Goal: Task Accomplishment & Management: Manage account settings

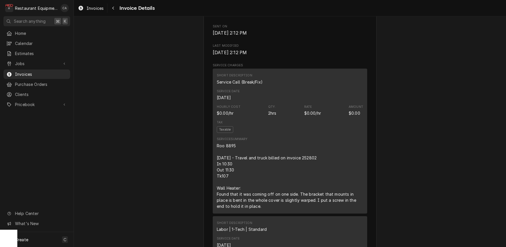
scroll to position [336, 0]
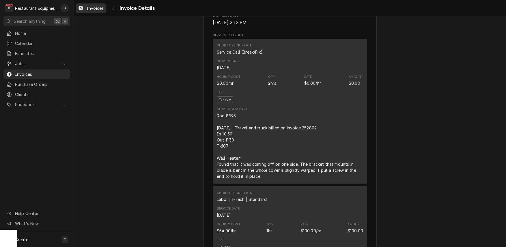
drag, startPoint x: 134, startPoint y: 87, endPoint x: 106, endPoint y: 10, distance: 82.3
click at [134, 80] on div "Outstanding Sender Restaurant Equipment Diagnostics 213 Glen Orchard Way Daniel…" at bounding box center [290, 222] width 432 height 1085
click at [114, 8] on icon "Navigate back" at bounding box center [113, 8] width 3 height 4
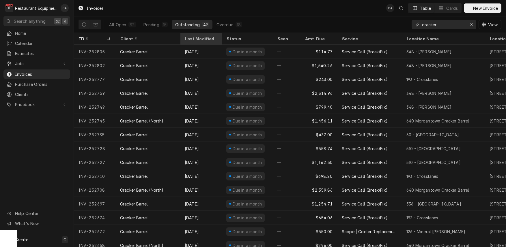
click at [197, 38] on div "Last Modified" at bounding box center [200, 39] width 31 height 6
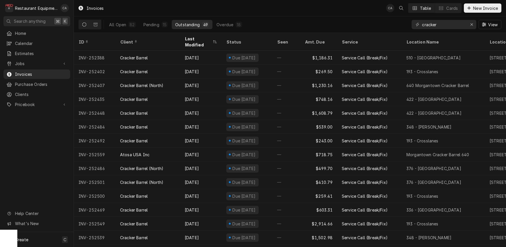
click at [197, 38] on div "Last Modified" at bounding box center [198, 42] width 27 height 12
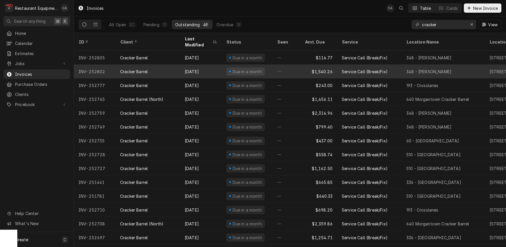
click at [203, 65] on div "Sep 17" at bounding box center [201, 72] width 42 height 14
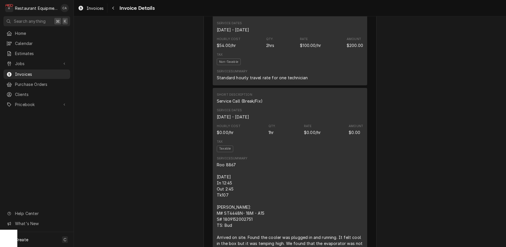
scroll to position [461, 0]
click at [90, 9] on span "Invoices" at bounding box center [95, 8] width 17 height 6
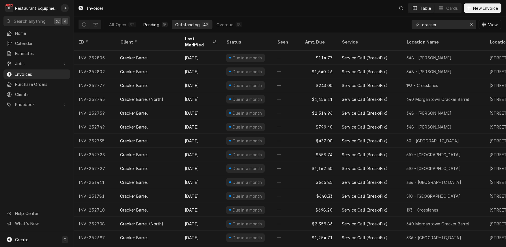
click at [150, 25] on div "Pending" at bounding box center [151, 25] width 16 height 6
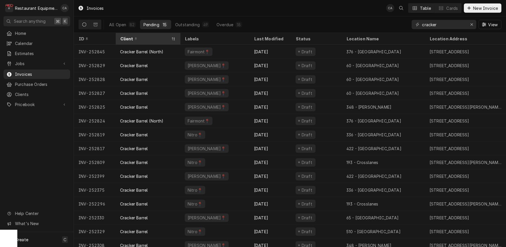
click at [160, 36] on div "Client" at bounding box center [145, 39] width 50 height 6
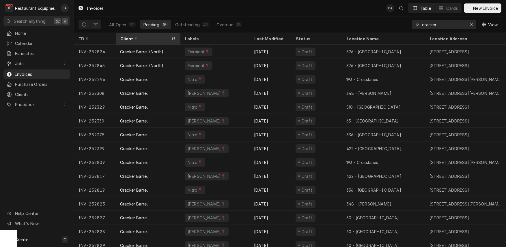
click at [160, 36] on div "Client" at bounding box center [145, 39] width 50 height 6
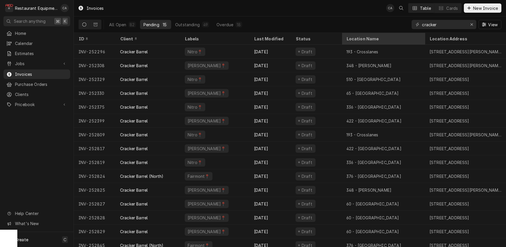
click at [363, 36] on div "Location Name" at bounding box center [382, 39] width 73 height 6
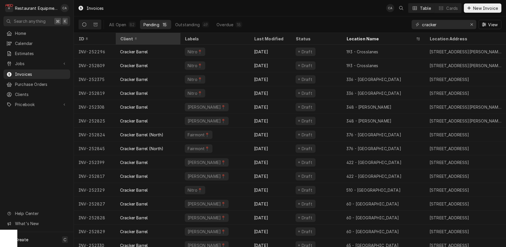
click at [158, 40] on div "Client" at bounding box center [147, 39] width 54 height 6
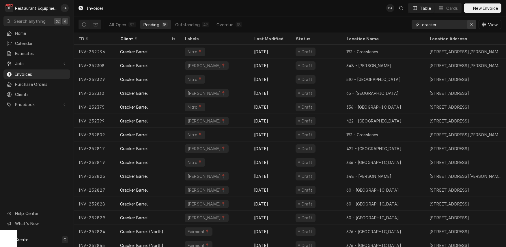
click at [472, 26] on icon "Erase input" at bounding box center [471, 25] width 3 height 4
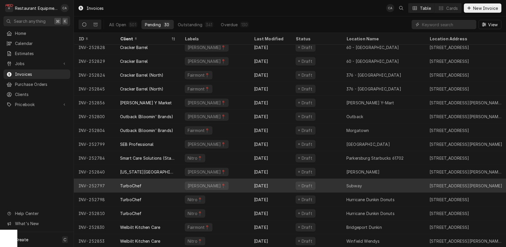
click at [356, 184] on div "Subway" at bounding box center [354, 186] width 16 height 6
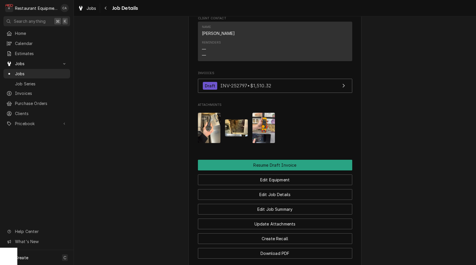
scroll to position [595, 0]
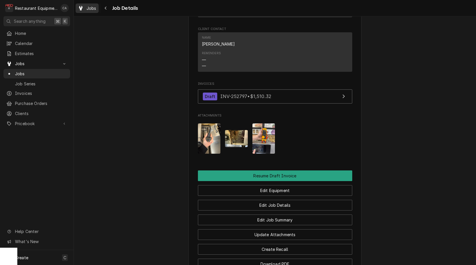
click at [89, 10] on span "Jobs" at bounding box center [92, 8] width 10 height 6
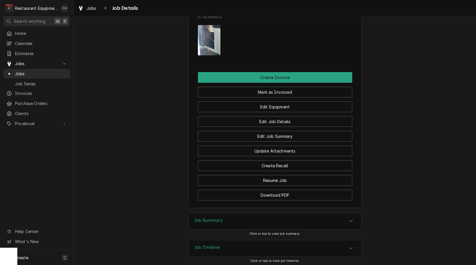
drag, startPoint x: 206, startPoint y: 192, endPoint x: 177, endPoint y: 187, distance: 29.6
click at [206, 218] on h3 "Job Summary" at bounding box center [208, 220] width 28 height 5
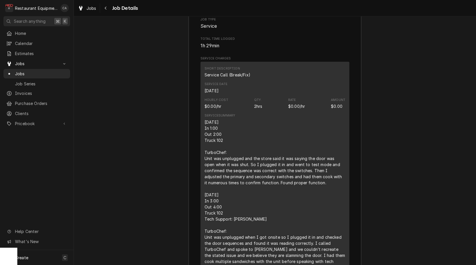
click at [229, 180] on div "9/16/25 In 1:00 Out 2:00 Truck 102 TurboChef: Unit was unplugged and the store …" at bounding box center [275, 198] width 141 height 158
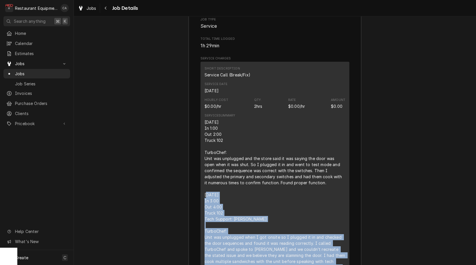
drag, startPoint x: 238, startPoint y: 243, endPoint x: 216, endPoint y: 168, distance: 78.4
click at [203, 164] on div "Short Description Service Call (Break/Fix) Service Date Sep 16, 2025 Hourly Cos…" at bounding box center [275, 171] width 149 height 219
copy div "9/17/25 In 3:00 Out 4:00 Truck 102 Tech Support: Sheldon TurboChef: Unit was un…"
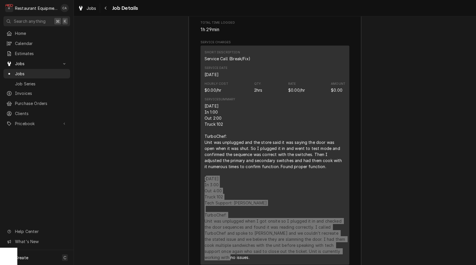
scroll to position [1252, 0]
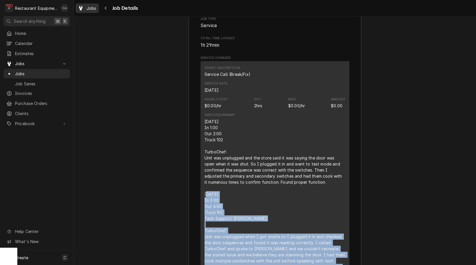
click at [92, 10] on span "Jobs" at bounding box center [92, 8] width 10 height 6
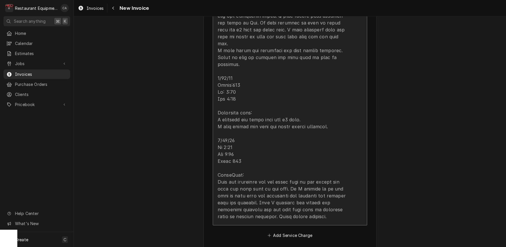
scroll to position [825, 0]
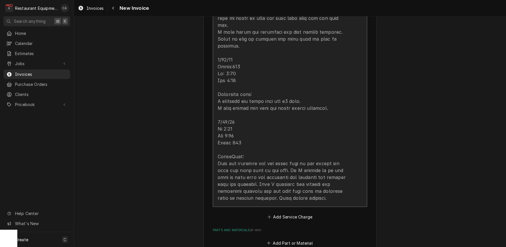
click at [289, 118] on div "Update Line Item" at bounding box center [284, 8] width 132 height 388
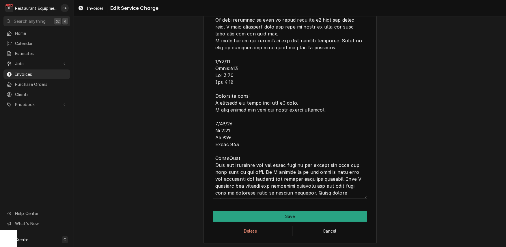
scroll to position [416, 0]
click at [366, 189] on textarea "Service Summary ( optional )" at bounding box center [290, 16] width 154 height 365
type textarea "x"
type textarea "Roo 8822 9/9/25 Truck:103 In 10:30 Out 12:00 Tech support: Scott Turbo chef ove…"
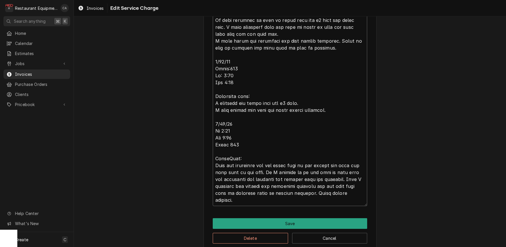
type textarea "x"
type textarea "Roo 8822 9/9/25 Truck:103 In 10:30 Out 12:00 Tech support: Scott Turbo chef ove…"
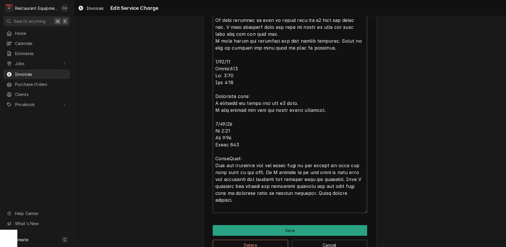
paste textarea "9/17/25 In 3:00 Out 4:00 Truck 102 Tech Support: Sheldon TurboChef: Unit was un…"
type textarea "x"
type textarea "Roo 8822 9/9/25 Truck:103 In 10:30 Out 12:00 Tech support: Scott Turbo chef ove…"
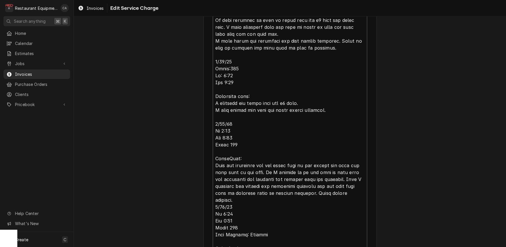
scroll to position [513, 0]
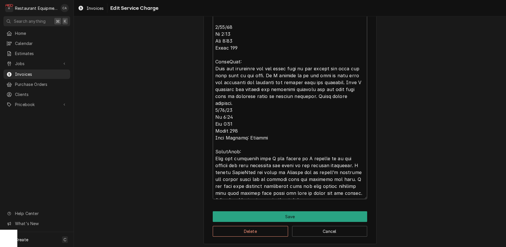
type textarea "x"
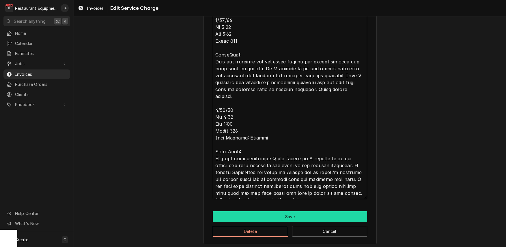
type textarea "Roo 8822 9/9/25 Truck:103 In 10:30 Out 12:00 Tech support: Scott Turbo chef ove…"
click at [289, 214] on button "Save" at bounding box center [290, 216] width 154 height 11
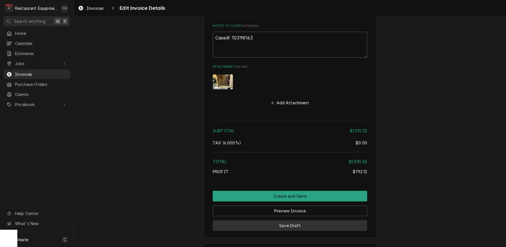
click at [301, 220] on button "Save Draft" at bounding box center [290, 225] width 154 height 11
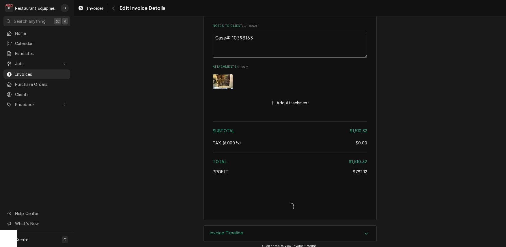
scroll to position [1369, 0]
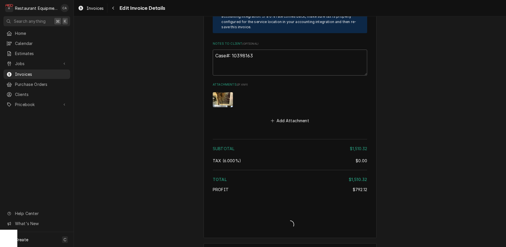
type textarea "x"
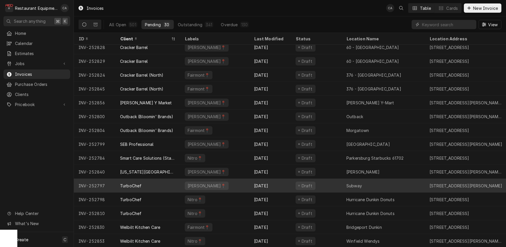
click at [352, 184] on div "Subway" at bounding box center [354, 186] width 16 height 6
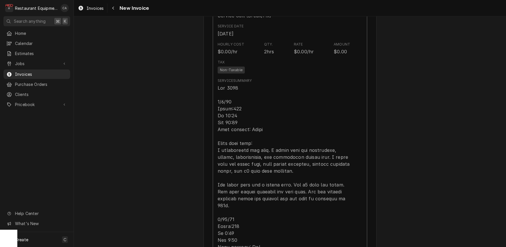
scroll to position [578, 0]
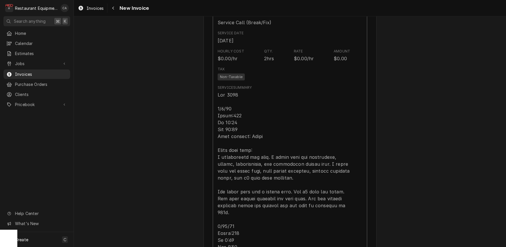
type textarea "x"
click at [93, 12] on link "Invoices" at bounding box center [91, 8] width 30 height 10
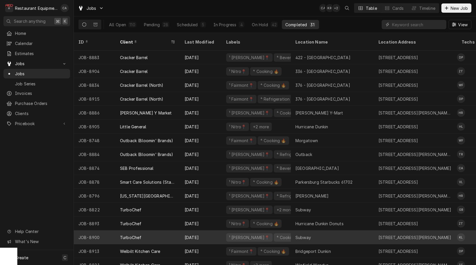
click at [319, 233] on div "Subway" at bounding box center [332, 238] width 83 height 14
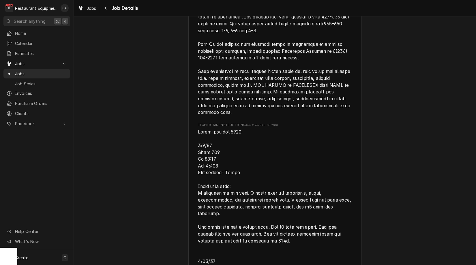
scroll to position [427, 0]
drag, startPoint x: 74, startPoint y: 88, endPoint x: 83, endPoint y: 29, distance: 59.5
click at [77, 84] on div "Completed and Uninvoiced TurboChef Subway / 123 E Main St, Ansted, WV 25812 Ope…" at bounding box center [275, 187] width 402 height 1185
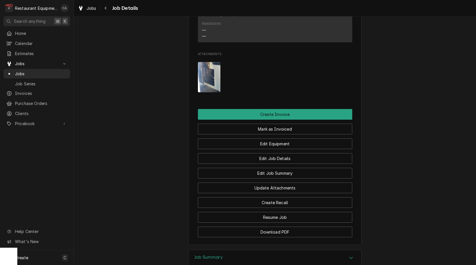
scroll to position [961, 0]
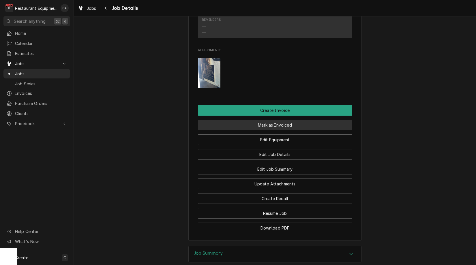
click at [263, 120] on button "Mark as Invoiced" at bounding box center [275, 125] width 154 height 11
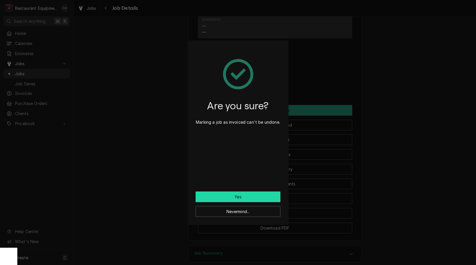
drag, startPoint x: 258, startPoint y: 191, endPoint x: 255, endPoint y: 193, distance: 3.3
click at [258, 191] on div "Are you sure? Marking a job as invoiced can't be undone." at bounding box center [238, 119] width 85 height 143
click at [253, 194] on button "Yes" at bounding box center [238, 197] width 85 height 11
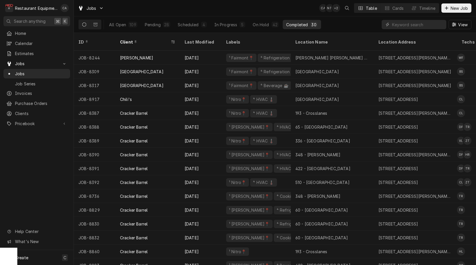
click at [285, 7] on div "Jobs CA NT + 2 Table Cards Timeline New Job" at bounding box center [275, 8] width 402 height 16
click at [186, 13] on div "Jobs CA CA + 3 Table Cards Timeline New Job" at bounding box center [275, 8] width 402 height 16
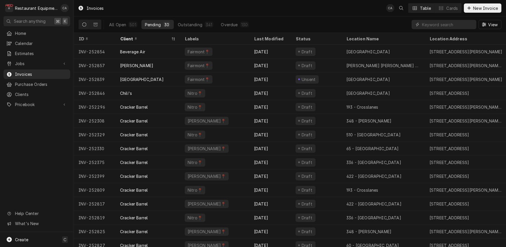
click at [224, 5] on div "Invoices CA Table Cards New Invoice" at bounding box center [290, 8] width 432 height 16
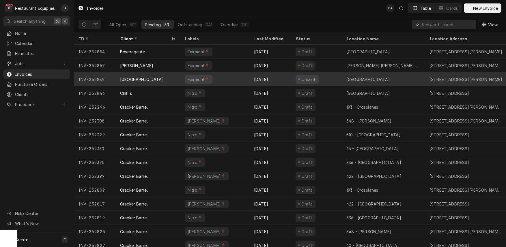
click at [366, 82] on div "[GEOGRAPHIC_DATA]" at bounding box center [383, 79] width 83 height 14
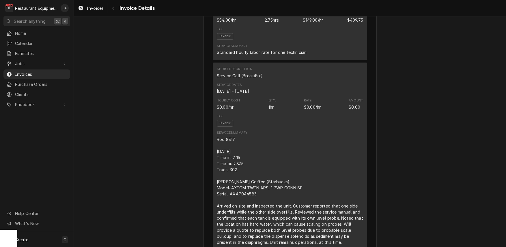
scroll to position [388, 0]
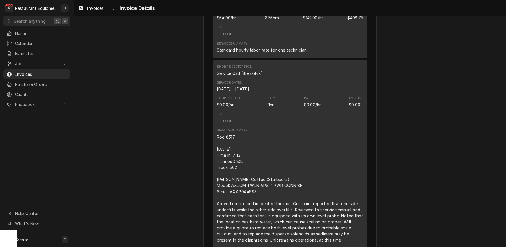
drag, startPoint x: 112, startPoint y: 77, endPoint x: 98, endPoint y: 31, distance: 47.6
click at [97, 5] on span "Invoices" at bounding box center [95, 8] width 17 height 6
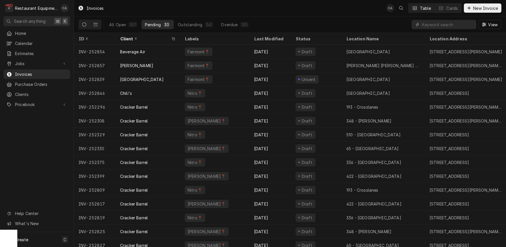
click at [257, 12] on div "Invoices CA Table Cards New Invoice" at bounding box center [290, 8] width 432 height 16
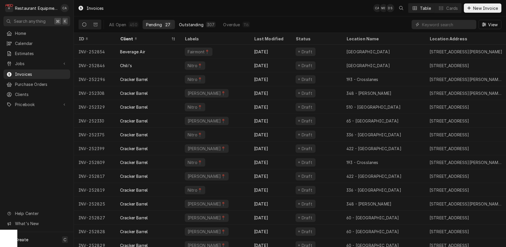
click at [190, 25] on div "Outstanding" at bounding box center [191, 25] width 25 height 6
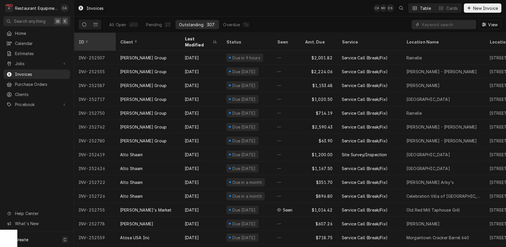
click at [106, 41] on div "ID" at bounding box center [94, 42] width 39 height 16
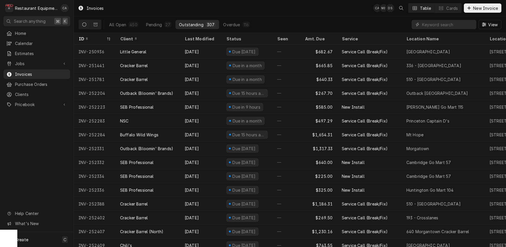
click at [106, 39] on div "ID" at bounding box center [94, 39] width 39 height 10
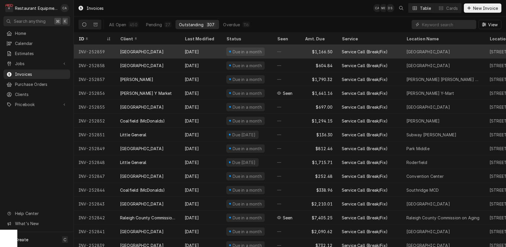
click at [199, 49] on div "[DATE]" at bounding box center [201, 52] width 42 height 14
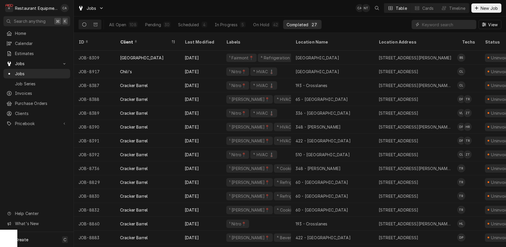
click at [291, 7] on div "Jobs CA NT Table Cards Timeline New Job" at bounding box center [290, 8] width 432 height 16
click at [319, 7] on div "Jobs CA CA + 4 Table Cards Timeline New Job" at bounding box center [290, 8] width 432 height 16
drag, startPoint x: 274, startPoint y: 6, endPoint x: 271, endPoint y: 6, distance: 3.2
click at [274, 6] on div "Jobs CA CA + 4 Table Cards Timeline New Job" at bounding box center [290, 8] width 432 height 16
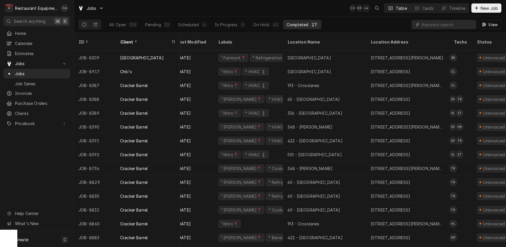
click at [176, 12] on div "Jobs CA KR + 4 Table Cards Timeline New Job" at bounding box center [290, 8] width 432 height 16
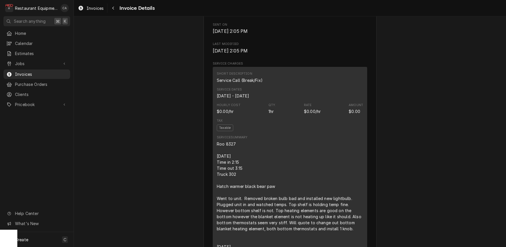
scroll to position [317, 0]
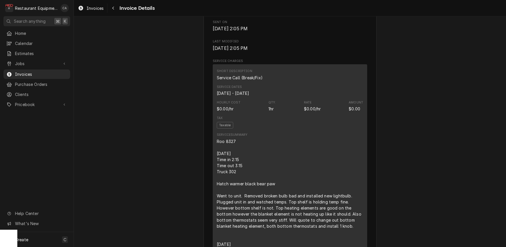
drag, startPoint x: 181, startPoint y: 87, endPoint x: 156, endPoint y: 63, distance: 34.5
click at [91, 5] on div "Invoices" at bounding box center [91, 8] width 28 height 7
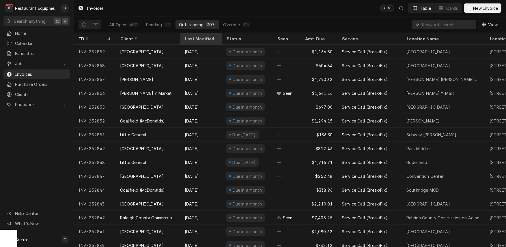
click at [196, 40] on div "Last Modified" at bounding box center [200, 39] width 31 height 6
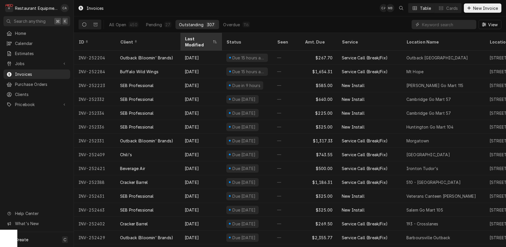
click at [196, 39] on div "Last Modified" at bounding box center [198, 42] width 27 height 12
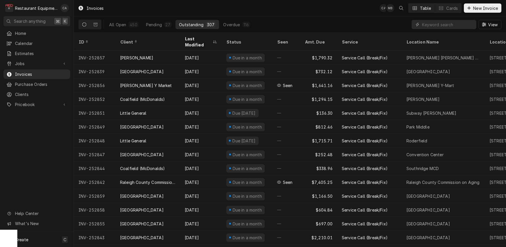
click at [196, 39] on div "Last Modified" at bounding box center [198, 42] width 27 height 12
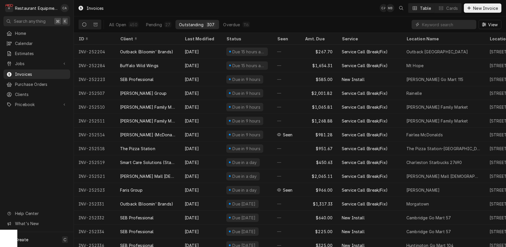
click at [196, 39] on div "Last Modified" at bounding box center [200, 39] width 31 height 6
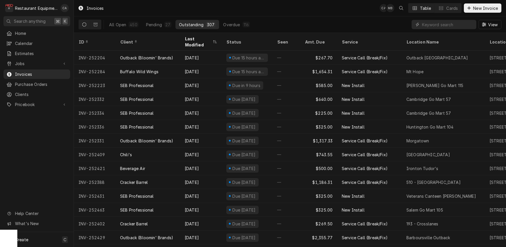
click at [196, 39] on div "Last Modified" at bounding box center [198, 42] width 27 height 12
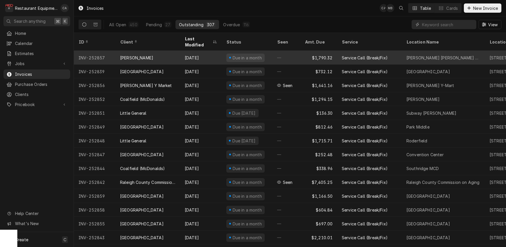
click at [259, 55] on div "Due in a month" at bounding box center [247, 58] width 31 height 6
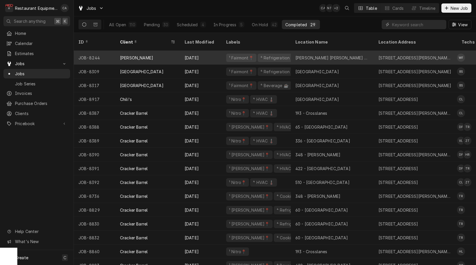
click at [311, 55] on div "[PERSON_NAME] [PERSON_NAME] #349" at bounding box center [332, 58] width 74 height 6
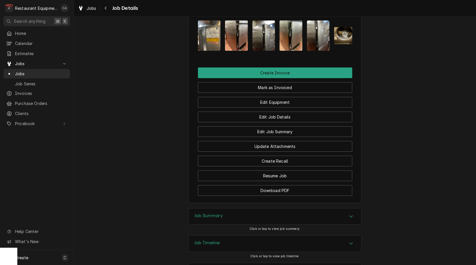
drag, startPoint x: 207, startPoint y: 191, endPoint x: 181, endPoint y: 169, distance: 34.7
click at [205, 213] on h3 "Job Summary" at bounding box center [208, 215] width 28 height 5
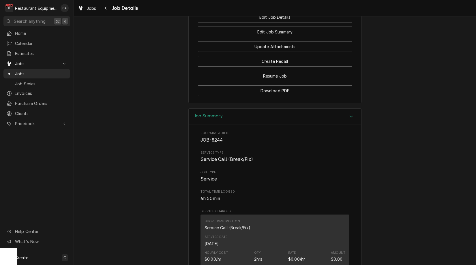
scroll to position [692, 0]
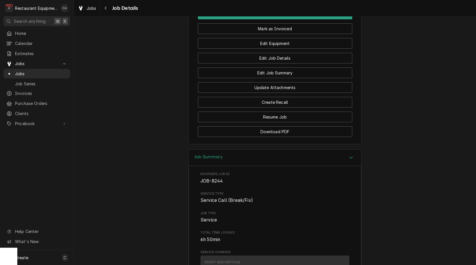
drag, startPoint x: 160, startPoint y: 46, endPoint x: 88, endPoint y: 14, distance: 78.3
click at [92, 9] on span "Jobs" at bounding box center [92, 8] width 10 height 6
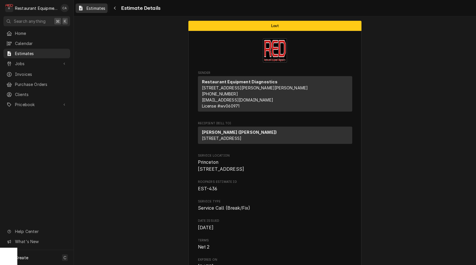
click at [96, 6] on span "Estimates" at bounding box center [96, 8] width 19 height 6
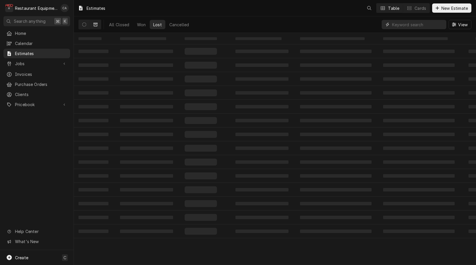
click at [415, 24] on input "Dynamic Content Wrapper" at bounding box center [417, 24] width 51 height 9
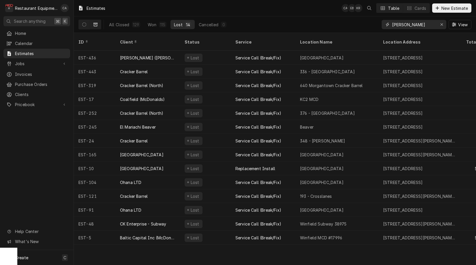
type input "[PERSON_NAME]"
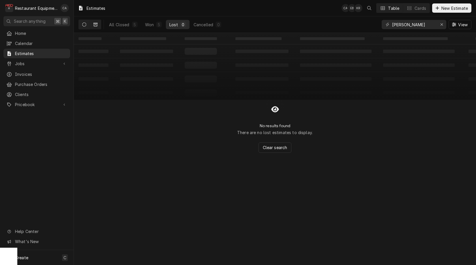
click at [79, 24] on button "Dynamic Content Wrapper" at bounding box center [84, 24] width 11 height 9
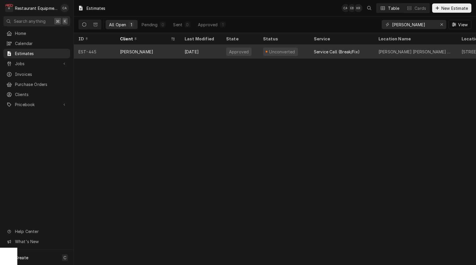
click at [168, 53] on div "[PERSON_NAME]" at bounding box center [147, 52] width 65 height 14
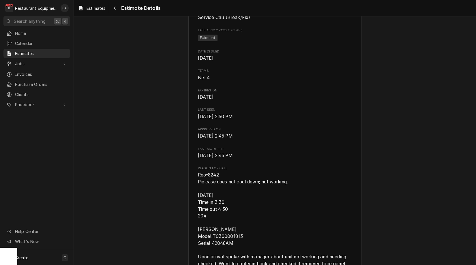
scroll to position [258, 0]
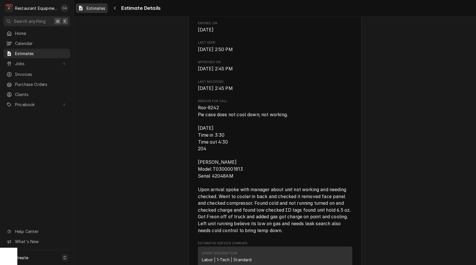
click at [94, 8] on span "Estimates" at bounding box center [96, 8] width 19 height 6
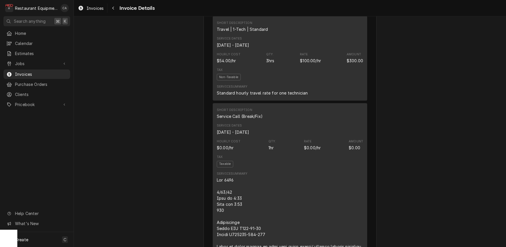
scroll to position [497, 0]
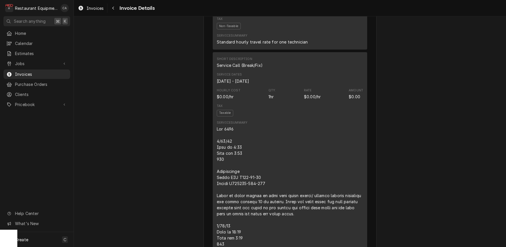
drag, startPoint x: 157, startPoint y: 67, endPoint x: 110, endPoint y: 18, distance: 67.9
click at [101, 10] on span "Invoices" at bounding box center [95, 8] width 17 height 6
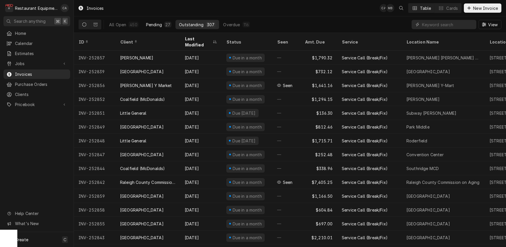
click at [156, 24] on div "Pending" at bounding box center [154, 25] width 16 height 6
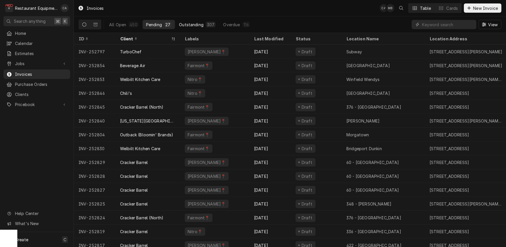
click at [194, 25] on div "Outstanding" at bounding box center [191, 25] width 25 height 6
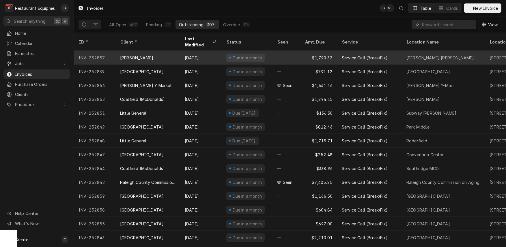
click at [227, 54] on div "Due in a month" at bounding box center [245, 58] width 38 height 8
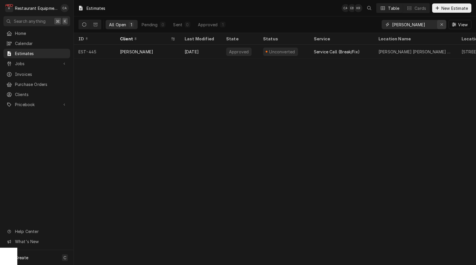
click at [441, 24] on icon "Erase input" at bounding box center [441, 25] width 3 height 4
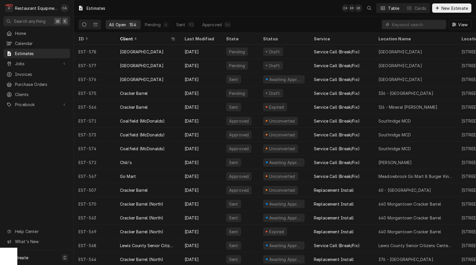
click at [203, 13] on div "Estimates CA KR EB Table Cards New Estimate" at bounding box center [275, 8] width 402 height 16
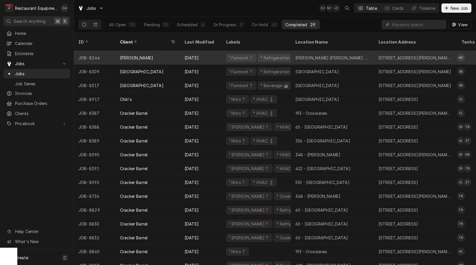
click at [303, 55] on div "Elkins Bob Evans #349" at bounding box center [332, 58] width 74 height 6
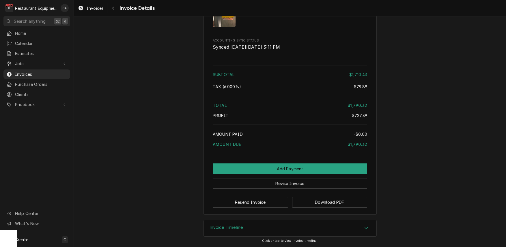
drag, startPoint x: 227, startPoint y: 227, endPoint x: 197, endPoint y: 197, distance: 42.2
click at [226, 226] on h3 "Invoice Timeline" at bounding box center [226, 227] width 34 height 5
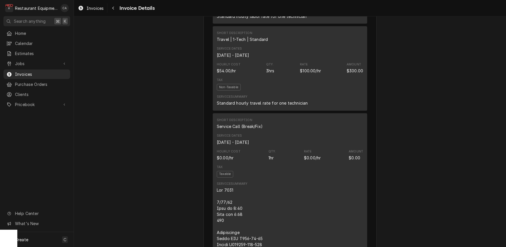
scroll to position [437, 0]
click at [97, 10] on span "Invoices" at bounding box center [95, 8] width 17 height 6
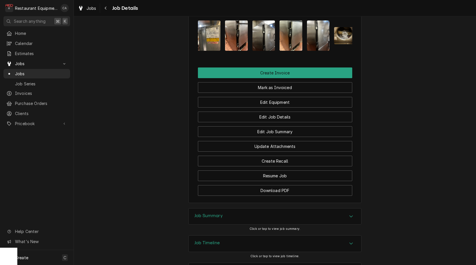
drag, startPoint x: 279, startPoint y: 68, endPoint x: 282, endPoint y: 70, distance: 3.3
click at [279, 82] on button "Mark as Invoiced" at bounding box center [275, 87] width 154 height 11
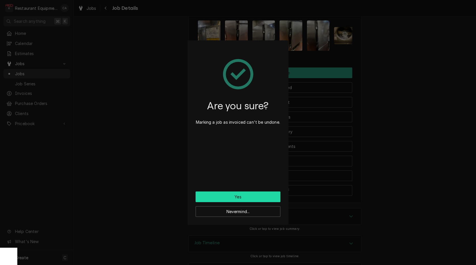
click at [252, 197] on button "Yes" at bounding box center [238, 197] width 85 height 11
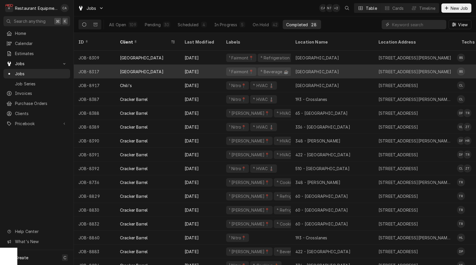
click at [319, 69] on div "[GEOGRAPHIC_DATA]" at bounding box center [317, 72] width 44 height 6
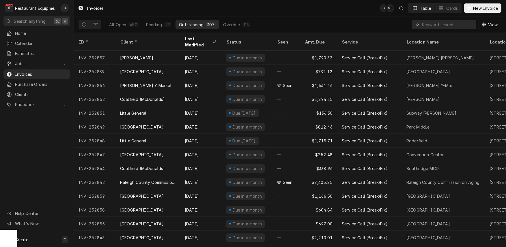
click at [267, 9] on div "Invoices CA MB Table Cards New Invoice" at bounding box center [290, 8] width 432 height 16
click at [160, 26] on div "Pending" at bounding box center [154, 25] width 16 height 6
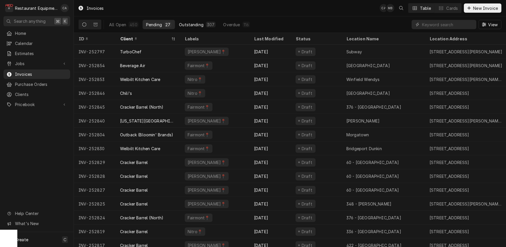
click at [191, 23] on div "Outstanding" at bounding box center [191, 25] width 25 height 6
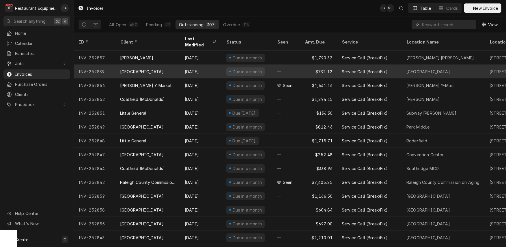
click at [163, 67] on div "Canaan Valley Resort" at bounding box center [147, 72] width 65 height 14
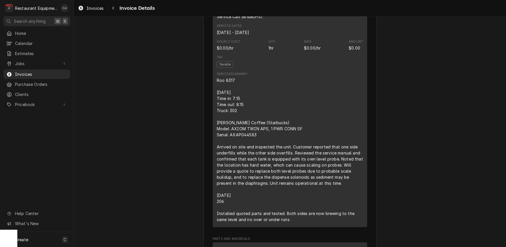
scroll to position [441, 0]
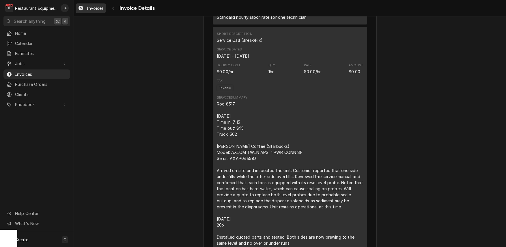
click at [92, 11] on span "Invoices" at bounding box center [95, 8] width 17 height 6
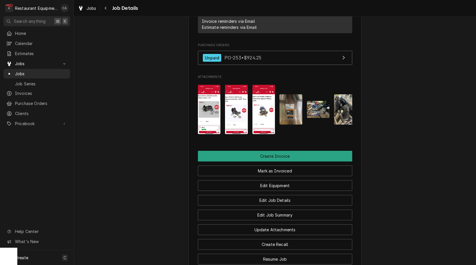
scroll to position [510, 0]
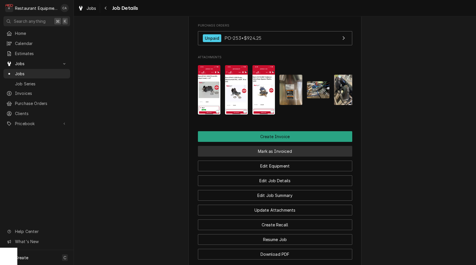
click at [292, 146] on button "Mark as Invoiced" at bounding box center [275, 151] width 154 height 11
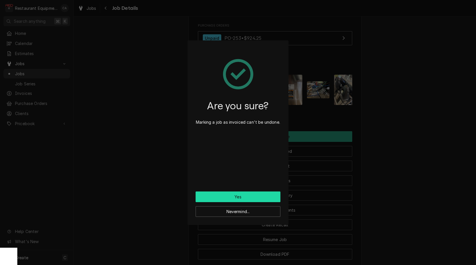
click at [227, 198] on button "Yes" at bounding box center [238, 197] width 85 height 11
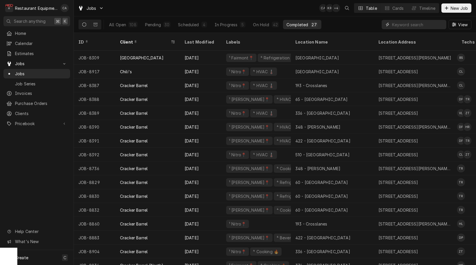
click at [412, 25] on input "Dynamic Content Wrapper" at bounding box center [417, 24] width 51 height 9
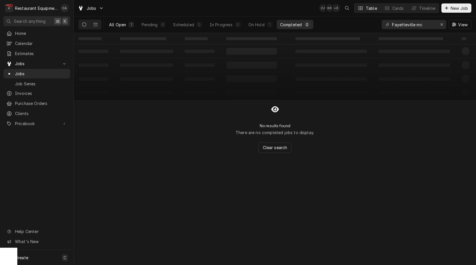
click at [118, 25] on div "All Open" at bounding box center [117, 25] width 17 height 6
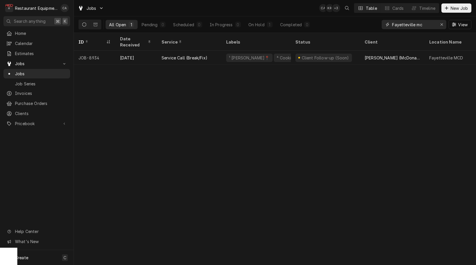
click at [422, 27] on input "Fayetteville mc" at bounding box center [413, 24] width 43 height 9
drag, startPoint x: 423, startPoint y: 26, endPoint x: 381, endPoint y: 27, distance: 42.4
click at [381, 27] on div "All Open 1 Pending 0 Scheduled 0 In Progress 0 On Hold 1 Completed 0 Fayettevil…" at bounding box center [274, 24] width 393 height 16
type input "8854"
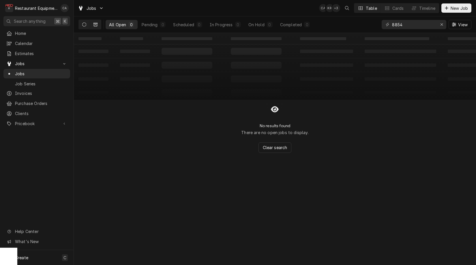
click at [93, 26] on button "Dynamic Content Wrapper" at bounding box center [95, 24] width 11 height 9
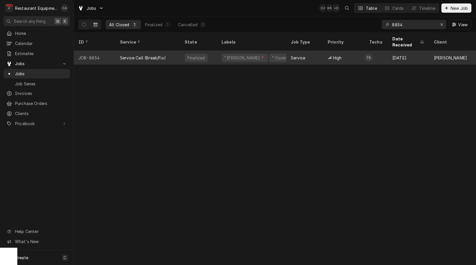
click at [164, 55] on div "Service Call (Break/Fix)" at bounding box center [143, 58] width 46 height 6
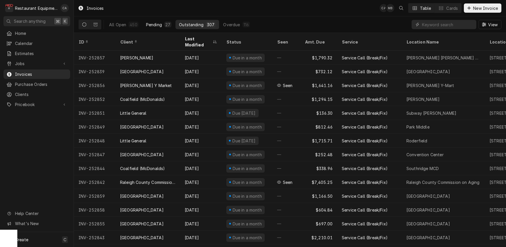
click at [153, 22] on div "Pending" at bounding box center [154, 25] width 16 height 6
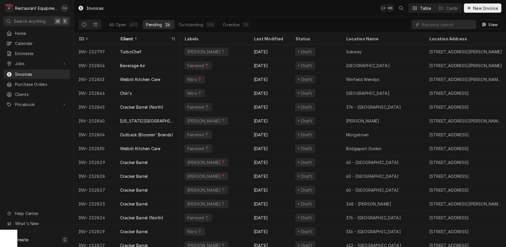
scroll to position [0, 0]
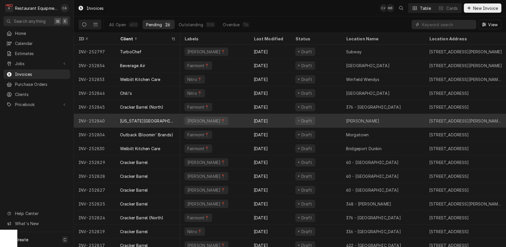
click at [275, 121] on div "[DATE]" at bounding box center [270, 121] width 42 height 14
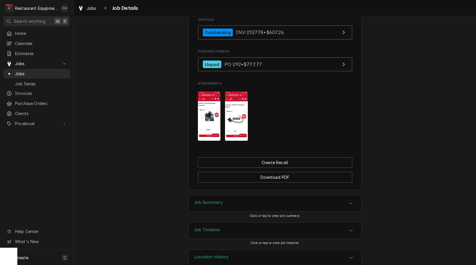
click at [198, 200] on h3 "Job Summary" at bounding box center [208, 202] width 28 height 5
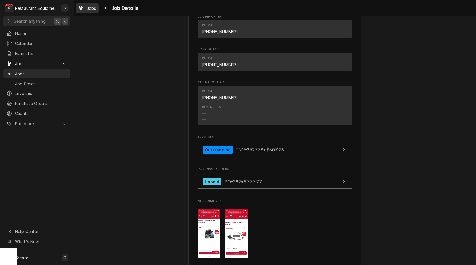
scroll to position [439, 0]
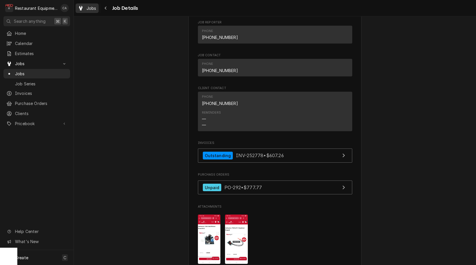
click at [89, 6] on span "Jobs" at bounding box center [92, 8] width 10 height 6
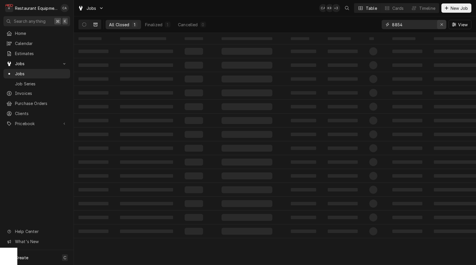
click at [439, 24] on div "Erase input" at bounding box center [442, 25] width 6 height 6
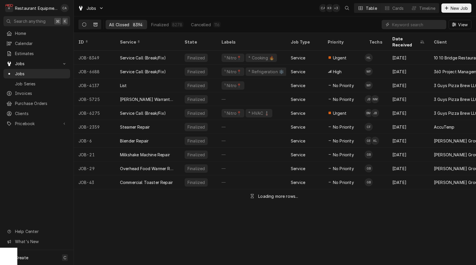
click at [84, 26] on icon "Dynamic Content Wrapper" at bounding box center [84, 25] width 4 height 4
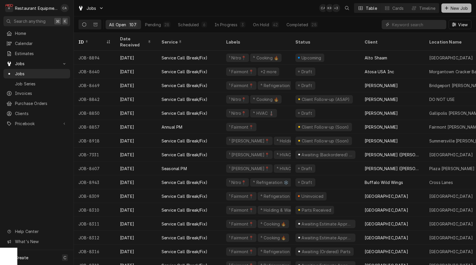
click at [463, 11] on span "New Job" at bounding box center [460, 8] width 20 height 6
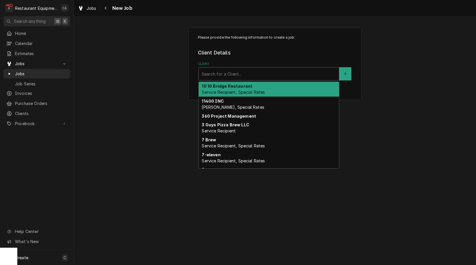
click at [248, 73] on div "Client" at bounding box center [269, 74] width 134 height 10
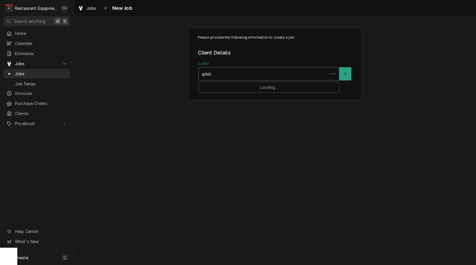
type input "qdoba"
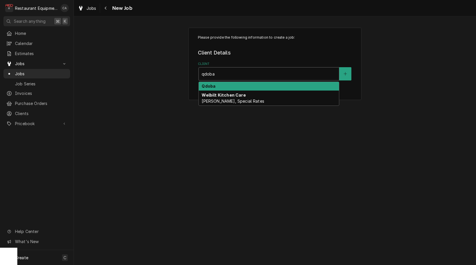
click at [235, 86] on div "Qdoba" at bounding box center [269, 86] width 140 height 9
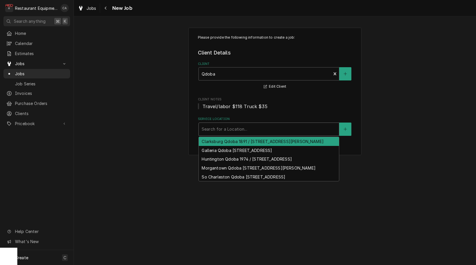
click at [212, 130] on div "Search for a Location..." at bounding box center [269, 129] width 134 height 6
click at [218, 143] on div "Clarksburg Qdoba 1891 / 252 Emily Dr Suite 1, Clarksburg, WV 26301" at bounding box center [269, 141] width 140 height 9
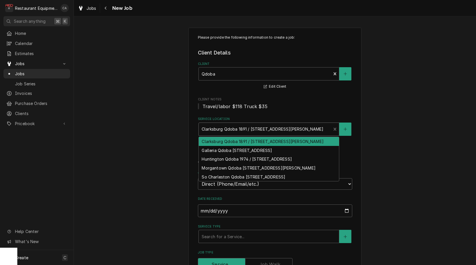
click at [217, 130] on div "Clarksburg Qdoba 1891 / 252 Emily Dr Suite 1, Clarksburg, WV 26301" at bounding box center [265, 129] width 127 height 6
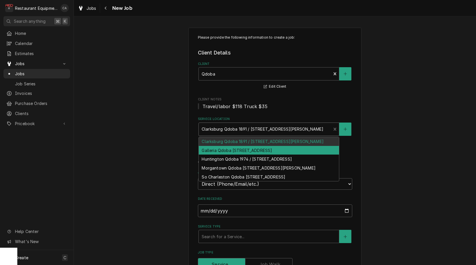
drag, startPoint x: 231, startPoint y: 151, endPoint x: 180, endPoint y: 147, distance: 51.8
click at [231, 151] on div "Galleria Qdoba 869 / 100 Galleria Plaza, Beckley, WV 25801" at bounding box center [269, 150] width 140 height 9
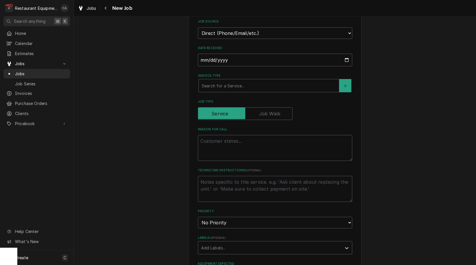
scroll to position [173, 0]
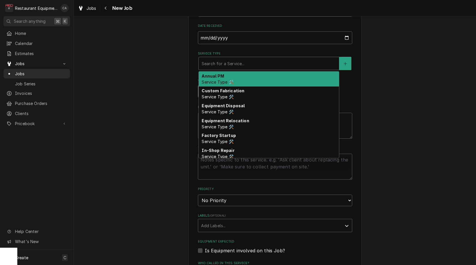
click at [220, 58] on div "Service Type" at bounding box center [269, 63] width 134 height 10
type textarea "x"
type input "f"
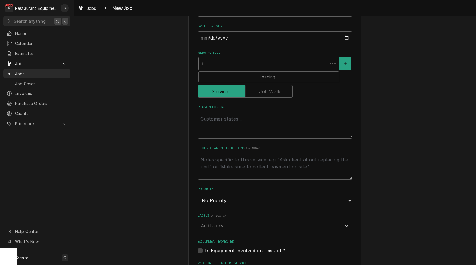
type textarea "x"
type input "fi"
type textarea "x"
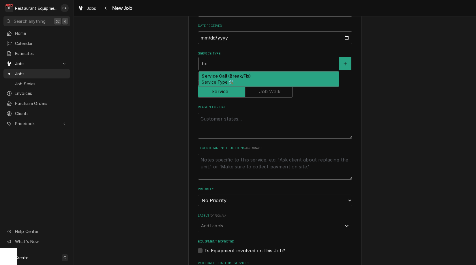
type input "fix"
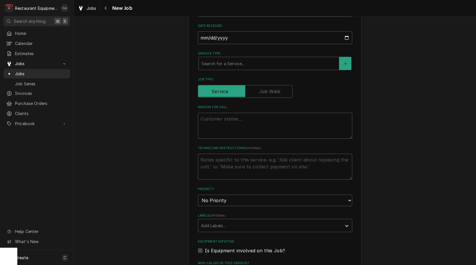
drag, startPoint x: 219, startPoint y: 64, endPoint x: 221, endPoint y: 68, distance: 4.3
click at [219, 65] on fieldset "Job Details Job Source Direct (Phone/Email/etc.) Service Channel Corrigo Ecotra…" at bounding box center [275, 198] width 154 height 429
click at [214, 61] on div "Search for a Service..." at bounding box center [269, 64] width 134 height 6
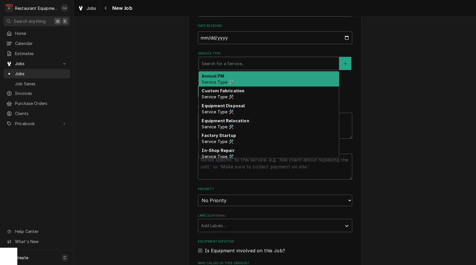
type textarea "x"
type input "f"
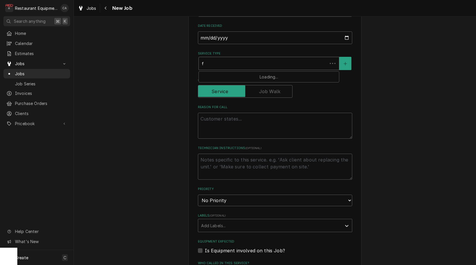
type textarea "x"
type input "fi"
type textarea "x"
type input "fix"
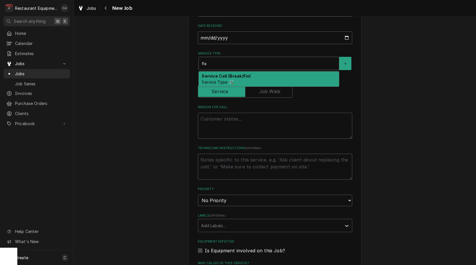
click at [215, 74] on strong "Service Call (Break/Fix)" at bounding box center [226, 76] width 49 height 5
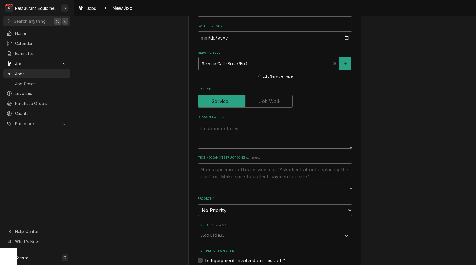
click at [215, 123] on textarea "Reason For Call" at bounding box center [275, 136] width 154 height 26
paste textarea "The landlord reached out and said we have grease all over our roof bc the hood …"
type textarea "x"
type textarea "The landlord reached out and said we have grease all over our roof bc the hood …"
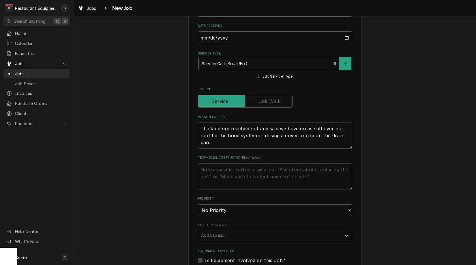
type textarea "x"
type textarea "The landlord reached out and said we have grease all over our roof bc the hood …"
select select "2"
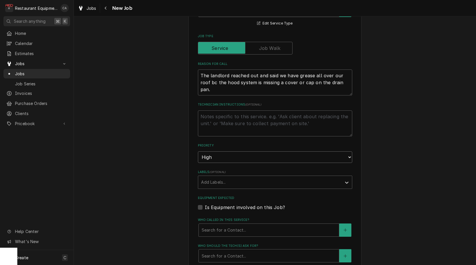
scroll to position [233, 0]
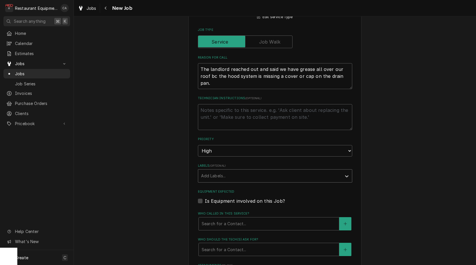
click at [214, 173] on div "Add Labels..." at bounding box center [270, 176] width 138 height 6
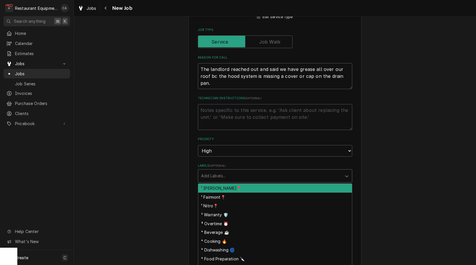
click at [209, 184] on div "¹ [PERSON_NAME]📍" at bounding box center [275, 188] width 154 height 9
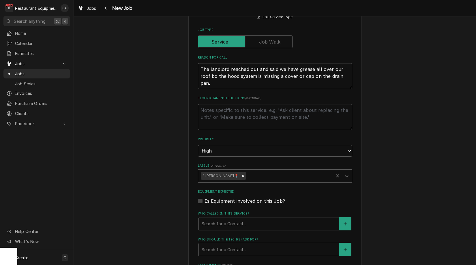
type textarea "x"
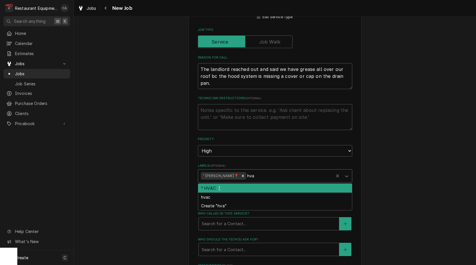
type input "hvac"
click at [221, 184] on div "⁴ HVAC 🌡️" at bounding box center [275, 188] width 154 height 9
type textarea "x"
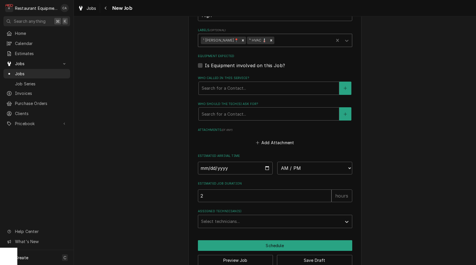
scroll to position [368, 0]
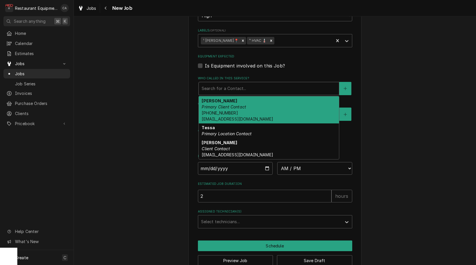
click at [220, 85] on div "Search for a Contact..." at bounding box center [269, 88] width 134 height 6
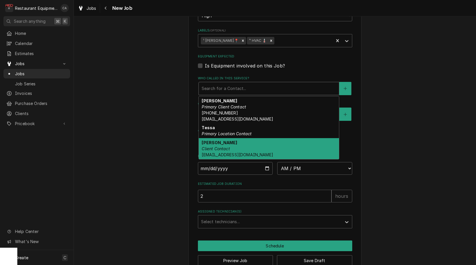
click at [229, 146] on em "Client Contact" at bounding box center [216, 148] width 28 height 5
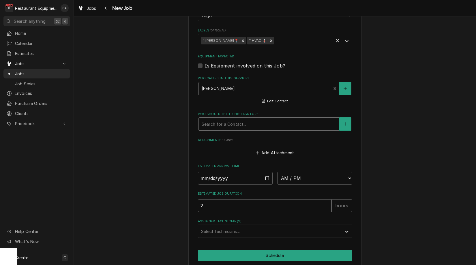
click at [231, 121] on div "Search for a Contact..." at bounding box center [269, 124] width 134 height 6
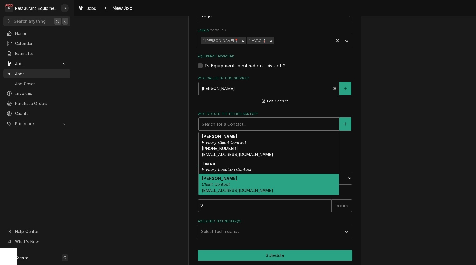
click at [223, 182] on em "Client Contact" at bounding box center [216, 184] width 28 height 5
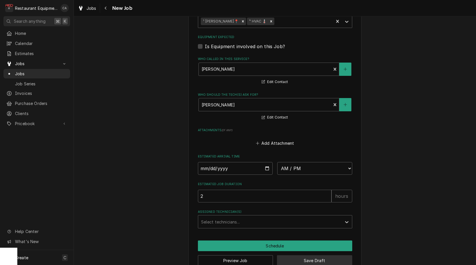
click at [312, 255] on button "Save Draft" at bounding box center [314, 260] width 75 height 11
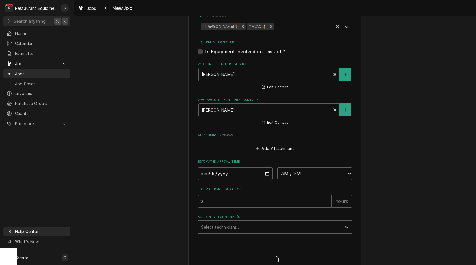
type textarea "x"
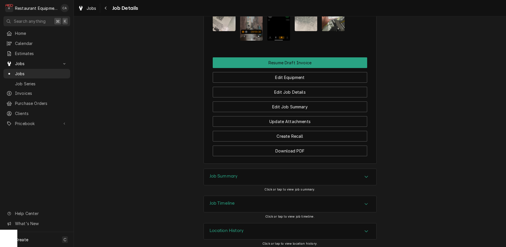
drag, startPoint x: 233, startPoint y: 174, endPoint x: 193, endPoint y: 160, distance: 42.5
click at [231, 174] on h3 "Job Summary" at bounding box center [223, 176] width 28 height 5
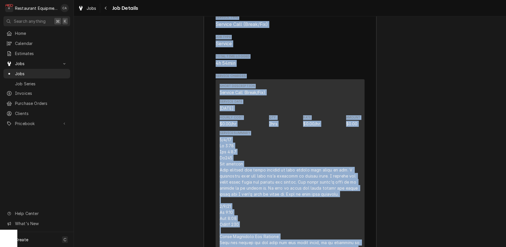
scroll to position [789, 0]
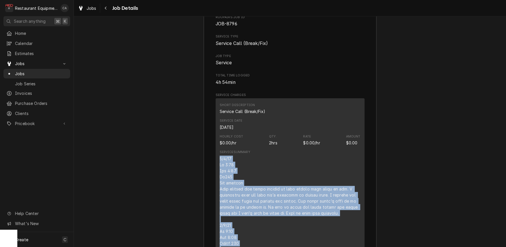
drag, startPoint x: 269, startPoint y: 193, endPoint x: 234, endPoint y: 158, distance: 49.6
copy div "9/4/25 In 3:15 Out 6:00 Tk105 Ice machine Upon arrival the right machine is onl…"
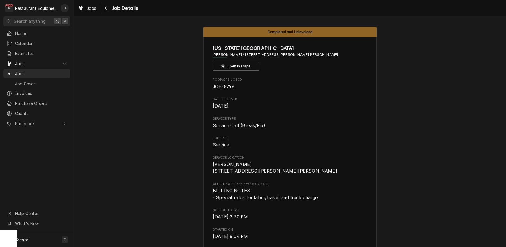
scroll to position [10, 0]
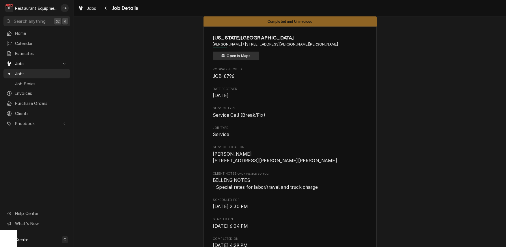
click at [241, 56] on button "Open in Maps" at bounding box center [236, 56] width 46 height 9
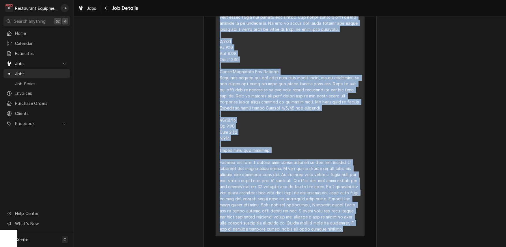
scroll to position [973, 0]
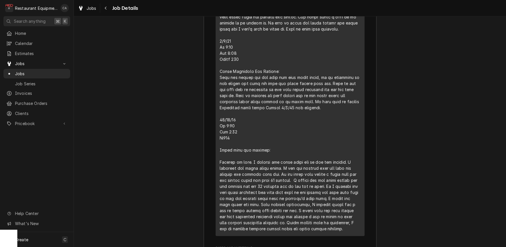
drag, startPoint x: 162, startPoint y: 48, endPoint x: 102, endPoint y: 19, distance: 67.5
click at [156, 44] on div "Job Summary Roopairs Job ID JOB-8796 Service Type Service Call (Break/Fix) Job …" at bounding box center [290, 152] width 432 height 688
click at [95, 10] on span "Jobs" at bounding box center [92, 8] width 10 height 6
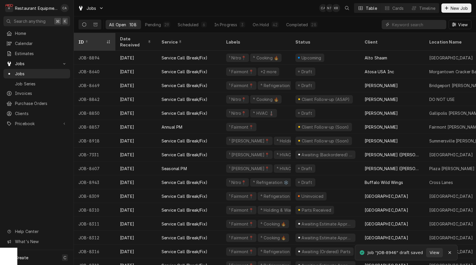
click at [100, 39] on div "ID" at bounding box center [91, 42] width 27 height 6
click at [100, 38] on div "ID Date Received Service Labels Status Client Location Name Location Address St…" at bounding box center [275, 149] width 402 height 232
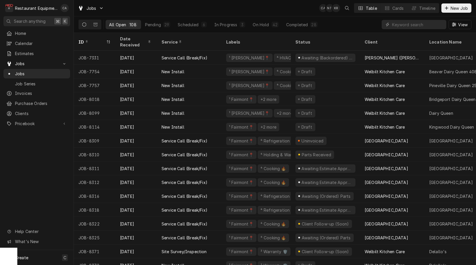
click at [100, 39] on div "ID" at bounding box center [91, 42] width 27 height 6
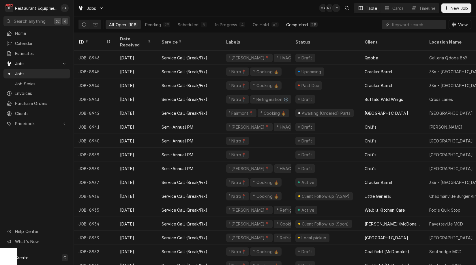
click at [300, 26] on div "Completed" at bounding box center [297, 25] width 22 height 6
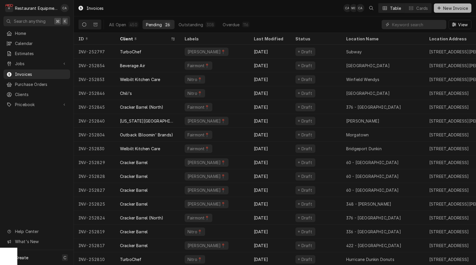
click at [454, 11] on span "New Invoice" at bounding box center [455, 8] width 27 height 6
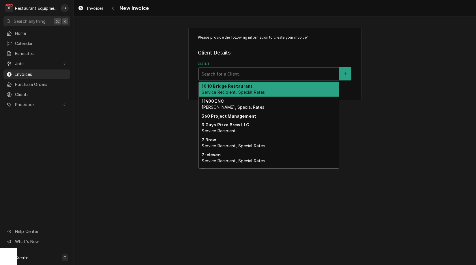
click at [232, 74] on div "Search for a Client..." at bounding box center [269, 74] width 134 height 6
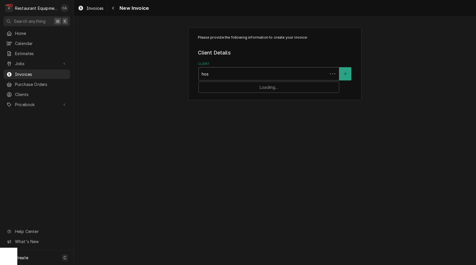
type input "hosh"
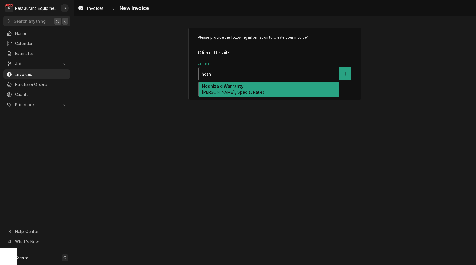
drag, startPoint x: 231, startPoint y: 92, endPoint x: 170, endPoint y: 103, distance: 61.5
click at [231, 92] on span "[PERSON_NAME], Special Rates" at bounding box center [233, 92] width 62 height 5
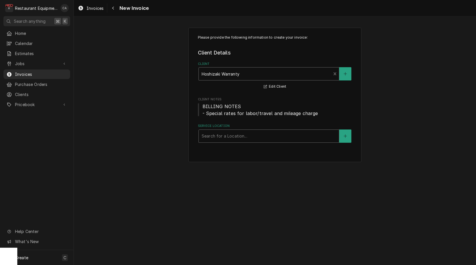
click at [213, 133] on div "Search for a Location..." at bounding box center [269, 136] width 134 height 6
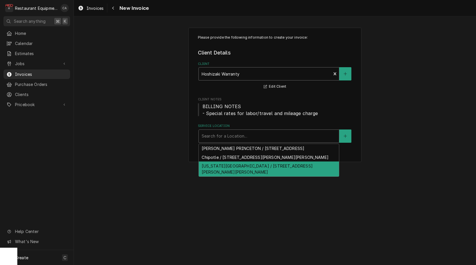
drag, startPoint x: 236, startPoint y: 171, endPoint x: 219, endPoint y: 170, distance: 16.8
click at [233, 171] on div "Texas Roadhouse / 4110 Robert C Byrd Dr, Beckley, WV 25801" at bounding box center [269, 169] width 140 height 15
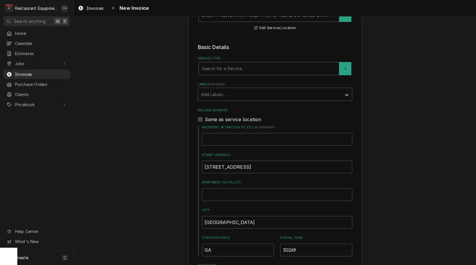
scroll to position [121, 0]
click at [213, 65] on div "Search for a Service..." at bounding box center [269, 68] width 134 height 6
type input "fix"
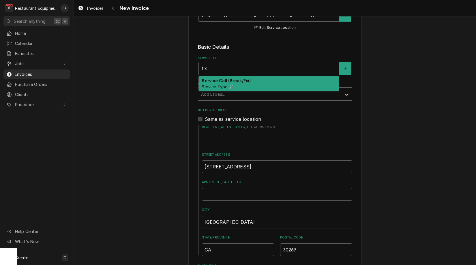
click at [213, 82] on strong "Service Call (Break/Fix)" at bounding box center [226, 80] width 49 height 5
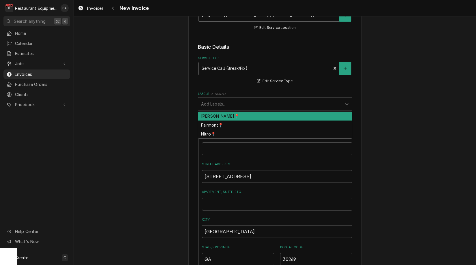
click at [229, 106] on div "Labels" at bounding box center [270, 104] width 138 height 10
drag, startPoint x: 220, startPoint y: 115, endPoint x: 184, endPoint y: 115, distance: 36.1
click at [218, 115] on div "[PERSON_NAME]📍" at bounding box center [275, 116] width 154 height 9
type textarea "x"
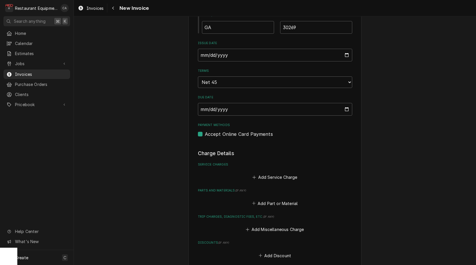
scroll to position [394, 0]
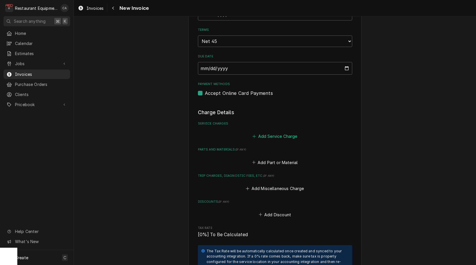
click at [268, 132] on button "Add Service Charge" at bounding box center [275, 136] width 47 height 8
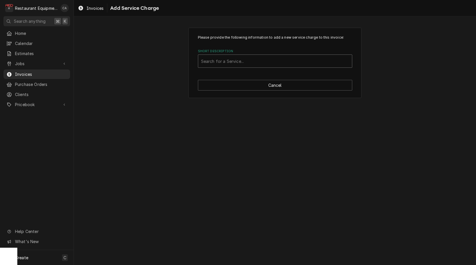
click at [244, 63] on div "Search for a Service..." at bounding box center [275, 61] width 148 height 6
type input "fix"
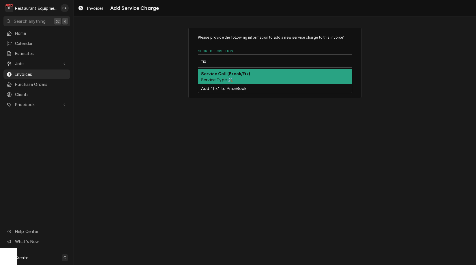
click at [241, 74] on strong "Service Call (Break/Fix)" at bounding box center [225, 73] width 49 height 5
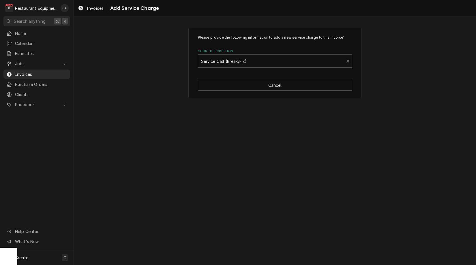
type textarea "x"
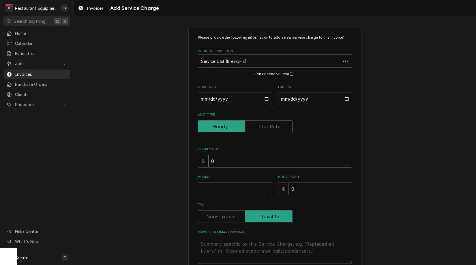
drag, startPoint x: 173, startPoint y: 123, endPoint x: 176, endPoint y: 122, distance: 3.0
click at [174, 123] on div "Please provide the following information to add a new service charge to this in…" at bounding box center [275, 161] width 402 height 277
click at [237, 99] on input "Start Date" at bounding box center [235, 99] width 74 height 13
type input "2025-09-04"
type textarea "x"
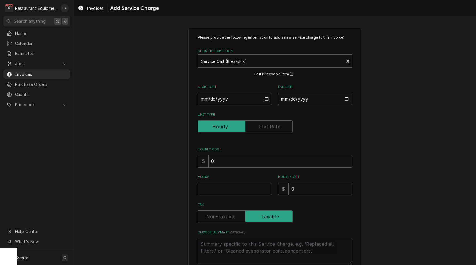
click at [299, 98] on input "End Date" at bounding box center [315, 99] width 74 height 13
type input "2025-09-17"
click at [385, 123] on div "Please provide the following information to add a new service charge to this in…" at bounding box center [275, 161] width 402 height 277
click at [207, 189] on input "Hours" at bounding box center [235, 189] width 74 height 13
type textarea "x"
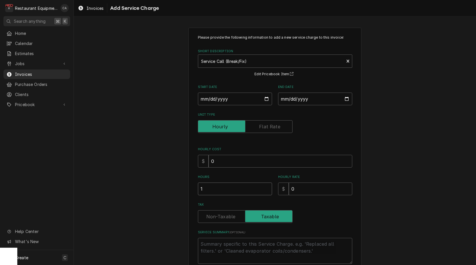
type input "1"
click at [208, 244] on textarea "Service Summary ( optional )" at bounding box center [275, 251] width 154 height 26
type textarea "x"
type textarea "R"
type textarea "x"
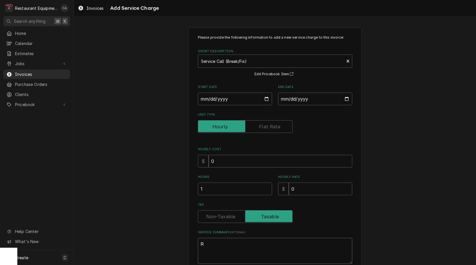
type textarea "Ro"
type textarea "x"
type textarea "Roo"
type textarea "x"
type textarea "Roo"
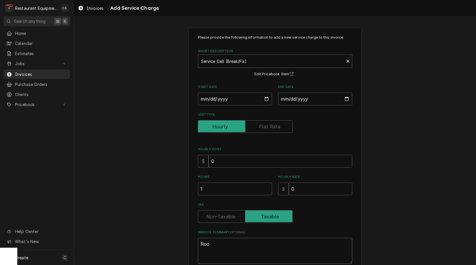
type textarea "x"
type textarea "Roo 8"
type textarea "x"
type textarea "Roo 87"
type textarea "x"
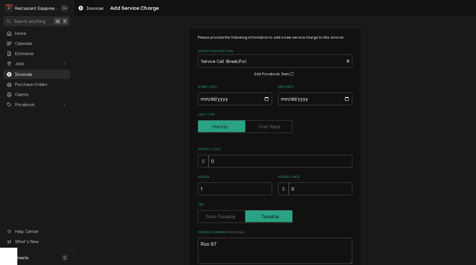
type textarea "Roo 879"
type textarea "x"
type textarea "Roo 8796"
type textarea "x"
type textarea "Roo 8796"
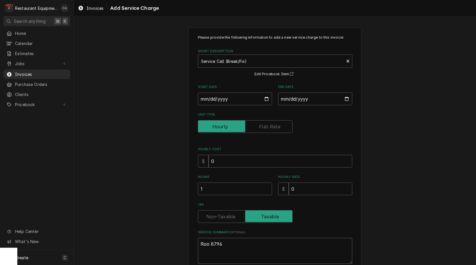
type textarea "x"
type textarea "Roo 8796"
type textarea "x"
type textarea "Roo 8796"
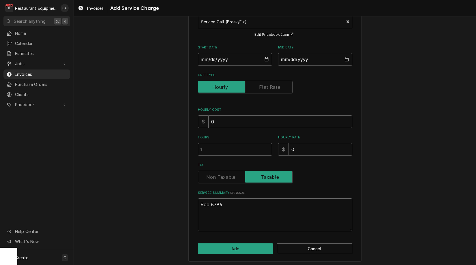
scroll to position [39, 0]
paste textarea "9/4/25 In 3:15 Out 6:00 Tk105 Ice machine Upon arrival the right machine is onl…"
type textarea "x"
type textarea "Roo 8796 9/4/25 In 3:15 Out 6:00 Tk105 Ice machine Upon arrival the right machi…"
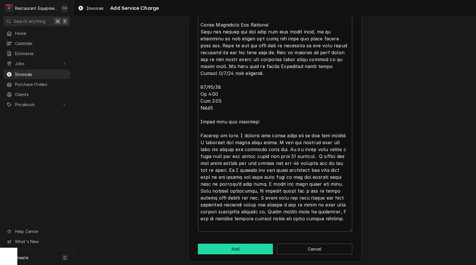
click at [231, 245] on button "Add" at bounding box center [235, 249] width 75 height 11
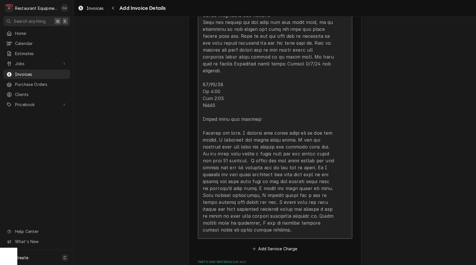
click at [226, 137] on div "Update Line Item" at bounding box center [269, 53] width 132 height 360
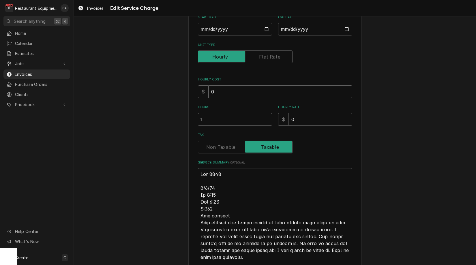
scroll to position [105, 0]
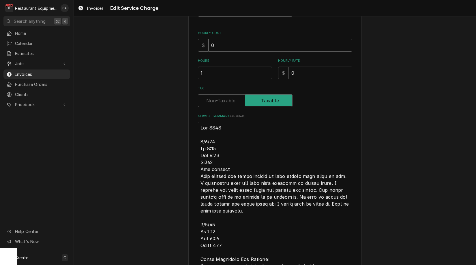
type textarea "x"
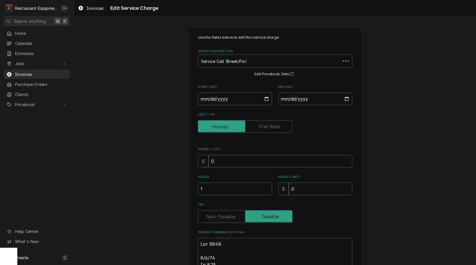
click at [222, 99] on input "2025-09-04" at bounding box center [235, 99] width 74 height 13
drag, startPoint x: 293, startPoint y: 113, endPoint x: 269, endPoint y: 160, distance: 53.0
click at [293, 113] on label "Unit Type" at bounding box center [275, 115] width 154 height 5
drag, startPoint x: 226, startPoint y: 216, endPoint x: 223, endPoint y: 215, distance: 3.6
click at [226, 216] on label "Tax" at bounding box center [245, 216] width 95 height 13
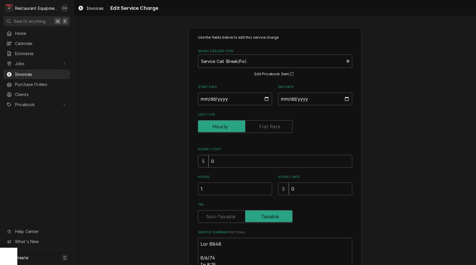
click at [226, 216] on input "Tax" at bounding box center [245, 216] width 89 height 13
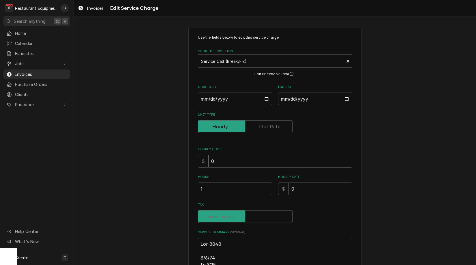
checkbox input "false"
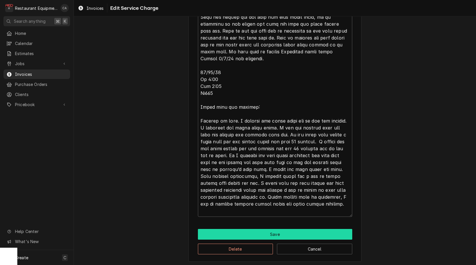
click at [260, 231] on button "Save" at bounding box center [275, 234] width 154 height 11
type textarea "x"
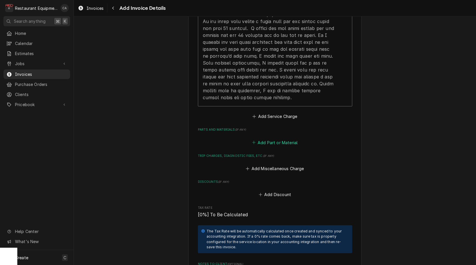
scroll to position [879, 0]
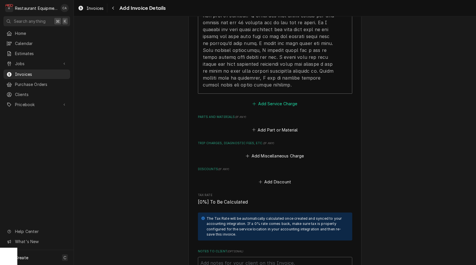
click at [264, 100] on button "Add Service Charge" at bounding box center [275, 104] width 47 height 8
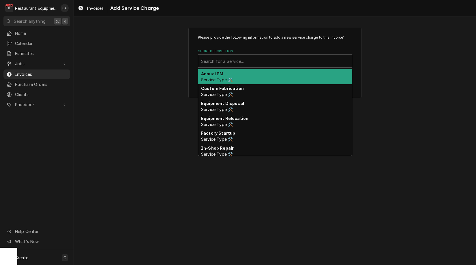
click at [214, 56] on div "Short Description" at bounding box center [275, 61] width 148 height 10
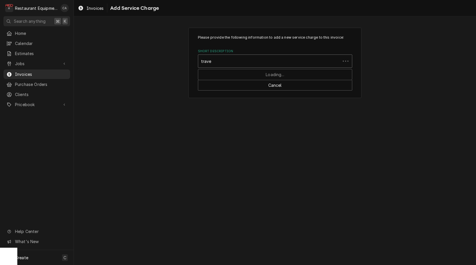
type input "travel"
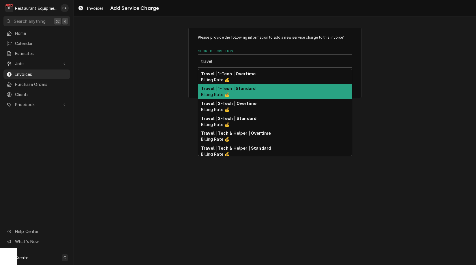
click at [236, 94] on div "Travel | 1-Tech | Standard Billing Rate 💰" at bounding box center [275, 91] width 154 height 15
type textarea "x"
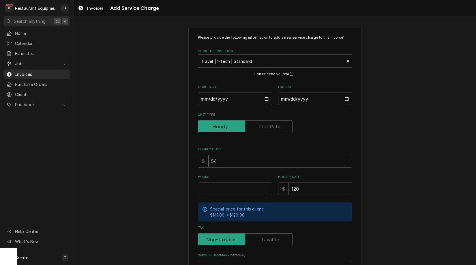
drag, startPoint x: 230, startPoint y: 93, endPoint x: 226, endPoint y: 100, distance: 8.3
click at [230, 93] on input "Start Date" at bounding box center [235, 99] width 74 height 13
type input "2025-09-04"
type textarea "x"
click at [306, 100] on input "End Date" at bounding box center [315, 99] width 74 height 13
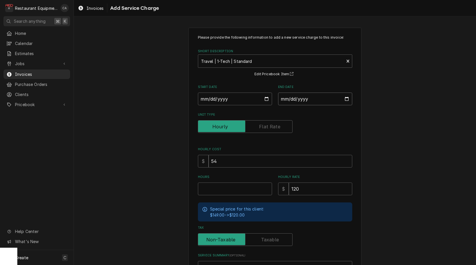
type input "2025-09-17"
drag, startPoint x: 385, startPoint y: 128, endPoint x: 385, endPoint y: 132, distance: 4.3
click at [385, 128] on div "Please provide the following information to add a new service charge to this in…" at bounding box center [275, 173] width 402 height 300
click at [216, 186] on input "Hours" at bounding box center [235, 189] width 74 height 13
type textarea "x"
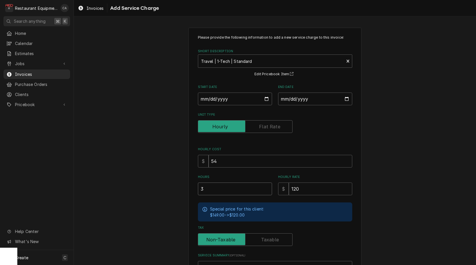
type input "3"
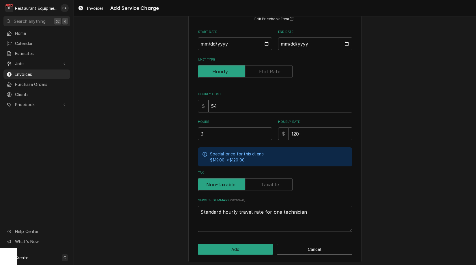
scroll to position [55, 0]
click at [227, 248] on button "Add" at bounding box center [235, 249] width 75 height 11
type textarea "x"
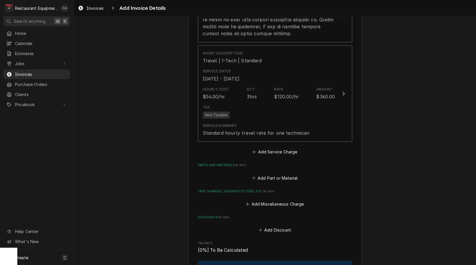
scroll to position [931, 0]
drag, startPoint x: 272, startPoint y: 134, endPoint x: 266, endPoint y: 140, distance: 7.8
click at [271, 148] on button "Add Service Charge" at bounding box center [275, 152] width 47 height 8
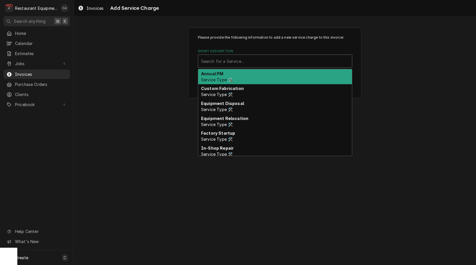
click at [237, 63] on div "Short Description" at bounding box center [275, 61] width 148 height 10
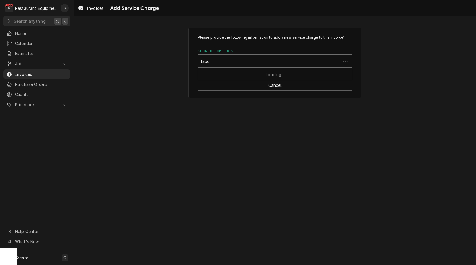
type input "labor"
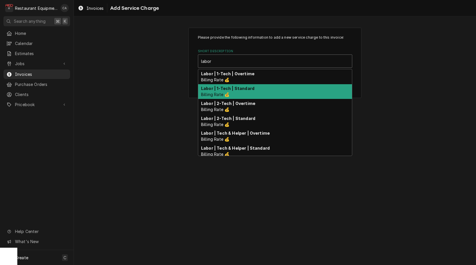
click at [247, 92] on div "Labor | 1-Tech | Standard Billing Rate 💰" at bounding box center [275, 91] width 154 height 15
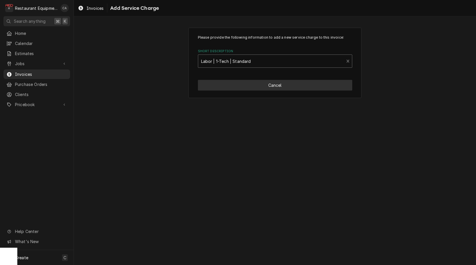
type textarea "x"
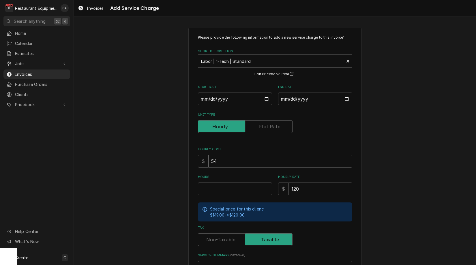
click at [232, 97] on input "Start Date" at bounding box center [235, 99] width 74 height 13
type input "2025-09-04"
type textarea "x"
drag, startPoint x: 289, startPoint y: 99, endPoint x: 297, endPoint y: 110, distance: 13.3
click at [289, 100] on input "End Date" at bounding box center [315, 99] width 74 height 13
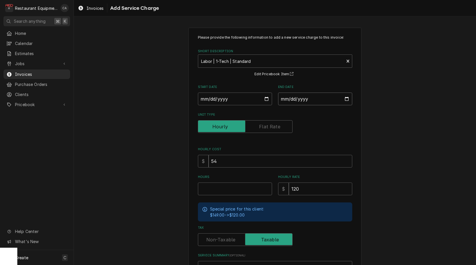
type input "2025-09-17"
drag, startPoint x: 366, startPoint y: 129, endPoint x: 254, endPoint y: 196, distance: 131.1
click at [366, 129] on div "Please provide the following information to add a new service charge to this in…" at bounding box center [275, 173] width 402 height 300
click at [222, 189] on input "Hours" at bounding box center [235, 189] width 74 height 13
type textarea "x"
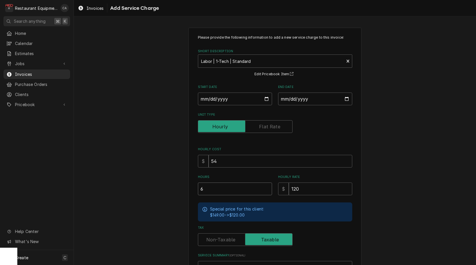
type input "6"
click at [229, 237] on label "Tax" at bounding box center [245, 239] width 95 height 13
click at [229, 237] on input "Tax" at bounding box center [245, 239] width 89 height 13
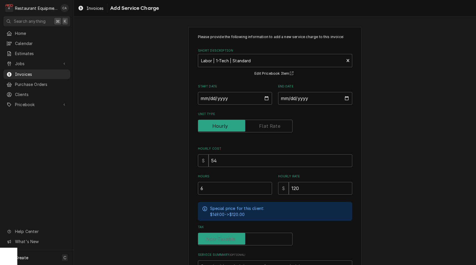
checkbox input "false"
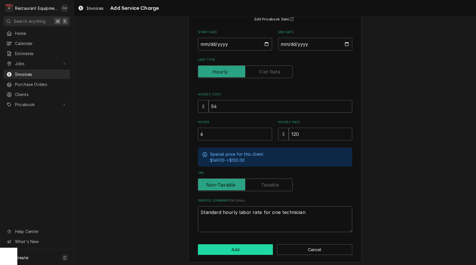
click at [233, 245] on button "Add" at bounding box center [235, 249] width 75 height 11
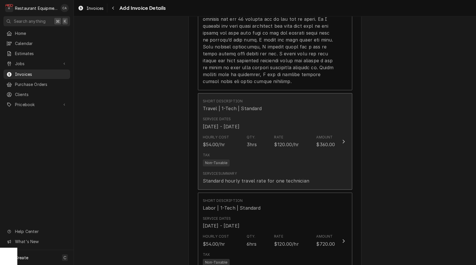
click at [231, 132] on div "Hourly Cost $54.00/hr Qty. 3hrs Rate $120.00/hr Amount $360.00" at bounding box center [269, 141] width 132 height 18
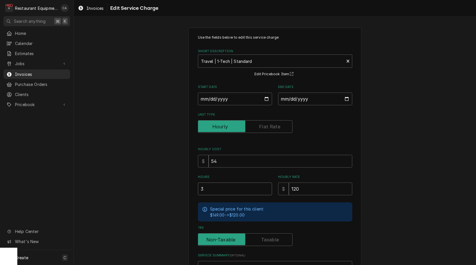
click at [227, 189] on input "3" at bounding box center [235, 189] width 74 height 13
drag, startPoint x: 227, startPoint y: 189, endPoint x: 188, endPoint y: 186, distance: 38.8
click at [189, 186] on div "Use the fields below to edit this service charge Short Description Travel | 1-T…" at bounding box center [274, 180] width 173 height 304
type textarea "x"
type input "2"
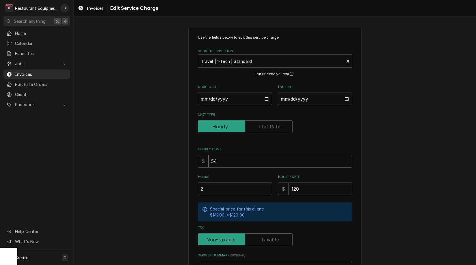
type textarea "x"
type input "2.5"
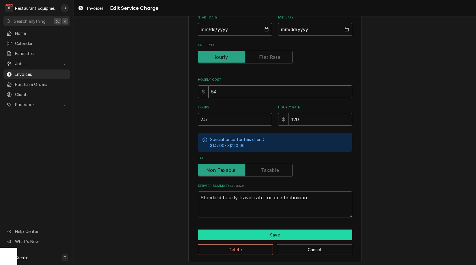
drag, startPoint x: 238, startPoint y: 235, endPoint x: 235, endPoint y: 233, distance: 3.6
click at [235, 233] on button "Save" at bounding box center [275, 235] width 154 height 11
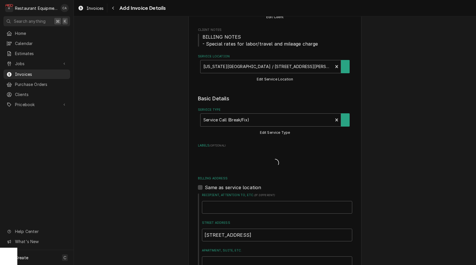
type textarea "x"
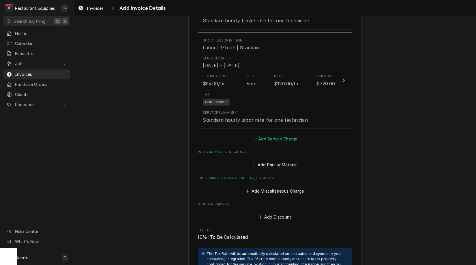
scroll to position [1046, 0]
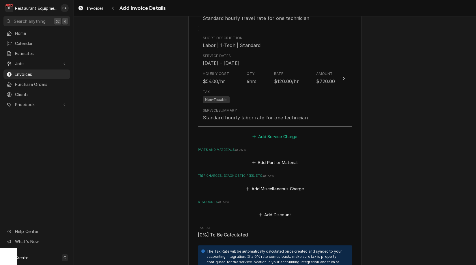
click at [268, 133] on button "Add Service Charge" at bounding box center [275, 137] width 47 height 8
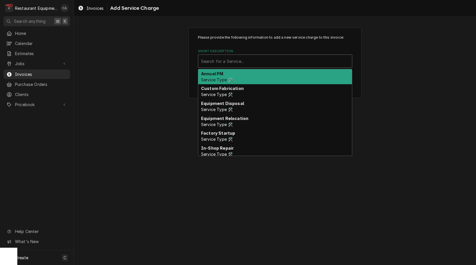
click at [227, 60] on div "Search for a Service..." at bounding box center [275, 61] width 148 height 6
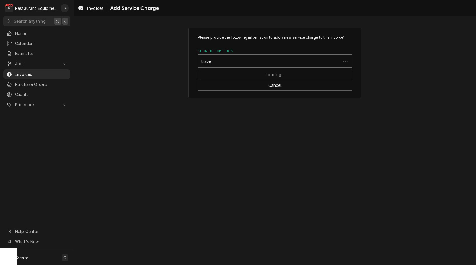
type input "travel"
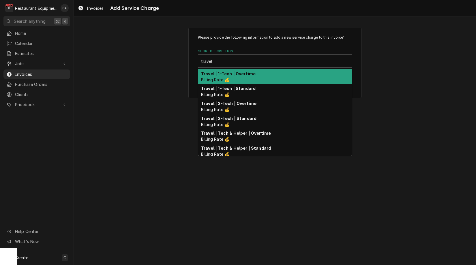
drag, startPoint x: 242, startPoint y: 73, endPoint x: 256, endPoint y: 80, distance: 15.6
click at [244, 74] on strong "Travel | 1-Tech | Overtime" at bounding box center [228, 73] width 55 height 5
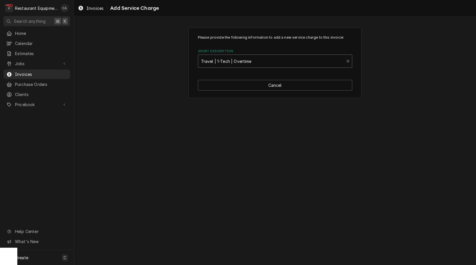
type textarea "x"
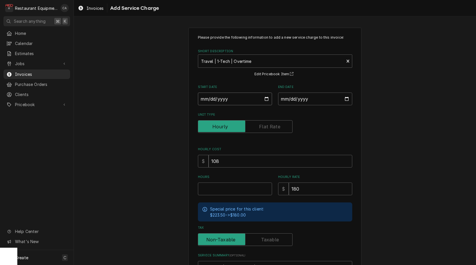
click at [229, 100] on input "Start Date" at bounding box center [235, 99] width 74 height 13
type input "2025-09-04"
type textarea "x"
drag, startPoint x: 297, startPoint y: 100, endPoint x: 300, endPoint y: 105, distance: 6.2
click at [297, 100] on input "End Date" at bounding box center [315, 99] width 74 height 13
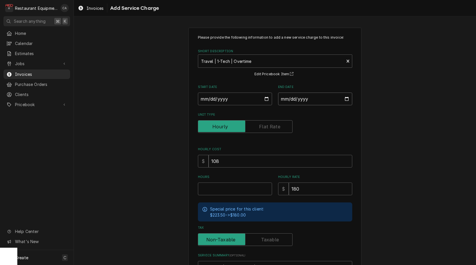
type input "2025-09-04"
click at [211, 192] on input "Hours" at bounding box center [235, 189] width 74 height 13
type textarea "x"
type input "0"
type textarea "x"
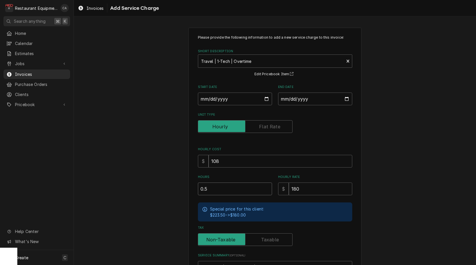
type input "0.5"
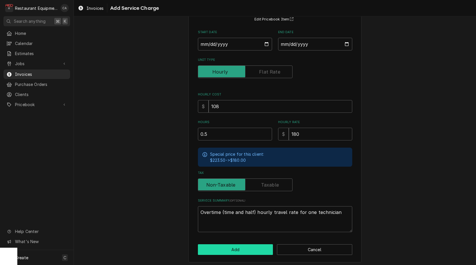
click at [244, 245] on button "Add" at bounding box center [235, 249] width 75 height 11
type textarea "x"
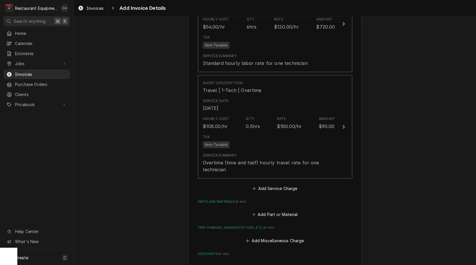
scroll to position [1109, 0]
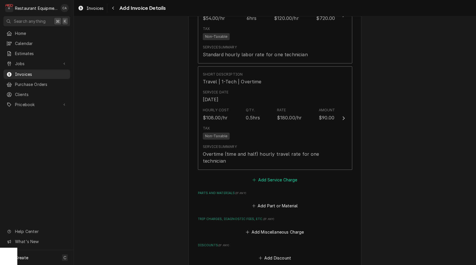
click at [273, 176] on button "Add Service Charge" at bounding box center [275, 180] width 47 height 8
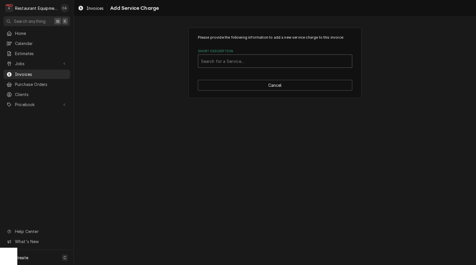
click at [241, 64] on div "Short Description" at bounding box center [275, 61] width 148 height 10
type input "labor"
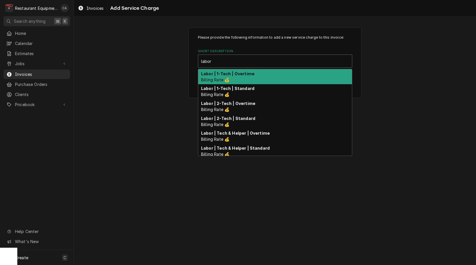
click at [248, 80] on div "Labor | 1-Tech | Overtime Billing Rate 💰" at bounding box center [275, 76] width 154 height 15
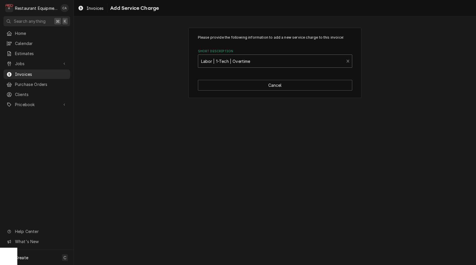
type textarea "x"
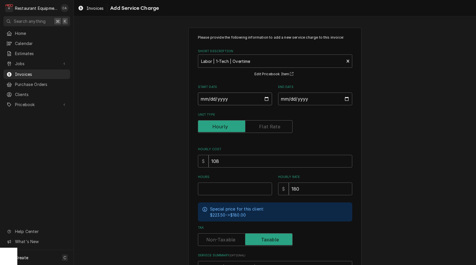
click at [222, 100] on input "Start Date" at bounding box center [235, 99] width 74 height 13
type input "2025-09-04"
type textarea "x"
click at [286, 100] on input "End Date" at bounding box center [315, 99] width 74 height 13
type input "2025-09-04"
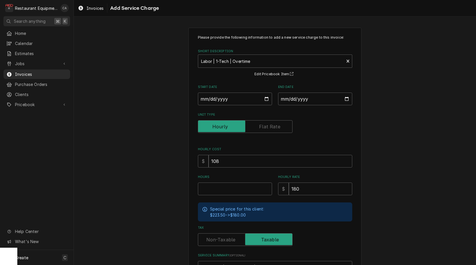
click at [378, 123] on div "Please provide the following information to add a new service charge to this in…" at bounding box center [275, 173] width 402 height 300
click at [219, 188] on input "Hours" at bounding box center [235, 189] width 74 height 13
type textarea "x"
type input "1"
type textarea "x"
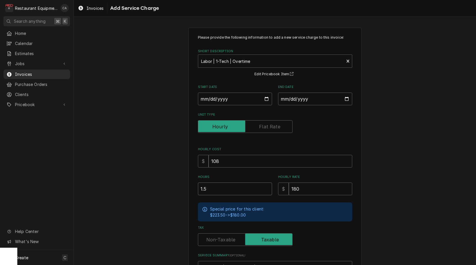
type input "1.5"
click at [229, 238] on label "Tax" at bounding box center [245, 239] width 95 height 13
click at [229, 238] on input "Tax" at bounding box center [245, 239] width 89 height 13
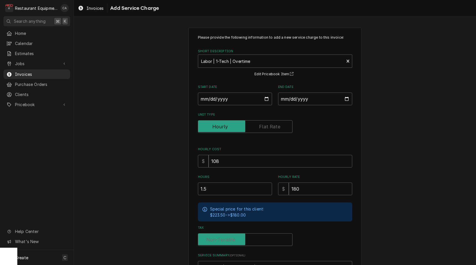
checkbox input "false"
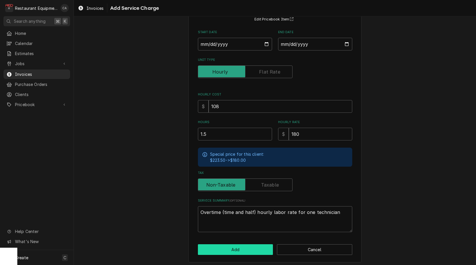
click at [239, 247] on button "Add" at bounding box center [235, 249] width 75 height 11
type textarea "x"
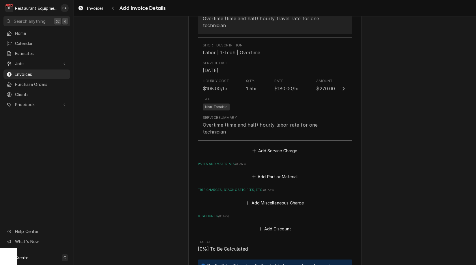
scroll to position [1294, 0]
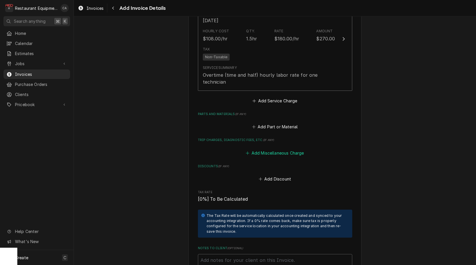
click at [284, 149] on button "Add Miscellaneous Charge" at bounding box center [275, 153] width 60 height 8
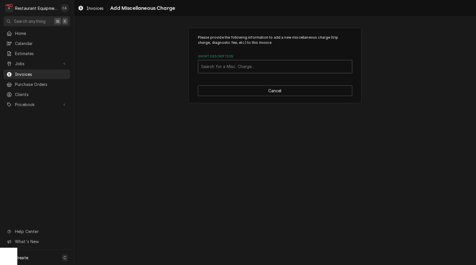
click at [242, 68] on div "Search for a Misc. Charge..." at bounding box center [275, 66] width 148 height 6
type input "mile"
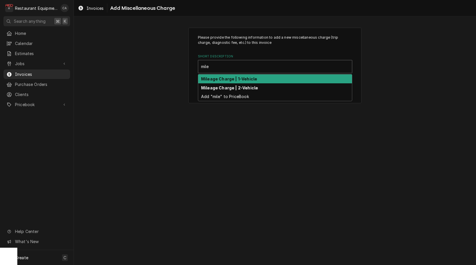
click at [247, 81] on strong "Mileage Charge | 1-Vehicle" at bounding box center [229, 78] width 56 height 5
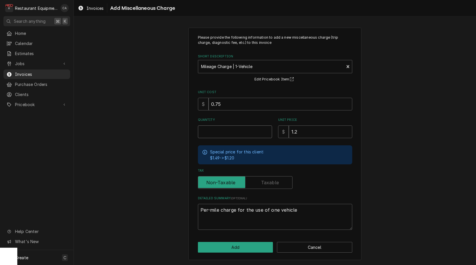
click at [226, 130] on input "Quantity" at bounding box center [235, 132] width 74 height 13
type textarea "x"
type input "2"
type textarea "x"
type input "22"
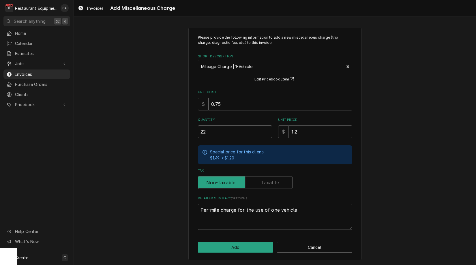
type textarea "x"
type input "22.2"
click at [227, 243] on button "Add" at bounding box center [235, 247] width 75 height 11
type textarea "x"
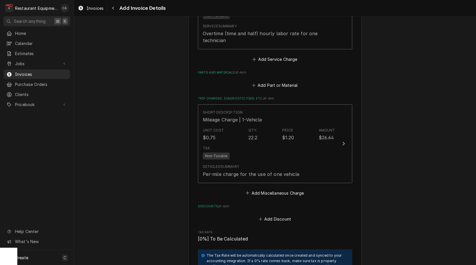
scroll to position [1337, 0]
click at [279, 80] on button "Add Part or Material" at bounding box center [275, 84] width 48 height 8
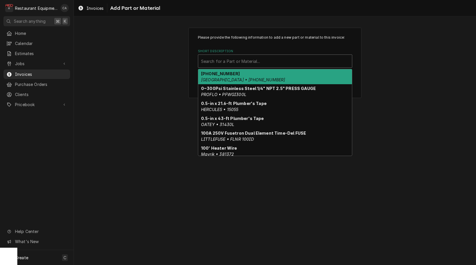
click at [257, 62] on div "Search for a Part or Material..." at bounding box center [275, 61] width 148 height 6
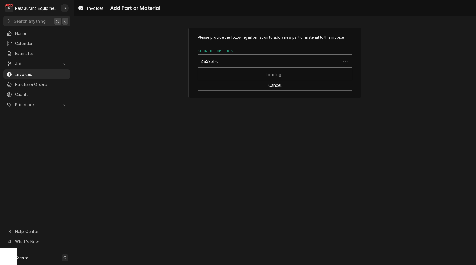
type input "4a5251-02"
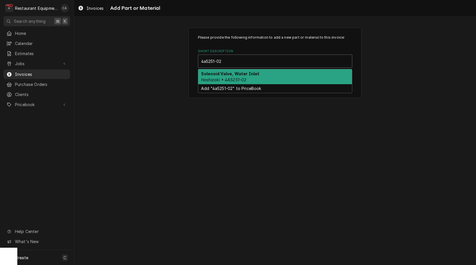
click at [250, 76] on strong "Solenoid Valve, Water Inlet" at bounding box center [230, 73] width 58 height 5
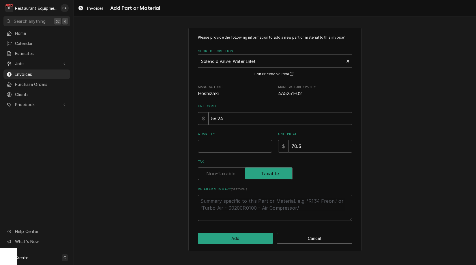
click at [214, 143] on input "Quantity" at bounding box center [235, 146] width 74 height 13
click at [214, 144] on input "Quantity" at bounding box center [235, 146] width 74 height 13
type textarea "x"
type input "1"
type textarea "x"
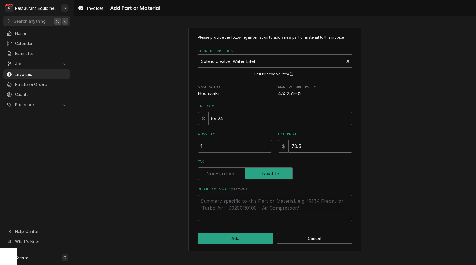
type input "5"
type textarea "x"
type input "56"
type textarea "x"
type input "56.2"
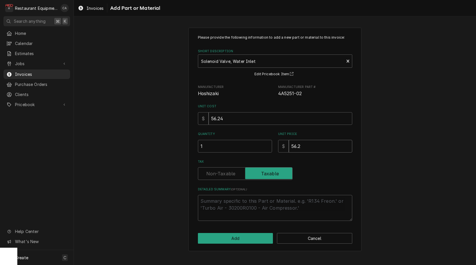
type textarea "x"
type input "56.24"
click at [219, 240] on button "Add" at bounding box center [235, 238] width 75 height 11
type textarea "x"
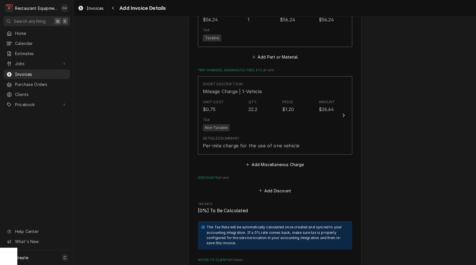
scroll to position [1449, 0]
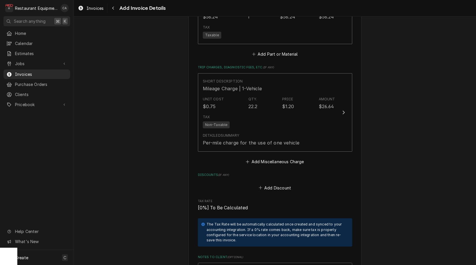
drag, startPoint x: 274, startPoint y: 148, endPoint x: 270, endPoint y: 148, distance: 3.5
click at [274, 158] on button "Add Miscellaneous Charge" at bounding box center [275, 162] width 60 height 8
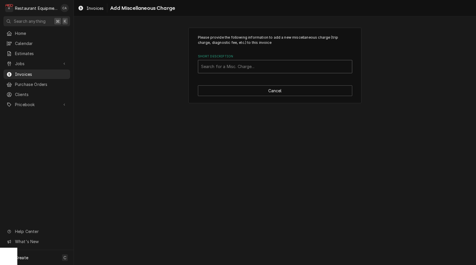
click at [226, 68] on div "Search for a Misc. Charge..." at bounding box center [275, 66] width 148 height 6
type input "shipp"
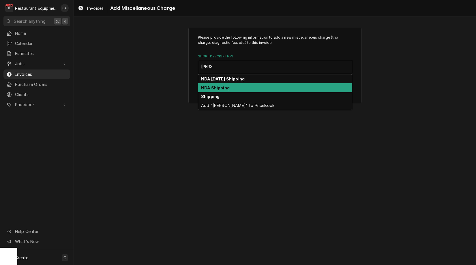
drag, startPoint x: 220, startPoint y: 88, endPoint x: 249, endPoint y: 116, distance: 40.8
click at [220, 88] on strong "NDA Shipping" at bounding box center [215, 87] width 29 height 5
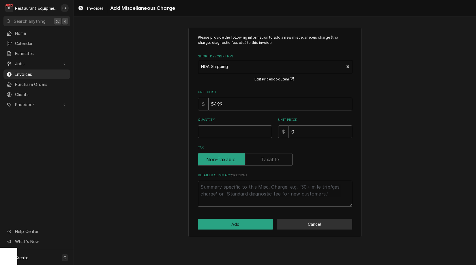
click at [323, 226] on button "Cancel" at bounding box center [314, 224] width 75 height 11
type textarea "x"
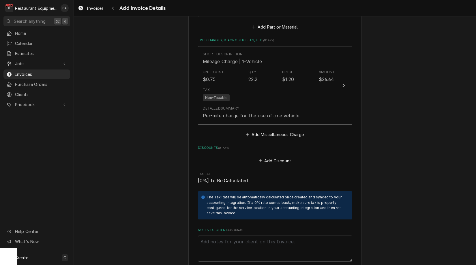
scroll to position [1477, 0]
click at [261, 130] on button "Add Miscellaneous Charge" at bounding box center [275, 134] width 60 height 8
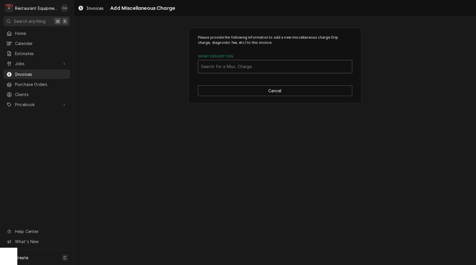
click at [224, 67] on div "Search for a Misc. Charge..." at bounding box center [275, 66] width 148 height 6
type input "shipp"
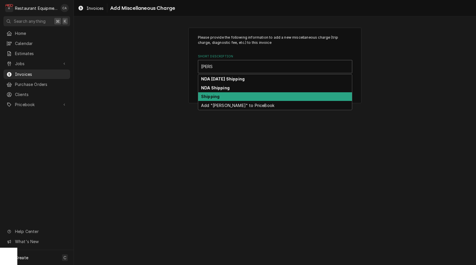
drag, startPoint x: 220, startPoint y: 95, endPoint x: 251, endPoint y: 117, distance: 37.8
click at [221, 95] on div "Shipping" at bounding box center [275, 96] width 154 height 9
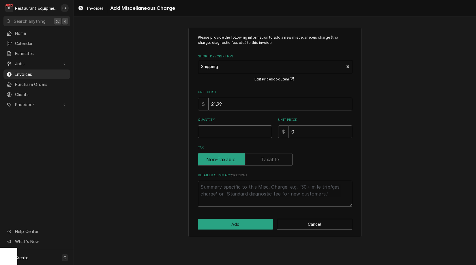
click at [218, 130] on input "Quantity" at bounding box center [235, 132] width 74 height 13
type textarea "x"
type input "1"
click at [302, 131] on input "0" at bounding box center [320, 132] width 63 height 13
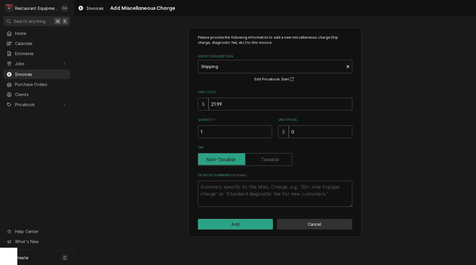
click at [310, 224] on button "Cancel" at bounding box center [314, 224] width 75 height 11
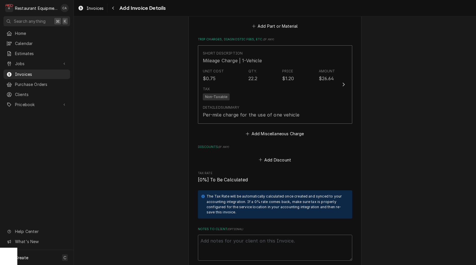
drag, startPoint x: 199, startPoint y: 201, endPoint x: 204, endPoint y: 201, distance: 5.5
click at [199, 201] on div "The Tax Rate will be automatically calculated once created and synced to your a…" at bounding box center [275, 204] width 154 height 28
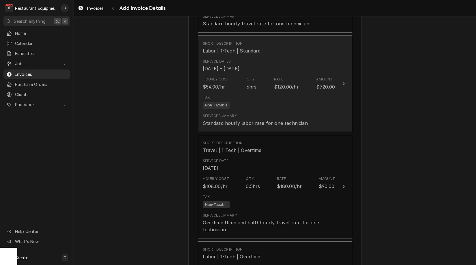
scroll to position [1066, 0]
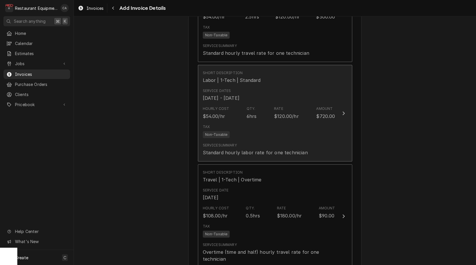
click at [252, 122] on div "Tax Non-Taxable" at bounding box center [269, 131] width 132 height 18
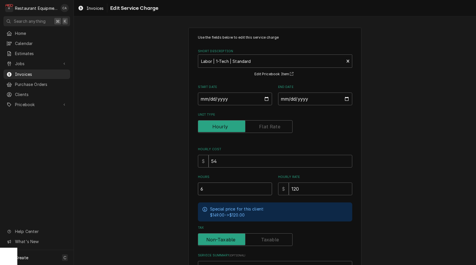
drag, startPoint x: 218, startPoint y: 191, endPoint x: 179, endPoint y: 188, distance: 39.3
click at [179, 188] on div "Use the fields below to edit this service charge Short Description Labor | 1-Te…" at bounding box center [275, 180] width 402 height 315
type textarea "x"
type input "7"
type textarea "x"
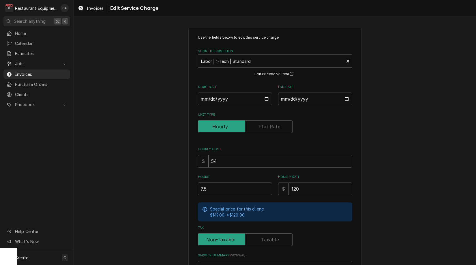
type input "7.5"
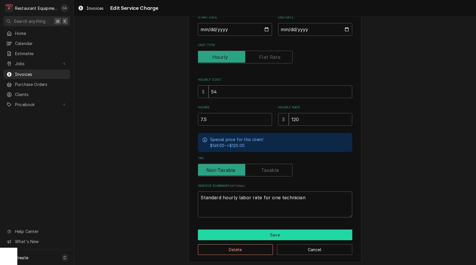
click at [260, 233] on button "Save" at bounding box center [275, 235] width 154 height 11
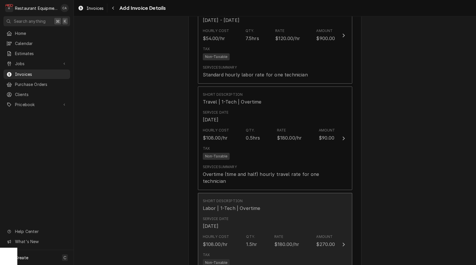
click at [258, 214] on div "Service Date Sep 4, 2025" at bounding box center [269, 223] width 132 height 18
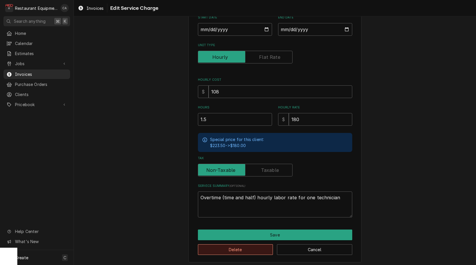
click at [241, 248] on button "Delete" at bounding box center [235, 249] width 75 height 11
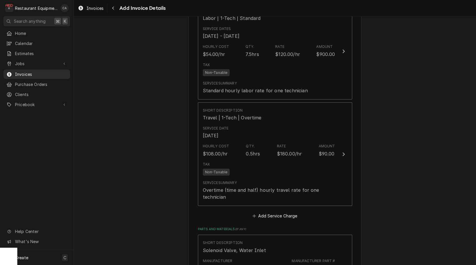
scroll to position [1037, 0]
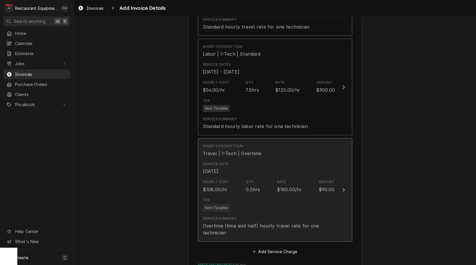
click at [271, 195] on div "Tax Non-Taxable" at bounding box center [269, 204] width 132 height 18
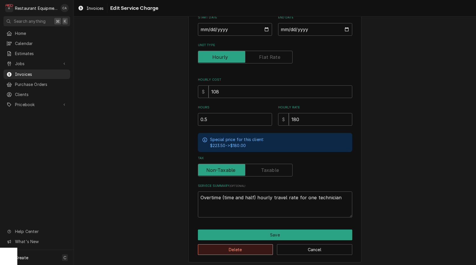
click at [245, 248] on button "Delete" at bounding box center [235, 249] width 75 height 11
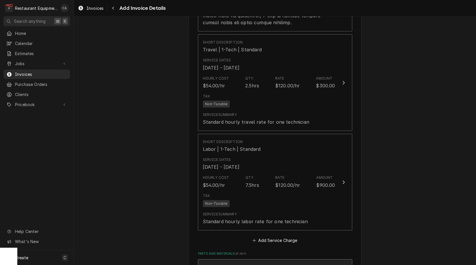
scroll to position [916, 0]
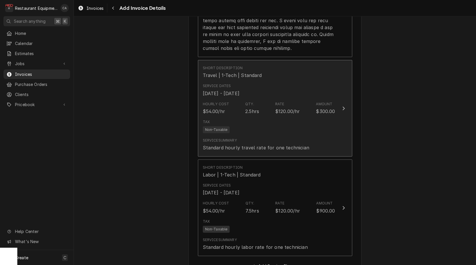
click at [247, 117] on div "Tax Non-Taxable" at bounding box center [269, 126] width 132 height 18
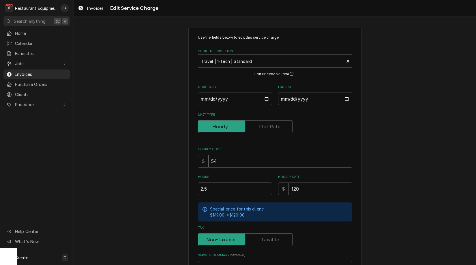
drag, startPoint x: 224, startPoint y: 187, endPoint x: 152, endPoint y: 187, distance: 72.4
click at [152, 187] on div "Use the fields below to edit this service charge Short Description Travel | 1-T…" at bounding box center [275, 180] width 402 height 315
type textarea "x"
type input "3"
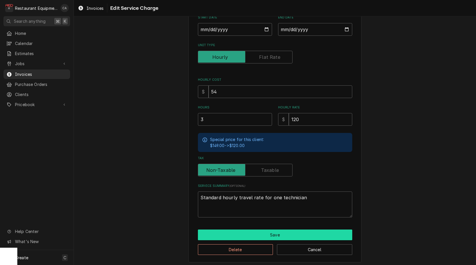
click at [245, 230] on button "Save" at bounding box center [275, 235] width 154 height 11
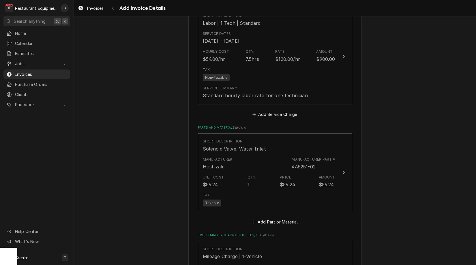
scroll to position [1070, 0]
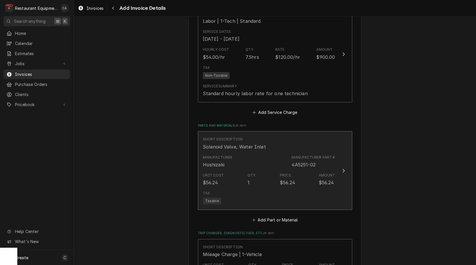
click at [264, 153] on div "Manufacturer Hoshizaki Manufacturer Part # 4A5251-02" at bounding box center [269, 162] width 132 height 18
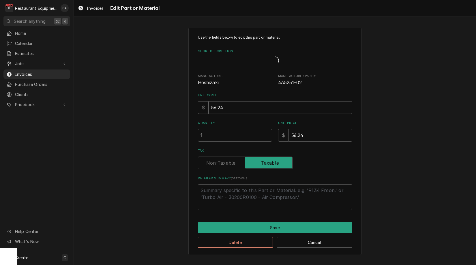
type textarea "x"
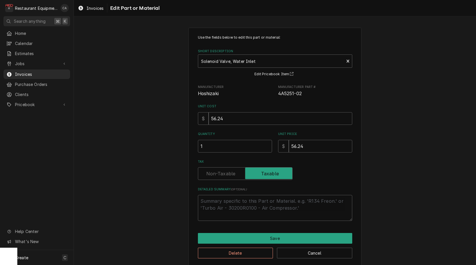
click at [224, 172] on label "Tax" at bounding box center [245, 173] width 95 height 13
click at [224, 172] on input "Tax" at bounding box center [245, 173] width 89 height 13
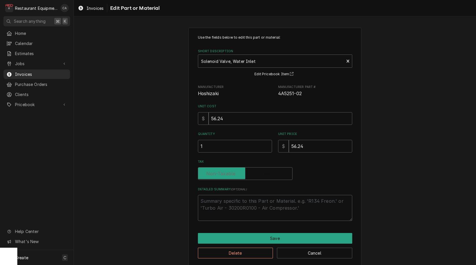
checkbox input "false"
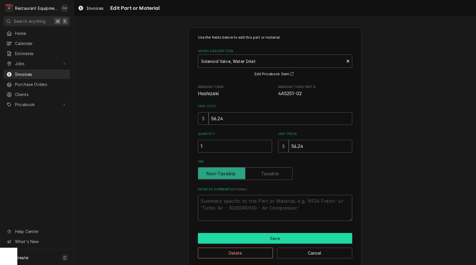
click at [258, 240] on button "Save" at bounding box center [275, 238] width 154 height 11
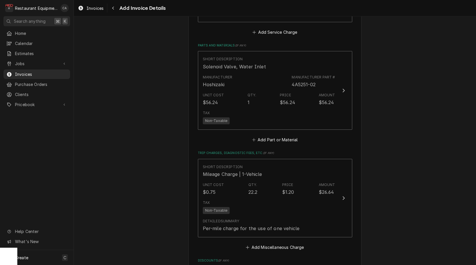
scroll to position [1148, 0]
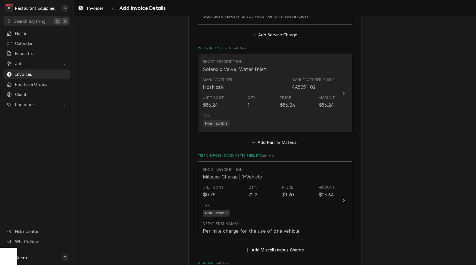
click at [264, 111] on div "Tax Non-Taxable" at bounding box center [269, 120] width 132 height 18
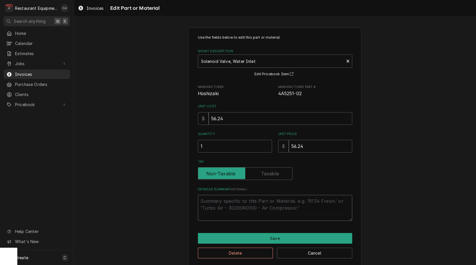
click at [224, 202] on textarea "Detailed Summary ( optional )" at bounding box center [275, 208] width 154 height 26
type textarea "x"
type textarea "4"
type textarea "x"
type textarea "4A"
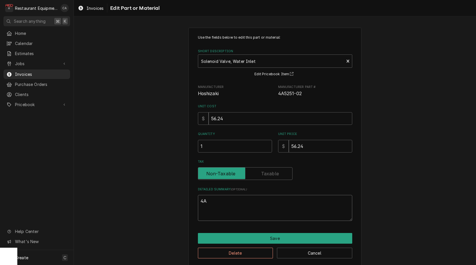
type textarea "x"
type textarea "4A5"
type textarea "x"
type textarea "4A52"
type textarea "x"
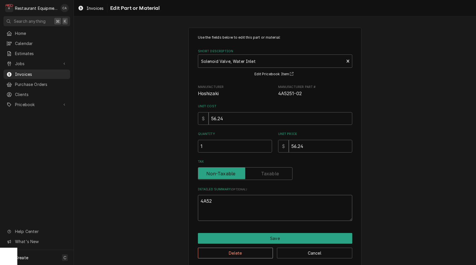
type textarea "4A525"
type textarea "x"
type textarea "4A5251"
type textarea "x"
type textarea "4A5251-"
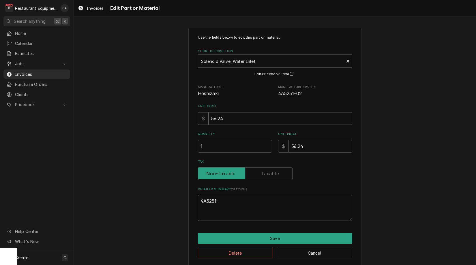
type textarea "x"
type textarea "4A5251-0"
type textarea "x"
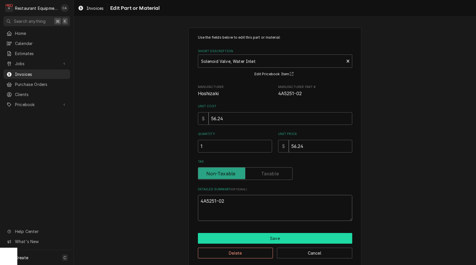
type textarea "4A5251-02"
click at [262, 239] on button "Save" at bounding box center [275, 238] width 154 height 11
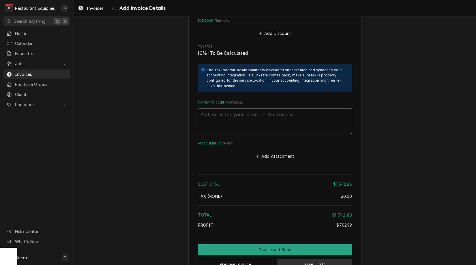
scroll to position [1408, 0]
click at [319, 259] on button "Save Draft" at bounding box center [314, 264] width 75 height 11
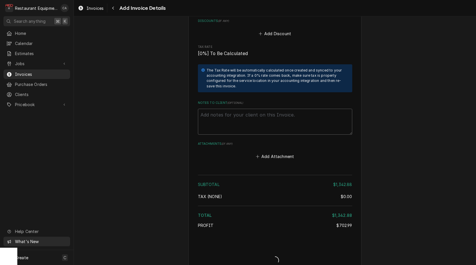
type textarea "x"
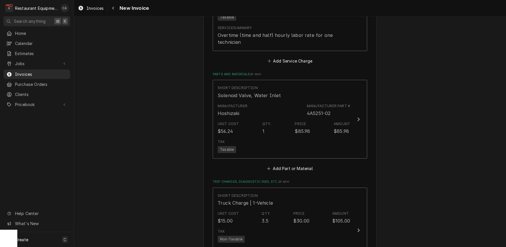
scroll to position [1211, 0]
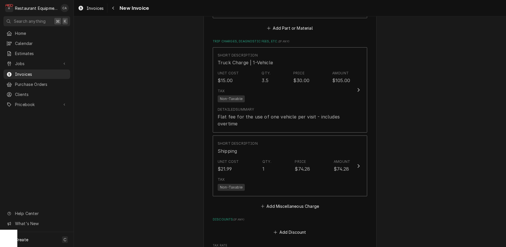
scroll to position [1374, 0]
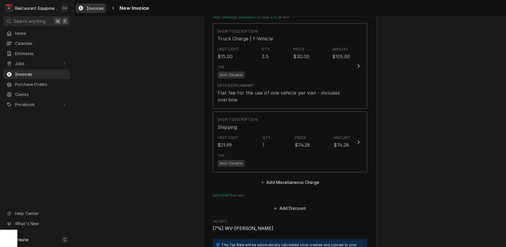
click at [90, 5] on span "Invoices" at bounding box center [95, 8] width 17 height 6
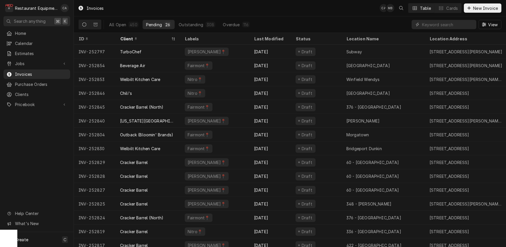
click at [101, 24] on div "Dynamic Content Wrapper" at bounding box center [89, 25] width 23 height 10
click at [100, 25] on button "Dynamic Content Wrapper" at bounding box center [95, 24] width 11 height 9
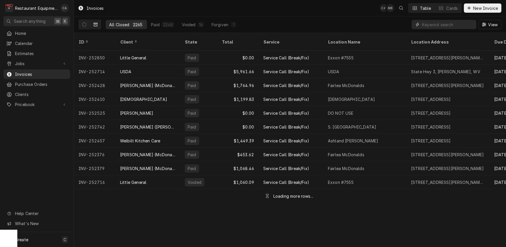
click at [443, 25] on input "Dynamic Content Wrapper" at bounding box center [447, 24] width 51 height 9
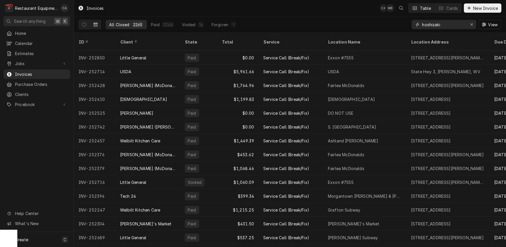
type input "hoshizaki"
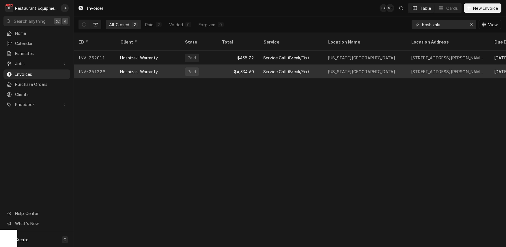
click at [256, 65] on div "$4,334.60" at bounding box center [238, 72] width 42 height 14
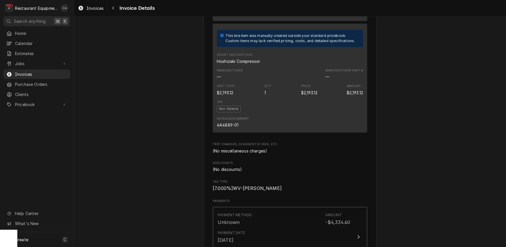
scroll to position [1034, 0]
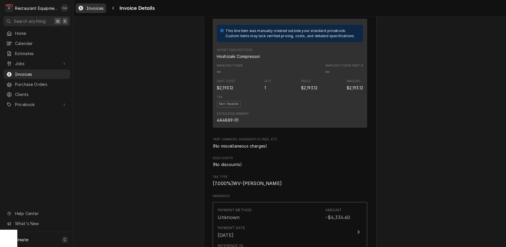
click at [99, 9] on span "Invoices" at bounding box center [95, 8] width 17 height 6
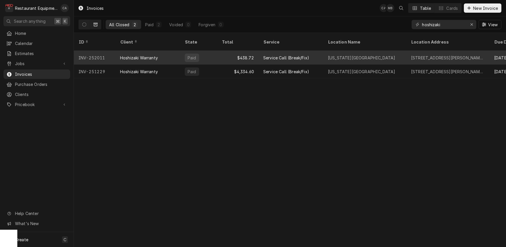
click at [280, 55] on div "Service Call (Break/Fix)" at bounding box center [286, 58] width 46 height 6
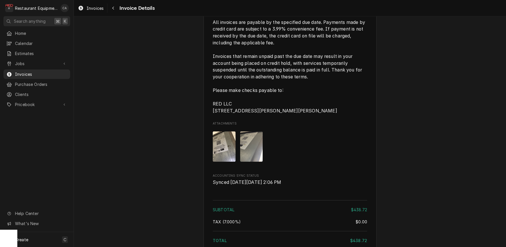
scroll to position [991, 0]
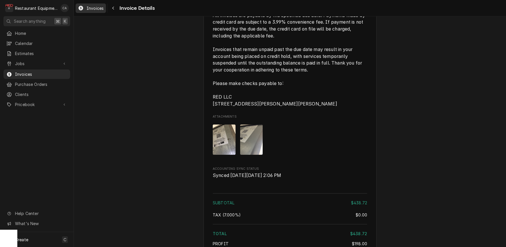
click at [93, 11] on span "Invoices" at bounding box center [95, 8] width 17 height 6
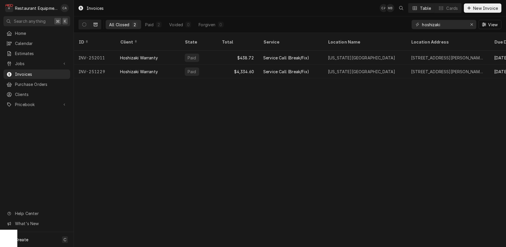
click at [368, 148] on div "Invoices CA MB Table Cards New Invoice All Closed 2 Paid 2 Voided 0 Forgiven 0 …" at bounding box center [290, 123] width 432 height 247
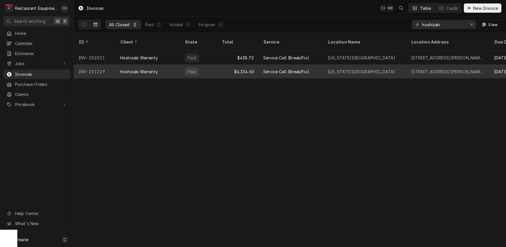
click at [300, 69] on div "Service Call (Break/Fix)" at bounding box center [286, 72] width 46 height 6
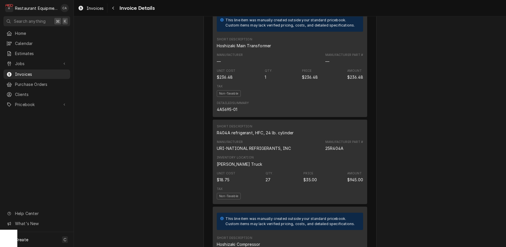
scroll to position [839, 0]
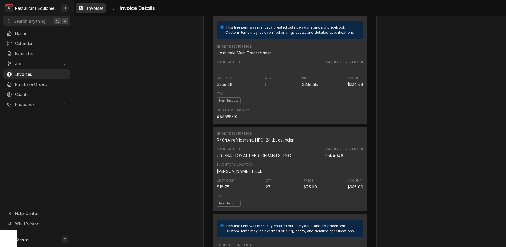
click at [89, 10] on span "Invoices" at bounding box center [95, 8] width 17 height 6
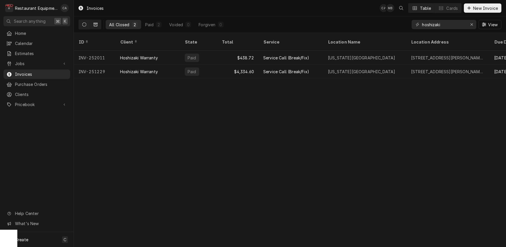
click at [83, 27] on button "Dynamic Content Wrapper" at bounding box center [84, 24] width 11 height 9
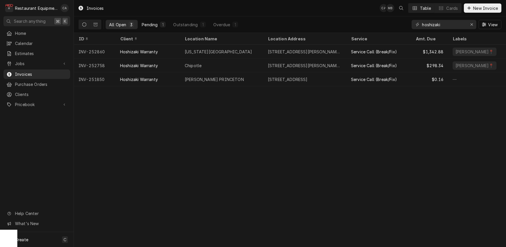
scroll to position [0, 0]
click at [149, 26] on div "Pending" at bounding box center [150, 25] width 16 height 6
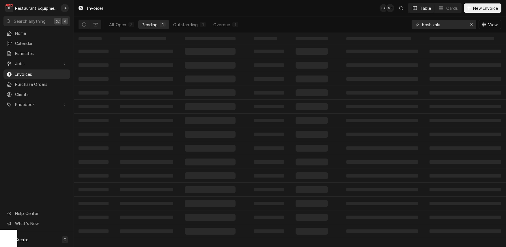
scroll to position [0, 0]
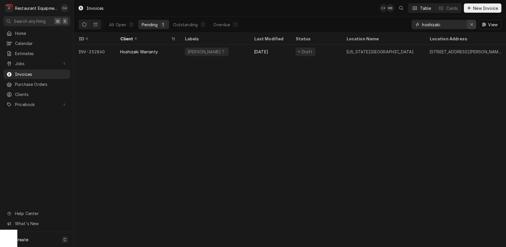
click at [472, 25] on icon "Erase input" at bounding box center [471, 25] width 3 height 4
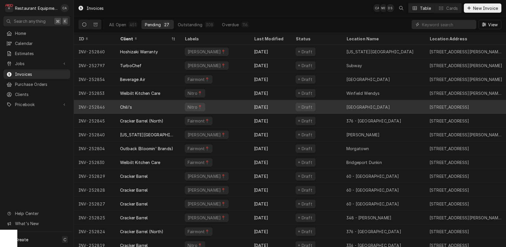
scroll to position [1, 0]
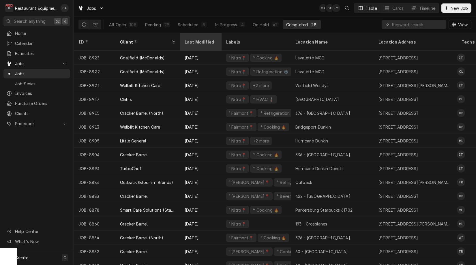
click at [196, 39] on div "Last Modified" at bounding box center [200, 42] width 31 height 6
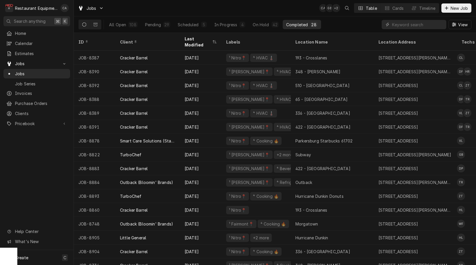
click at [196, 39] on div "Last Modified" at bounding box center [198, 42] width 27 height 12
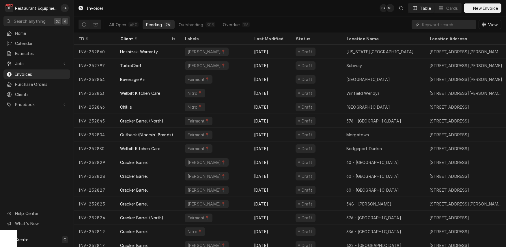
click at [275, 10] on div "Invoices CA MB Table Cards New Invoice" at bounding box center [290, 8] width 432 height 16
drag, startPoint x: 146, startPoint y: 9, endPoint x: 140, endPoint y: 9, distance: 6.1
click at [146, 9] on div "Invoices CA MB Table Cards New Invoice" at bounding box center [290, 8] width 432 height 16
click at [203, 14] on div "Invoices CA MB Table Cards New Invoice" at bounding box center [290, 8] width 432 height 16
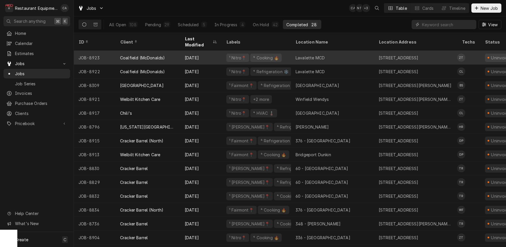
click at [301, 55] on div "Lavalette MCD" at bounding box center [309, 58] width 29 height 6
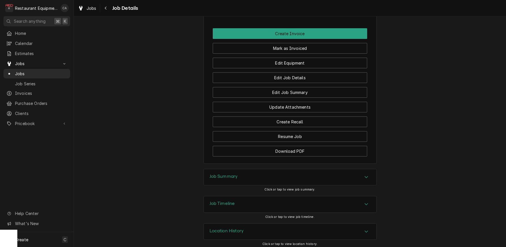
drag, startPoint x: 228, startPoint y: 177, endPoint x: 191, endPoint y: 155, distance: 42.7
click at [228, 177] on div "Job Summary" at bounding box center [223, 177] width 28 height 7
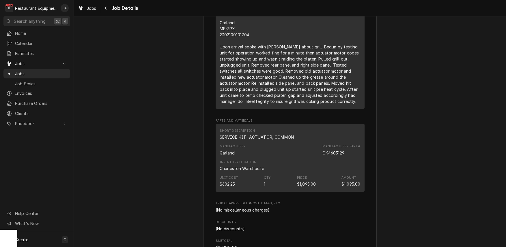
scroll to position [893, 0]
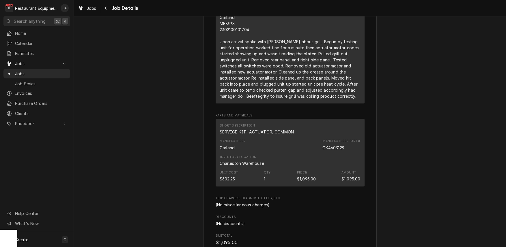
click at [194, 111] on div "Job Summary Roopairs Job ID JOB-8923 Service Type Service Call (Break/Fix) Job …" at bounding box center [290, 115] width 432 height 588
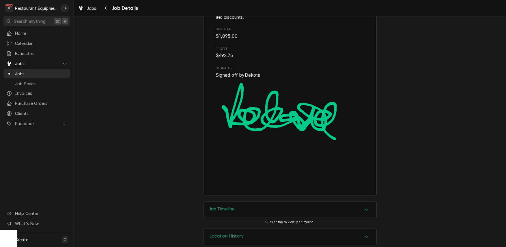
scroll to position [0, 0]
click at [91, 10] on span "Jobs" at bounding box center [92, 8] width 10 height 6
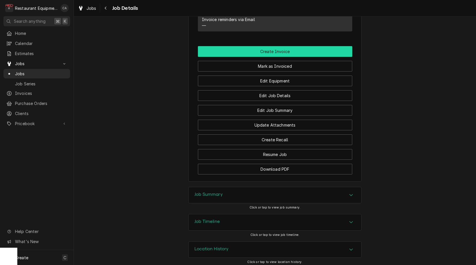
click at [273, 50] on button "Create Invoice" at bounding box center [275, 51] width 154 height 11
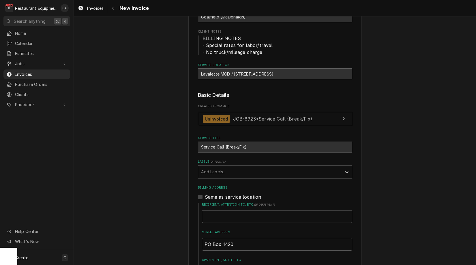
scroll to position [104, 0]
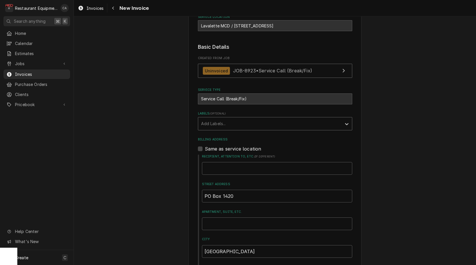
click at [215, 123] on div "Add Labels..." at bounding box center [270, 124] width 138 height 6
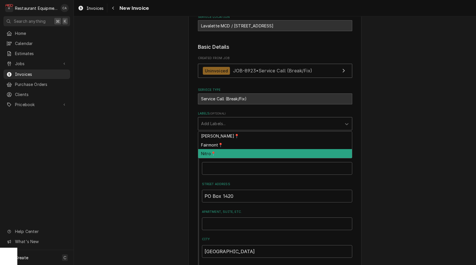
drag, startPoint x: 210, startPoint y: 151, endPoint x: 194, endPoint y: 149, distance: 16.3
click at [210, 151] on div "Nitro📍" at bounding box center [275, 153] width 154 height 9
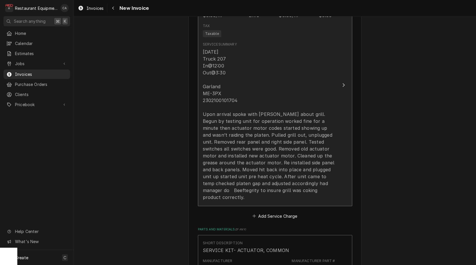
click at [222, 143] on div "09/18/2025 Truck 207 In@12:00 Out@3:30 Garland ME-3PX 2302100101704 Upon arriva…" at bounding box center [269, 124] width 132 height 152
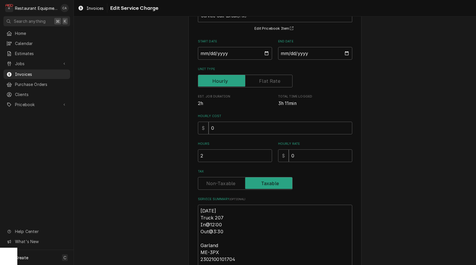
scroll to position [49, 0]
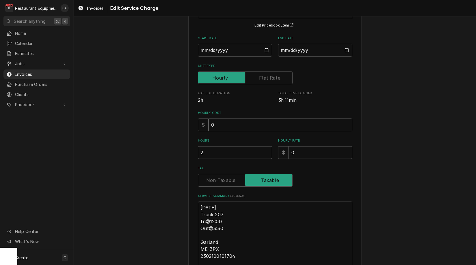
type textarea "x"
type textarea "R09/18/2025 Truck 207 In@12:00 Out@3:30 Garland ME-3PX 2302100101704 Upon arriv…"
type textarea "x"
type textarea "Ro09/18/2025 Truck 207 In@12:00 Out@3:30 Garland ME-3PX 2302100101704 Upon arri…"
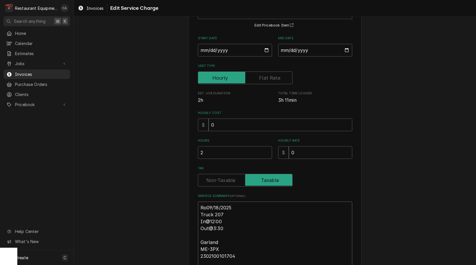
type textarea "x"
type textarea "Roo09/18/2025 Truck 207 In@12:00 Out@3:30 Garland ME-3PX 2302100101704 Upon arr…"
type textarea "x"
type textarea "Roo 09/18/2025 Truck 207 In@12:00 Out@3:30 Garland ME-3PX 2302100101704 Upon ar…"
type textarea "x"
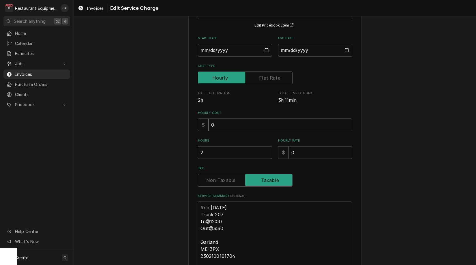
type textarea "Roo 809/18/2025 Truck 207 In@12:00 Out@3:30 Garland ME-3PX 2302100101704 Upon a…"
type textarea "x"
type textarea "Roo 8909/18/2025 Truck 207 In@12:00 Out@3:30 Garland ME-3PX 2302100101704 Upon …"
type textarea "x"
type textarea "Roo 89209/18/2025 Truck 207 In@12:00 Out@3:30 Garland ME-3PX 2302100101704 Upon…"
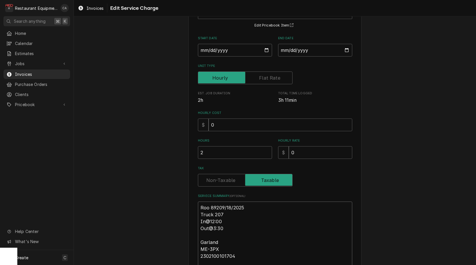
type textarea "x"
type textarea "Roo 892309/18/2025 Truck 207 In@12:00 Out@3:30 Garland ME-3PX 2302100101704 Upo…"
type textarea "x"
type textarea "Roo 8923 09/18/2025 Truck 207 In@12:00 Out@3:30 Garland ME-3PX 2302100101704 Up…"
type textarea "x"
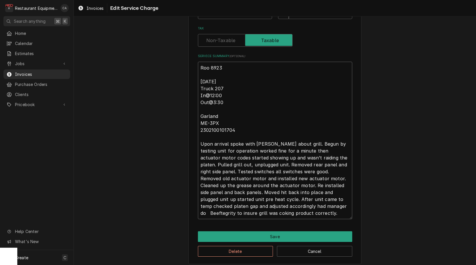
scroll to position [191, 0]
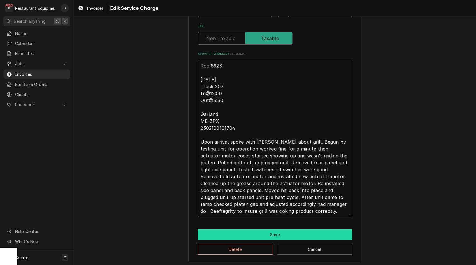
type textarea "Roo 8923 09/18/2025 Truck 207 In@12:00 Out@3:30 Garland ME-3PX 2302100101704 Up…"
click at [270, 233] on button "Save" at bounding box center [275, 234] width 154 height 11
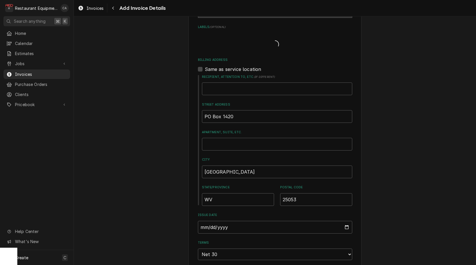
type textarea "x"
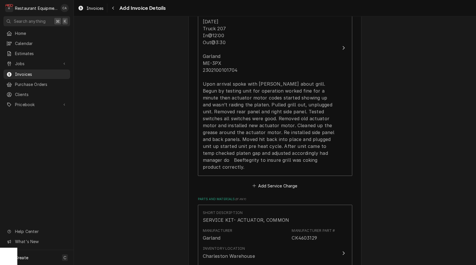
scroll to position [612, 0]
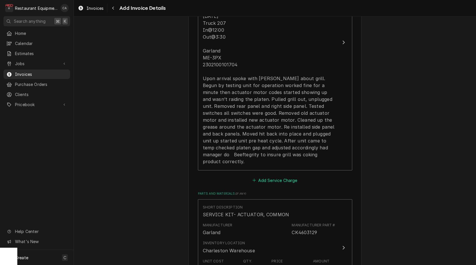
click at [267, 176] on button "Add Service Charge" at bounding box center [275, 180] width 47 height 8
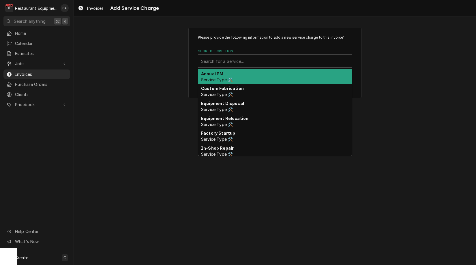
click at [231, 62] on div "Search for a Service..." at bounding box center [275, 61] width 148 height 6
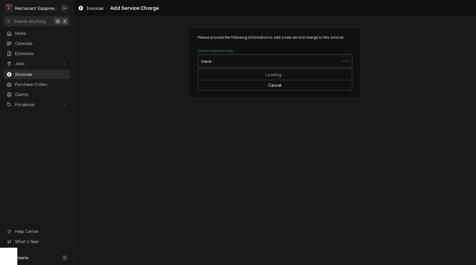
type input "travel"
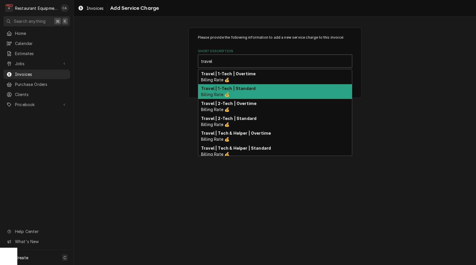
drag, startPoint x: 239, startPoint y: 86, endPoint x: 265, endPoint y: 108, distance: 35.0
click at [239, 86] on strong "Travel | 1-Tech | Standard" at bounding box center [228, 88] width 55 height 5
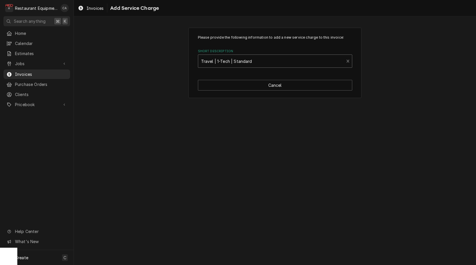
type textarea "x"
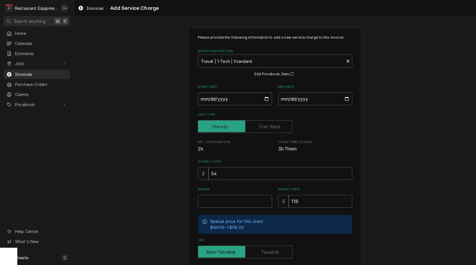
click at [222, 100] on input "Start Date" at bounding box center [235, 99] width 74 height 13
type input "2025-09-18"
type textarea "x"
click at [295, 101] on input "End Date" at bounding box center [315, 99] width 74 height 13
type input "[DATE]"
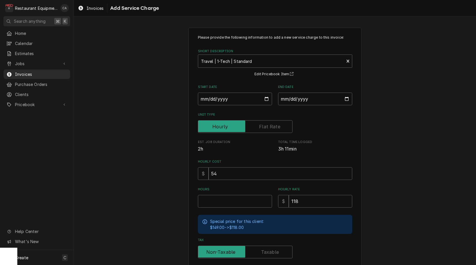
drag, startPoint x: 373, startPoint y: 128, endPoint x: 226, endPoint y: 197, distance: 162.0
click at [373, 129] on div "Please provide the following information to add a new service charge to this in…" at bounding box center [275, 179] width 402 height 312
click at [206, 200] on input "Hours" at bounding box center [235, 201] width 74 height 13
type textarea "x"
type input "2"
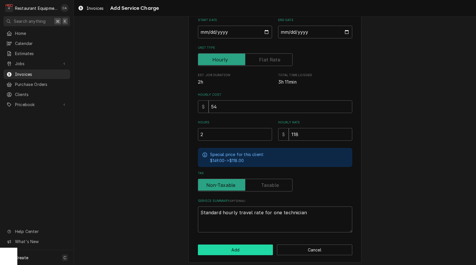
click at [229, 246] on button "Add" at bounding box center [235, 250] width 75 height 11
type textarea "x"
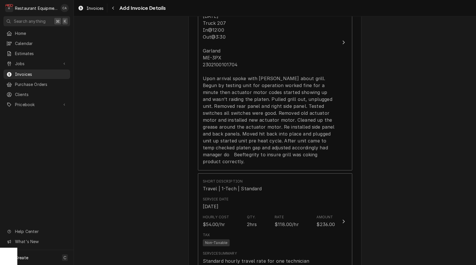
scroll to position [652, 0]
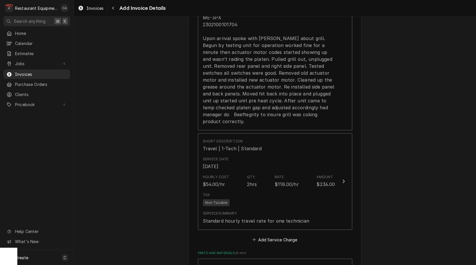
drag, startPoint x: 271, startPoint y: 223, endPoint x: 220, endPoint y: 104, distance: 128.6
click at [271, 236] on button "Add Service Charge" at bounding box center [275, 240] width 47 height 8
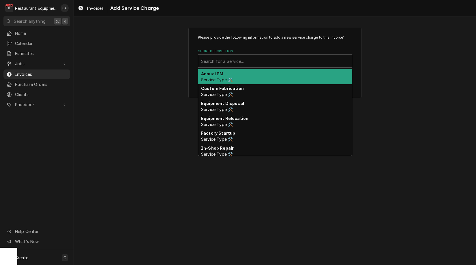
click at [227, 63] on div "Search for a Service..." at bounding box center [275, 61] width 148 height 6
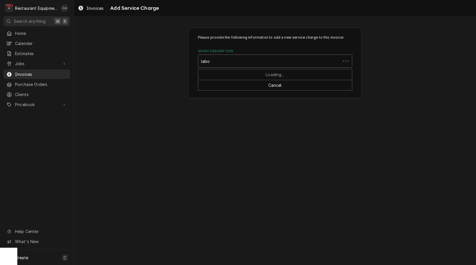
type input "labor"
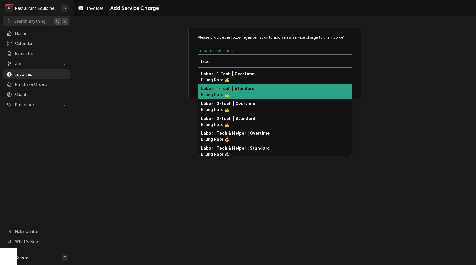
drag, startPoint x: 237, startPoint y: 86, endPoint x: 247, endPoint y: 94, distance: 13.2
click at [238, 87] on strong "Labor | 1-Tech | Standard" at bounding box center [227, 88] width 53 height 5
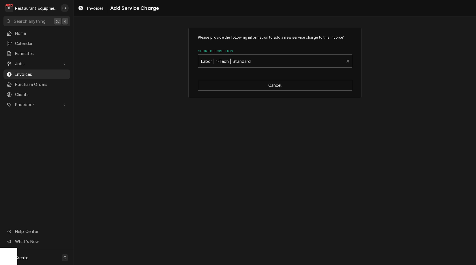
type textarea "x"
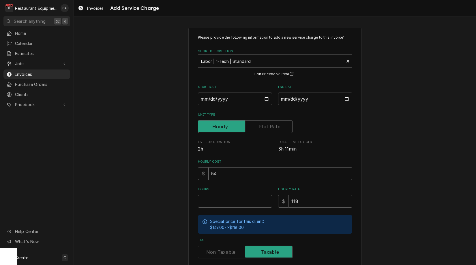
drag, startPoint x: 210, startPoint y: 98, endPoint x: 220, endPoint y: 107, distance: 13.9
click at [210, 98] on input "Start Date" at bounding box center [235, 99] width 74 height 13
type input "2025-09-18"
type textarea "x"
drag, startPoint x: 300, startPoint y: 100, endPoint x: 303, endPoint y: 106, distance: 6.8
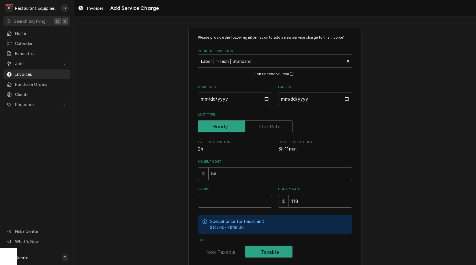
click at [300, 100] on input "End Date" at bounding box center [315, 99] width 74 height 13
type input "2025-09-19"
type textarea "x"
type input "2025-09-18"
click at [215, 199] on input "Hours" at bounding box center [235, 201] width 74 height 13
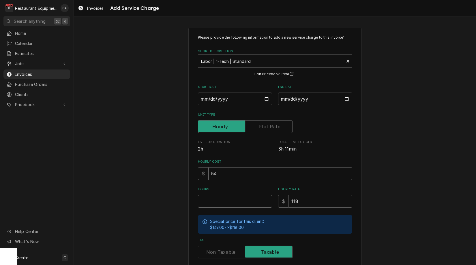
type textarea "x"
type input "3"
type textarea "x"
type input "3.5"
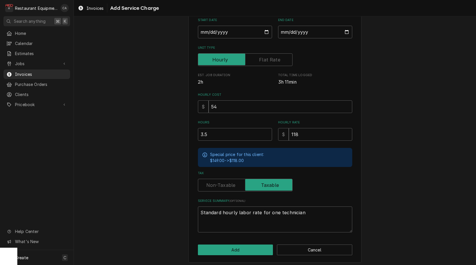
click at [218, 240] on div "Please provide the following information to add a new service charge to this in…" at bounding box center [274, 112] width 173 height 302
click at [218, 245] on button "Add" at bounding box center [235, 250] width 75 height 11
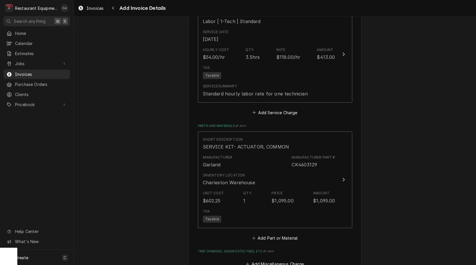
scroll to position [899, 0]
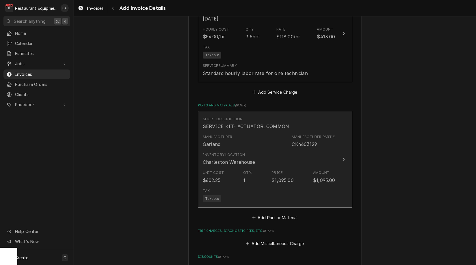
click at [242, 168] on div "Unit Cost $602.25 Qty. 1 Price $1,095.00 Amount $1,095.00" at bounding box center [269, 177] width 132 height 18
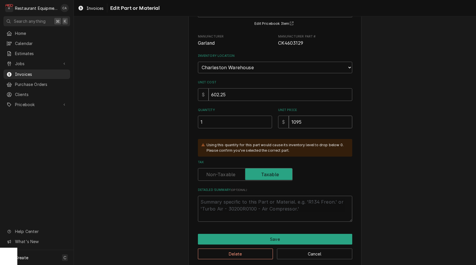
click at [326, 116] on input "1095" at bounding box center [320, 122] width 63 height 13
type textarea "x"
type input "1"
type textarea "x"
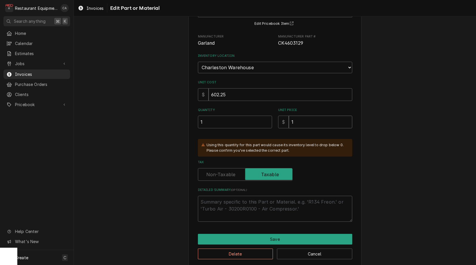
type input "12"
type textarea "x"
type input "120"
type textarea "x"
type input "1204"
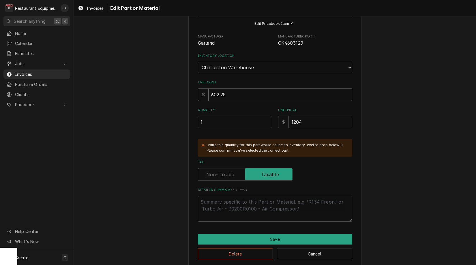
type textarea "x"
type input "1204.4"
type textarea "x"
type input "1204.48"
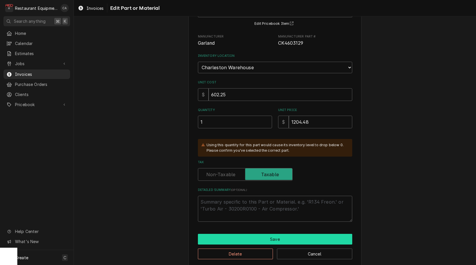
scroll to position [0, 0]
click at [250, 234] on button "Save" at bounding box center [275, 239] width 154 height 11
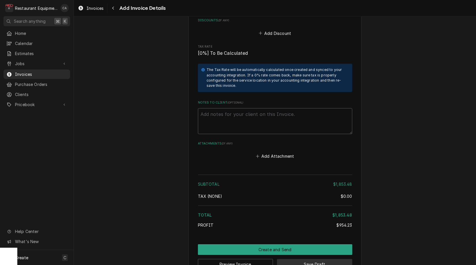
click at [314, 259] on button "Save Draft" at bounding box center [314, 264] width 75 height 11
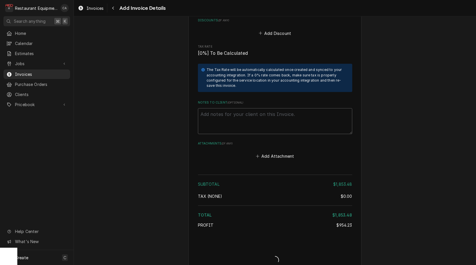
type textarea "x"
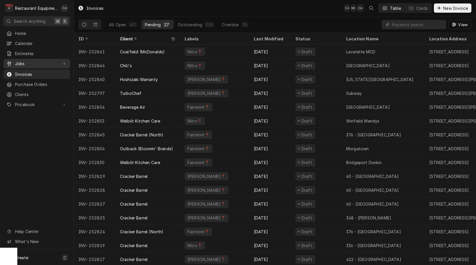
click at [20, 61] on span "Jobs" at bounding box center [37, 64] width 44 height 6
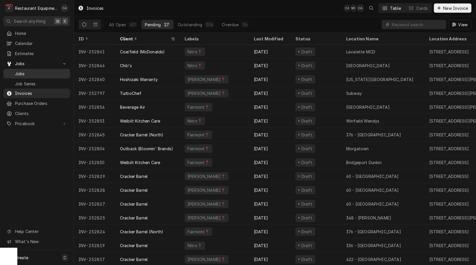
click at [20, 71] on span "Jobs" at bounding box center [41, 74] width 52 height 6
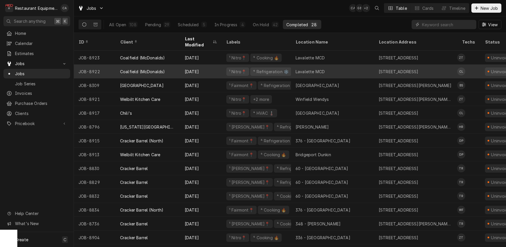
click at [306, 65] on div "Lavalette MCD" at bounding box center [332, 72] width 83 height 14
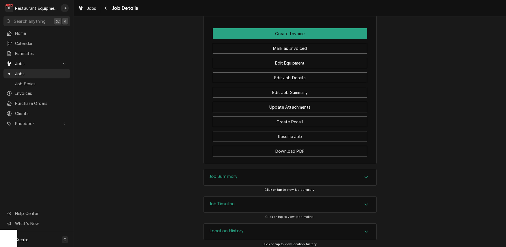
click at [228, 174] on h3 "Job Summary" at bounding box center [223, 176] width 28 height 5
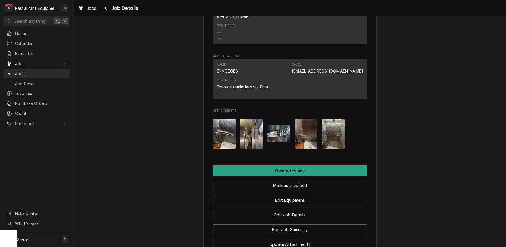
scroll to position [432, 0]
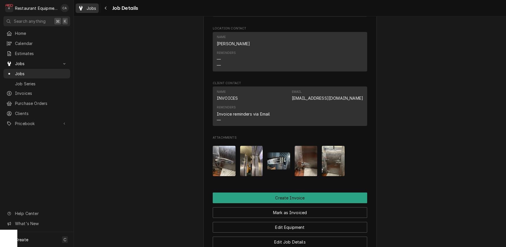
click at [87, 8] on span "Jobs" at bounding box center [92, 8] width 10 height 6
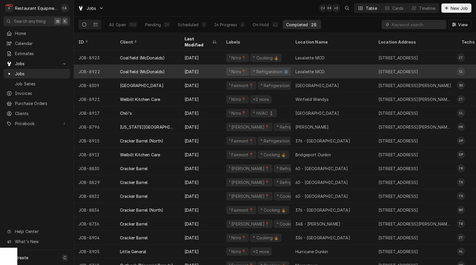
click at [301, 69] on div "Lavalette MCD" at bounding box center [309, 72] width 29 height 6
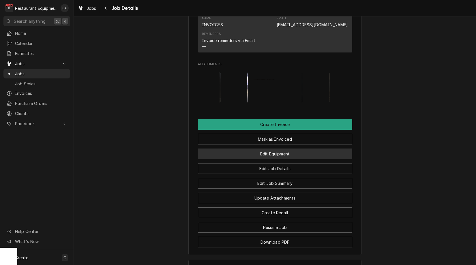
scroll to position [508, 0]
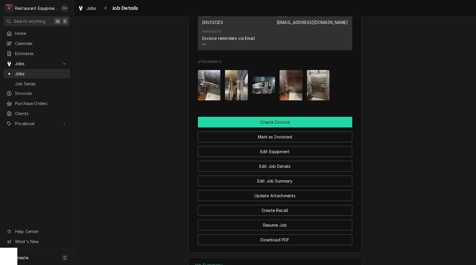
drag, startPoint x: 266, startPoint y: 122, endPoint x: 257, endPoint y: 123, distance: 9.3
click at [266, 122] on button "Create Invoice" at bounding box center [275, 122] width 154 height 11
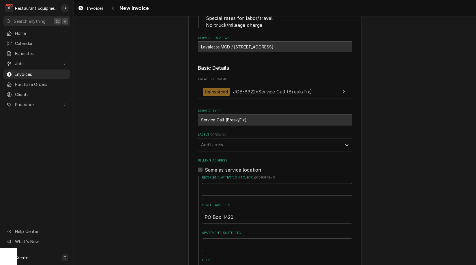
scroll to position [91, 0]
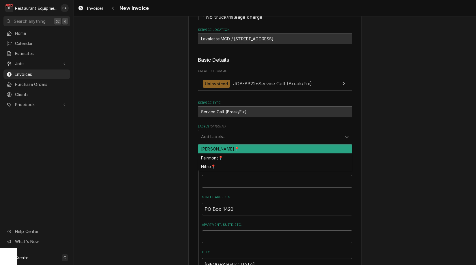
drag, startPoint x: 210, startPoint y: 136, endPoint x: 222, endPoint y: 156, distance: 22.6
click at [210, 136] on div "Add Labels..." at bounding box center [270, 137] width 138 height 6
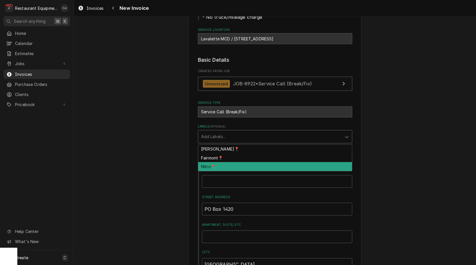
drag, startPoint x: 215, startPoint y: 162, endPoint x: 181, endPoint y: 158, distance: 34.6
click at [214, 162] on div "Nitro📍" at bounding box center [275, 166] width 154 height 9
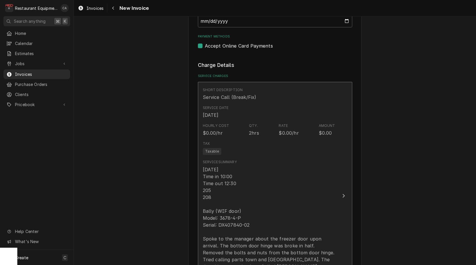
click at [215, 175] on div "[DATE] Time in 10:00 Time out 12:30 205 208 Bally (WIF door) Model: 3678-4-P Se…" at bounding box center [269, 235] width 132 height 138
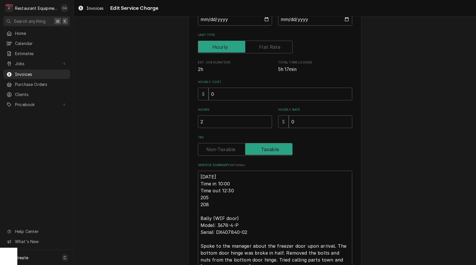
scroll to position [80, 0]
click at [199, 174] on textarea "[DATE] Time in 10:00 Time out 12:30 205 208 Bally (WIF door) Model: 3678-4-P Se…" at bounding box center [275, 236] width 154 height 130
type textarea "x"
type textarea "R9/18/25 Time in 10:00 Time out 12:30 205 208 Bally (WIF door) Model: 3678-4-P …"
type textarea "x"
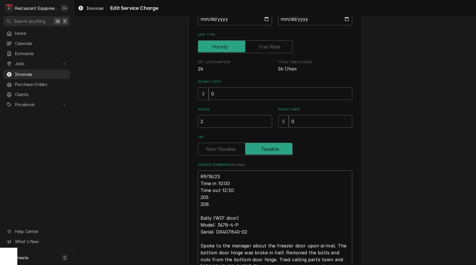
type textarea "Ro9/18/25 Time in 10:00 Time out 12:30 205 208 Bally (WIF door) Model: 3678-4-P…"
type textarea "x"
type textarea "Roo9/18/25 Time in 10:00 Time out 12:30 205 208 Bally (WIF door) Model: 3678-4-…"
type textarea "x"
type textarea "Roo [DATE] Time in 10:00 Time out 12:30 205 208 Bally (WIF door) Model: 3678-4-…"
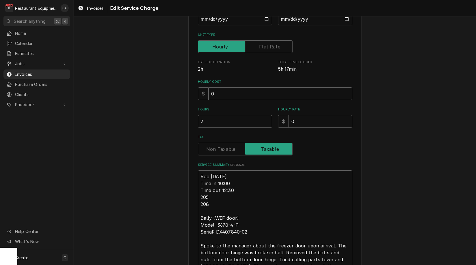
type textarea "x"
type textarea "Roo 89/18/25 Time in 10:00 Time out 12:30 205 208 Bally (WIF door) Model: 3678-…"
type textarea "x"
type textarea "Roo 899/18/25 Time in 10:00 Time out 12:30 205 208 Bally (WIF door) Model: 3678…"
type textarea "x"
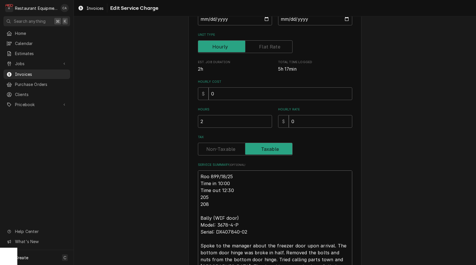
type textarea "Roo 8929/18/25 Time in 10:00 Time out 12:30 205 208 Bally (WIF door) Model: 367…"
type textarea "x"
type textarea "Roo 89229/18/25 Time in 10:00 Time out 12:30 205 208 Bally (WIF door) Model: 36…"
type textarea "x"
type textarea "Roo 8922 [DATE] Time in 10:00 Time out 12:30 205 208 Bally (WIF door) Model: 36…"
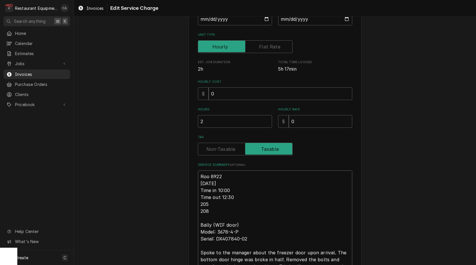
type textarea "x"
type textarea "Roo 8922 [DATE] Time in 10:00 Time out 12:30 205 208 Bally (WIF door) Model: 36…"
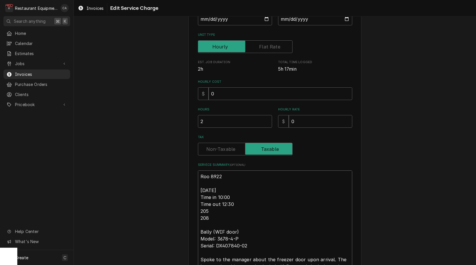
click at [225, 187] on textarea "Roo 8922 9/18/25 Time in 10:00 Time out 12:30 205 208 Bally (WIF door) Model: 3…" at bounding box center [275, 243] width 154 height 144
type textarea "x"
type textarea "Roo 8922 9/18/25 Time in 10:00 Time out 12:30 205 208 Bally (WIF door) Model: 3…"
type textarea "x"
type textarea "Roo 8922 9/18/25 - Time in 10:00 Time out 12:30 205 208 Bally (WIF door) Model:…"
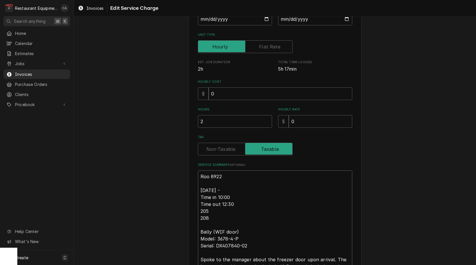
type textarea "x"
type textarea "Roo 8922 9/18/25 - Time in 10:00 Time out 12:30 205 208 Bally (WIF door) Model:…"
type textarea "x"
type textarea "Roo 8922 9/18/25 - T Time in 10:00 Time out 12:30 205 208 Bally (WIF door) Mode…"
type textarea "x"
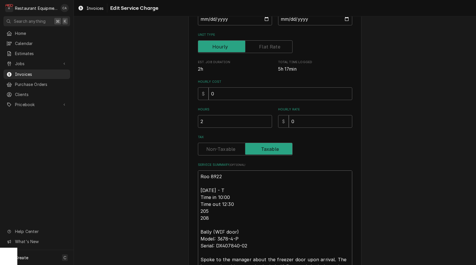
type textarea "Roo 8922 9/18/25 - Tr Time in 10:00 Time out 12:30 205 208 Bally (WIF door) Mod…"
type textarea "x"
type textarea "Roo 8922 9/18/25 - Tra Time in 10:00 Time out 12:30 205 208 Bally (WIF door) Mo…"
type textarea "x"
type textarea "Roo 8922 9/18/25 - Trav Time in 10:00 Time out 12:30 205 208 Bally (WIF door) M…"
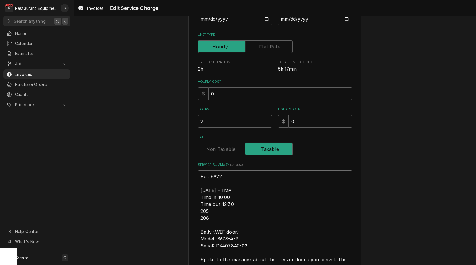
type textarea "x"
type textarea "Roo 8922 9/18/25 - Trave Time in 10:00 Time out 12:30 205 208 Bally (WIF door) …"
type textarea "x"
type textarea "Roo 8922 9/18/25 - Travel Time in 10:00 Time out 12:30 205 208 Bally (WIF door)…"
type textarea "x"
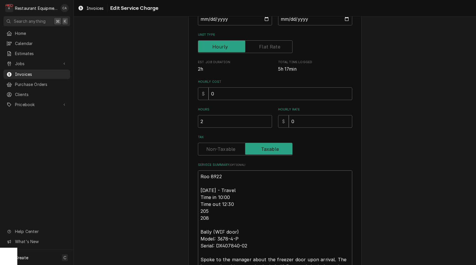
type textarea "Roo 8922 9/18/25 - Travel Time in 10:00 Time out 12:30 205 208 Bally (WIF door)…"
type textarea "x"
type textarea "Roo 8922 9/18/25 - Travel n Time in 10:00 Time out 12:30 205 208 Bally (WIF doo…"
type textarea "x"
type textarea "Roo 8922 9/18/25 - Travel Time in 10:00 Time out 12:30 205 208 Bally (WIF door)…"
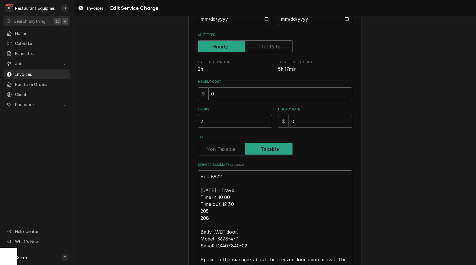
type textarea "x"
type textarea "Roo 8922 9/18/25 - Travel b Time in 10:00 Time out 12:30 205 208 Bally (WIF doo…"
type textarea "x"
type textarea "Roo 8922 9/18/25 - Travel bi Time in 10:00 Time out 12:30 205 208 Bally (WIF do…"
type textarea "x"
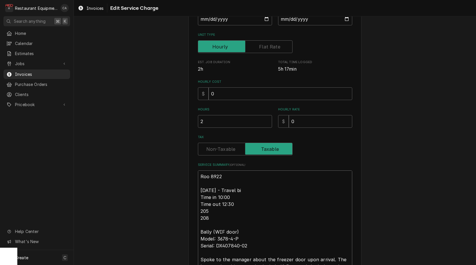
type textarea "Roo 8922 9/18/25 - Travel bil Time in 10:00 Time out 12:30 205 208 Bally (WIF d…"
type textarea "x"
type textarea "Roo 8922 9/18/25 - Travel bill Time in 10:00 Time out 12:30 205 208 Bally (WIF …"
type textarea "x"
type textarea "Roo 8922 9/18/25 - Travel bille Time in 10:00 Time out 12:30 205 208 Bally (WIF…"
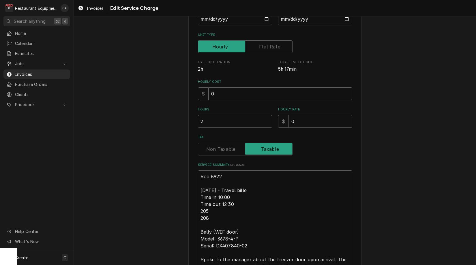
type textarea "x"
type textarea "Roo 8922 9/18/25 - Travel billed Time in 10:00 Time out 12:30 205 208 Bally (WI…"
type textarea "x"
type textarea "Roo 8922 9/18/25 - Travel billed Time in 10:00 Time out 12:30 205 208 Bally (WI…"
type textarea "x"
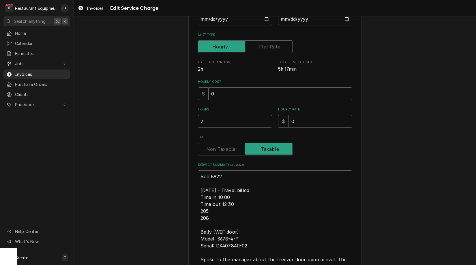
type textarea "Roo 8922 9/18/25 - Travel billed o Time in 10:00 Time out 12:30 205 208 Bally (…"
type textarea "x"
type textarea "Roo 8922 9/18/25 - Travel billed on Time in 10:00 Time out 12:30 205 208 Bally …"
type textarea "x"
type textarea "Roo 8922 9/18/25 - Travel billed on Time in 10:00 Time out 12:30 205 208 Bally …"
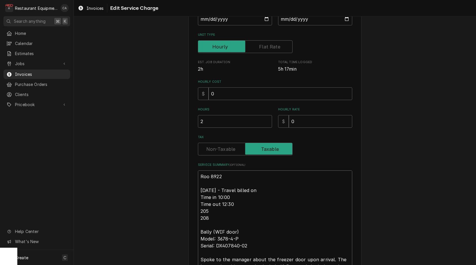
type textarea "x"
type textarea "Roo 8922 9/18/25 - Travel billed on i Time in 10:00 Time out 12:30 205 208 Ball…"
type textarea "x"
type textarea "Roo 8922 9/18/25 - Travel billed on in Time in 10:00 Time out 12:30 205 208 Bal…"
type textarea "x"
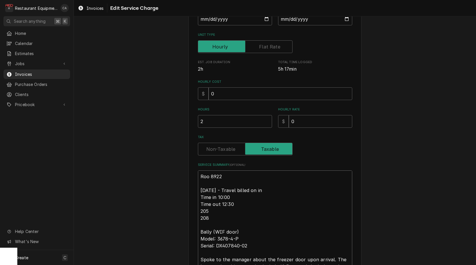
type textarea "Roo 8922 9/18/25 - Travel billed on inv Time in 10:00 Time out 12:30 205 208 Ba…"
type textarea "x"
type textarea "Roo 8922 9/18/25 - Travel billed on invo Time in 10:00 Time out 12:30 205 208 B…"
type textarea "x"
type textarea "Roo 8922 9/18/25 - Travel billed on invoi Time in 10:00 Time out 12:30 205 208 …"
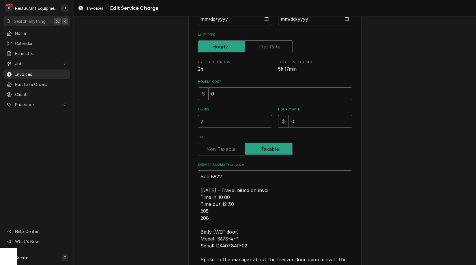
type textarea "x"
type textarea "Roo 8922 9/18/25 - Travel billed on invoic Time in 10:00 Time out 12:30 205 208…"
type textarea "x"
type textarea "Roo 8922 9/18/25 - Travel billed on invoice Time in 10:00 Time out 12:30 205 20…"
type textarea "x"
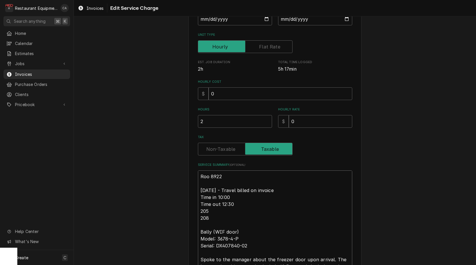
type textarea "Roo 8922 9/18/25 - Travel billed on invoice e Time in 10:00 Time out 12:30 205 …"
type textarea "x"
type textarea "Roo 8922 9/18/25 - Travel billed on invoice Time in 10:00 Time out 12:30 205 20…"
type textarea "x"
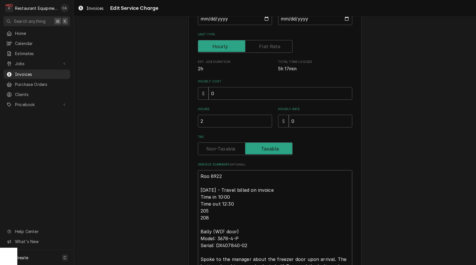
type textarea "Roo 8922 9/18/25 - Travel billed on invoice 2 Time in 10:00 Time out 12:30 205 …"
type textarea "x"
type textarea "Roo 8922 9/18/25 - Travel billed on invoice 25 Time in 10:00 Time out 12:30 205…"
type textarea "x"
type textarea "Roo 8922 9/18/25 - Travel billed on invoice 252 Time in 10:00 Time out 12:30 20…"
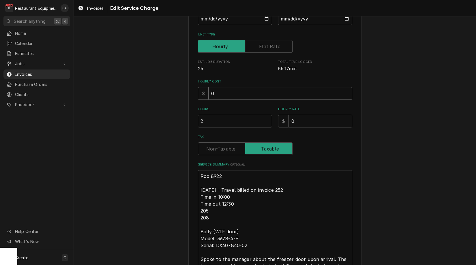
type textarea "x"
type textarea "Roo 8922 9/18/25 - Travel billed on invoice 2528 Time in 10:00 Time out 12:30 2…"
type textarea "x"
type textarea "Roo 8922 9/18/25 - Travel billed on invoice 25286 Time in 10:00 Time out 12:30 …"
type textarea "x"
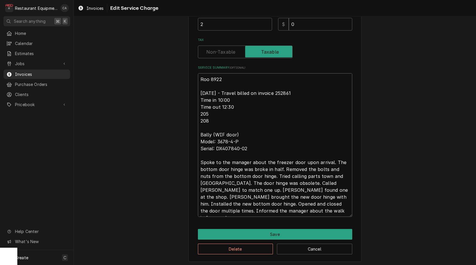
scroll to position [177, 0]
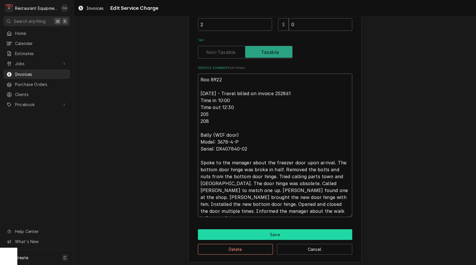
type textarea "Roo 8922 9/18/25 - Travel billed on invoice 252861 Time in 10:00 Time out 12:30…"
click at [271, 230] on button "Save" at bounding box center [275, 234] width 154 height 11
type textarea "x"
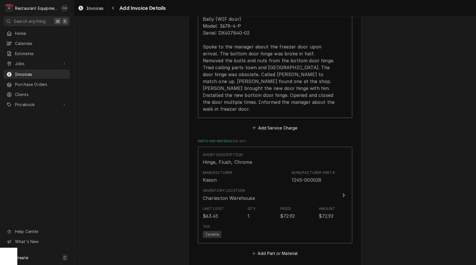
scroll to position [676, 0]
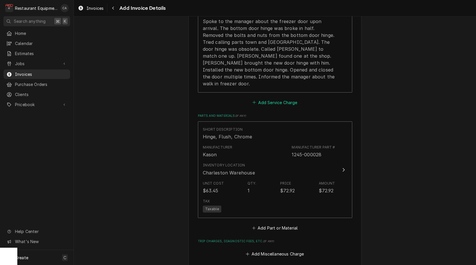
click at [266, 98] on button "Add Service Charge" at bounding box center [275, 102] width 47 height 8
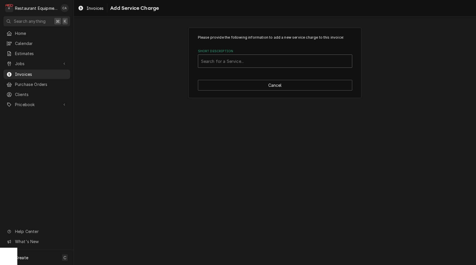
click at [237, 62] on div "Search for a Service..." at bounding box center [275, 61] width 148 height 6
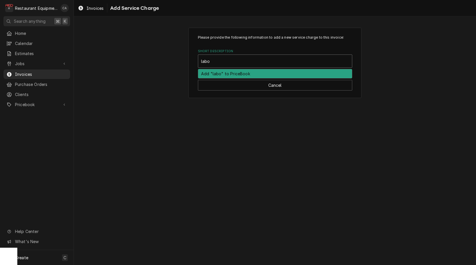
type input "labor"
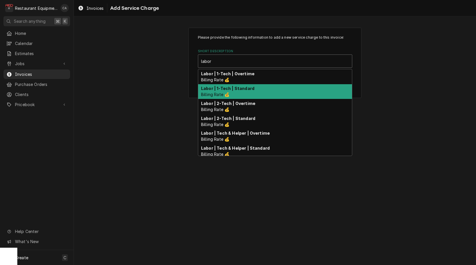
click at [240, 87] on strong "Labor | 1-Tech | Standard" at bounding box center [227, 88] width 53 height 5
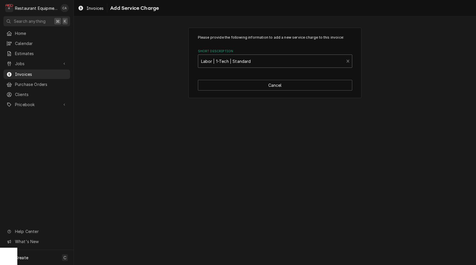
type textarea "x"
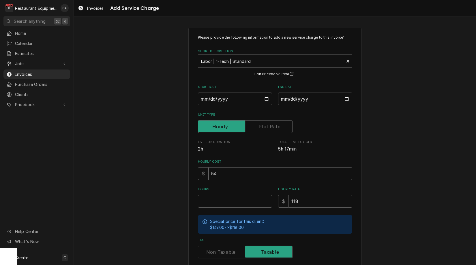
click at [218, 99] on input "Start Date" at bounding box center [235, 99] width 74 height 13
type input "2025-09-18"
type textarea "x"
drag, startPoint x: 313, startPoint y: 98, endPoint x: 310, endPoint y: 111, distance: 14.2
click at [313, 98] on input "End Date" at bounding box center [315, 99] width 74 height 13
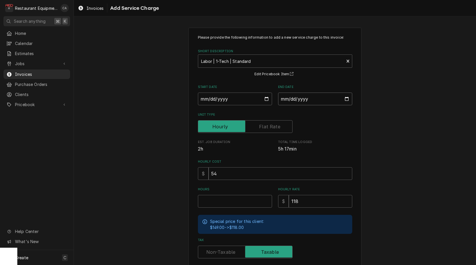
type input "2025-09-18"
click at [212, 199] on input "Hours" at bounding box center [235, 201] width 74 height 13
type textarea "x"
type input "2"
type textarea "x"
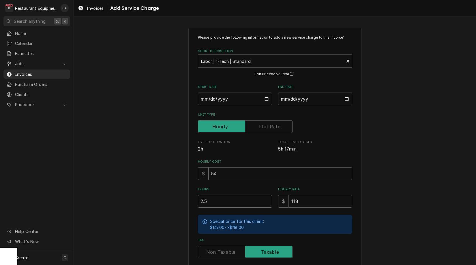
type input "2.5"
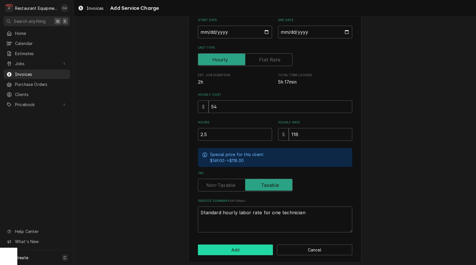
click at [233, 247] on button "Add" at bounding box center [235, 250] width 75 height 11
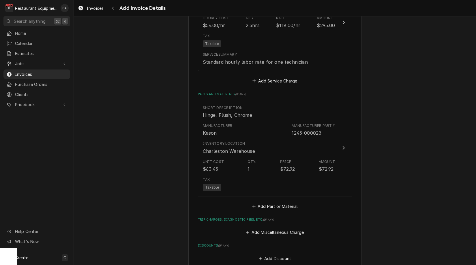
scroll to position [798, 0]
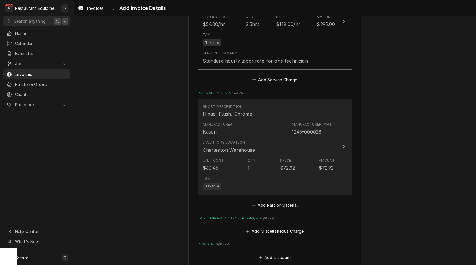
click at [230, 158] on div "Unit Cost $63.45 Qty. 1 Price $72.92 Amount $72.92" at bounding box center [269, 165] width 132 height 18
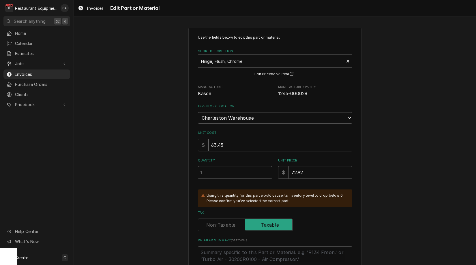
click at [235, 140] on input "63.45" at bounding box center [281, 145] width 144 height 13
type textarea "x"
type input "3"
type textarea "x"
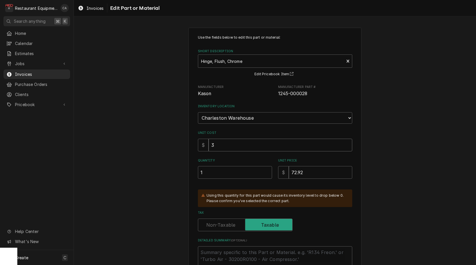
type input "32"
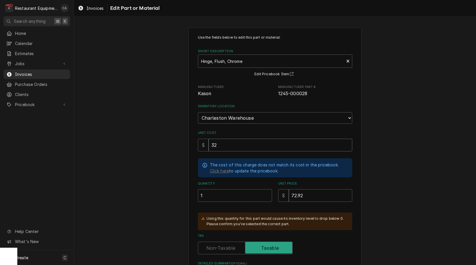
type textarea "x"
type input "32.8"
type textarea "x"
type input "32.80"
type textarea "x"
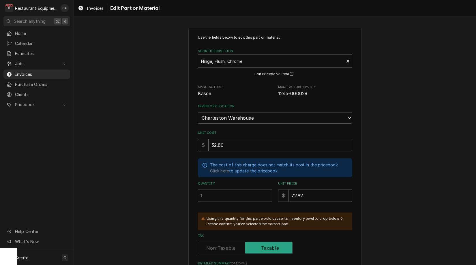
type input "5"
type textarea "x"
type input "55"
type textarea "x"
type input "55.1"
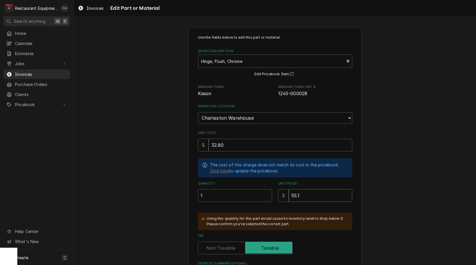
type textarea "x"
type input "55.17"
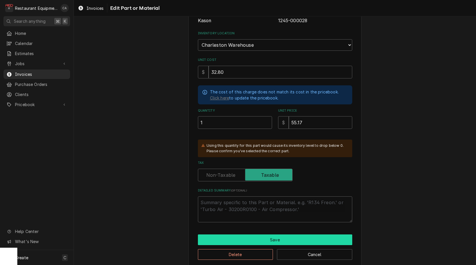
click at [225, 235] on button "Save" at bounding box center [275, 240] width 154 height 11
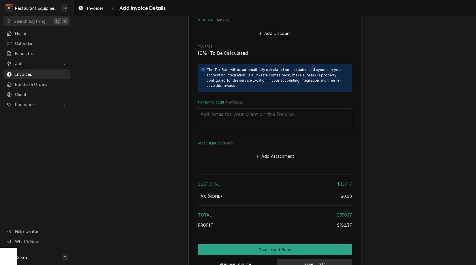
click at [299, 259] on button "Save Draft" at bounding box center [314, 264] width 75 height 11
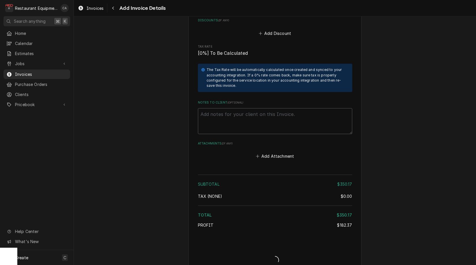
type textarea "x"
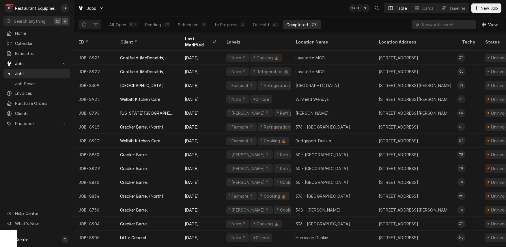
click at [327, 10] on div "Jobs CA KR NT Table Cards Timeline New Job" at bounding box center [290, 8] width 432 height 16
click div "Jobs CA KR + 2 Table Cards Timeline New Job"
click div "Jobs CA KR + 3 Table Cards Timeline New Job"
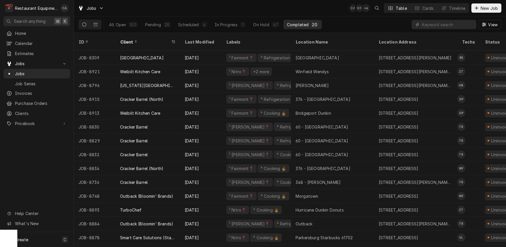
click div "Jobs CA DS + 6 Table Cards Timeline New Job"
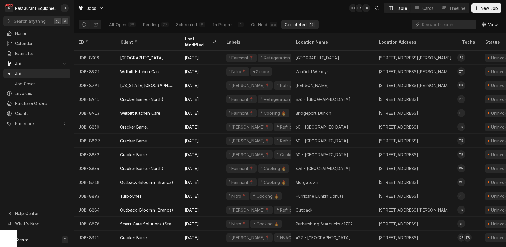
click div "Jobs CA DS + 8 Table Cards Timeline New Job"
drag, startPoint x: 198, startPoint y: 10, endPoint x: 205, endPoint y: 7, distance: 7.4
click div "Jobs CA DS + 8 Table Cards Timeline New Job"
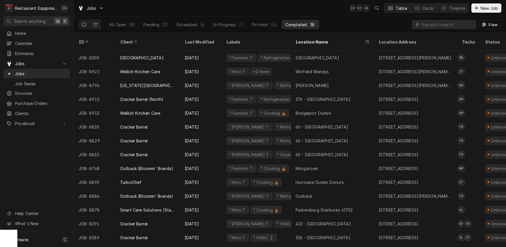
scroll to position [0, 2]
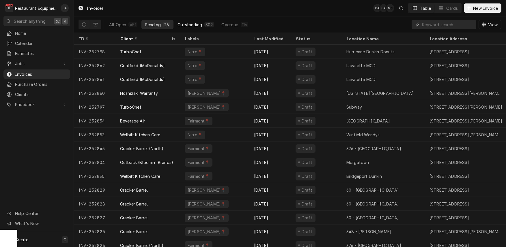
click at [187, 22] on div "Outstanding" at bounding box center [189, 25] width 25 height 6
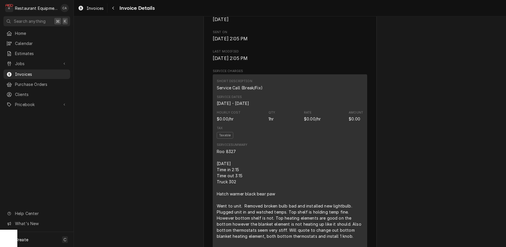
scroll to position [379, 0]
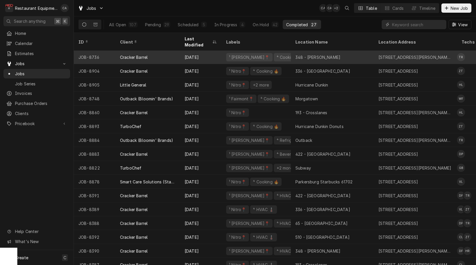
scroll to position [153, 0]
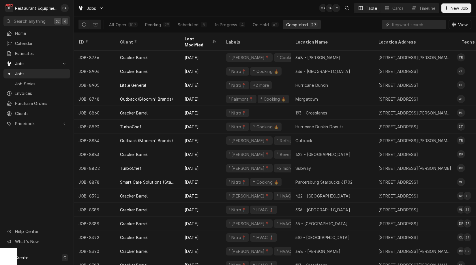
click at [151, 33] on th "Client" at bounding box center [147, 42] width 65 height 18
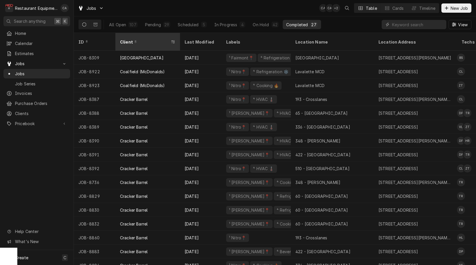
click at [146, 42] on div "Client" at bounding box center [148, 42] width 62 height 16
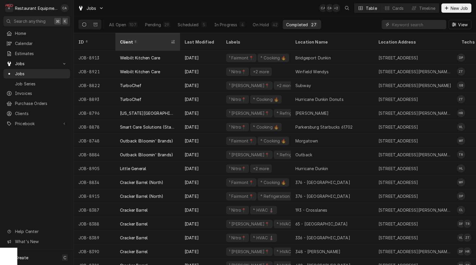
click at [147, 34] on div "Client" at bounding box center [148, 42] width 62 height 16
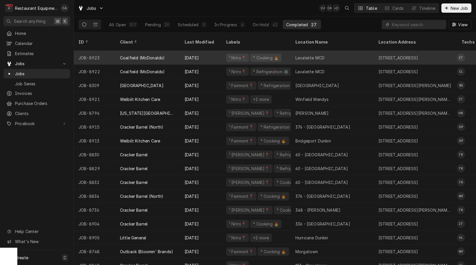
scroll to position [0, 0]
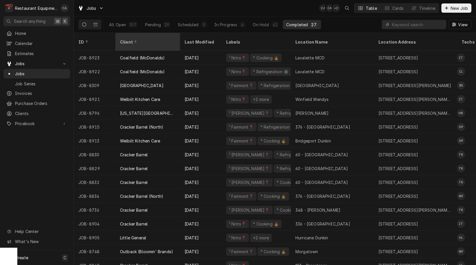
click at [150, 39] on div "Client" at bounding box center [147, 42] width 54 height 6
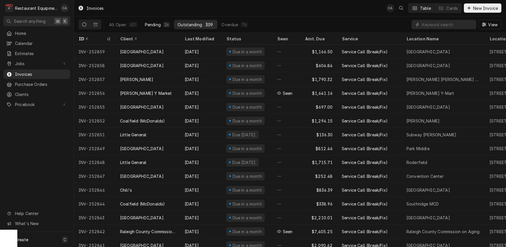
click at [163, 25] on div "26" at bounding box center [166, 25] width 7 height 6
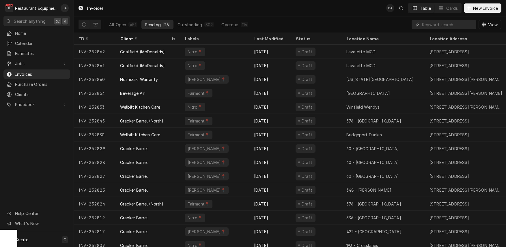
click at [156, 24] on div "Pending" at bounding box center [153, 25] width 16 height 6
click at [154, 40] on div "Client" at bounding box center [145, 39] width 50 height 6
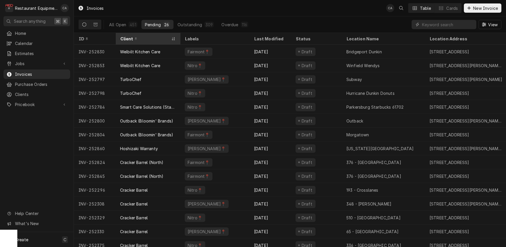
click at [151, 39] on div "Client" at bounding box center [145, 39] width 50 height 6
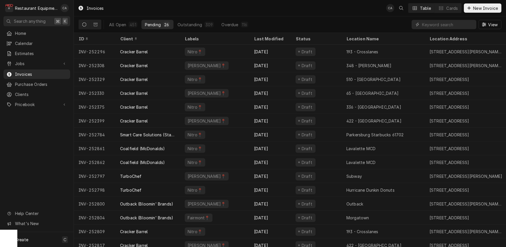
click at [151, 39] on div "Client" at bounding box center [147, 39] width 54 height 6
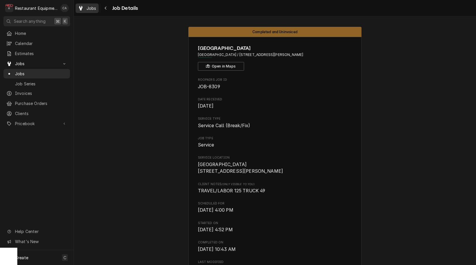
click at [91, 8] on span "Jobs" at bounding box center [92, 8] width 10 height 6
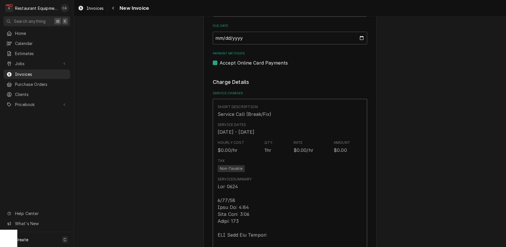
scroll to position [305, 0]
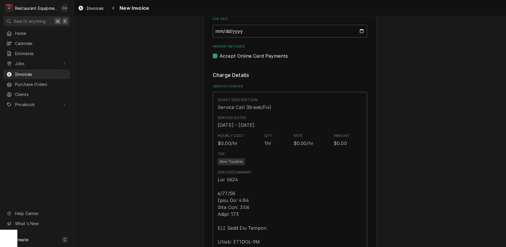
click at [98, 8] on span "Invoices" at bounding box center [95, 8] width 17 height 6
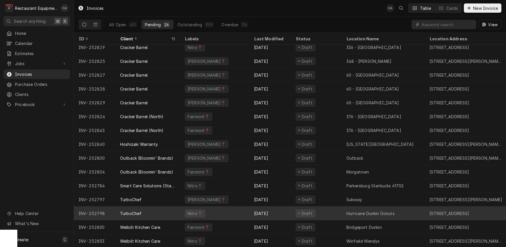
click at [373, 212] on div "Hurricane Dunkin Donuts" at bounding box center [370, 214] width 48 height 6
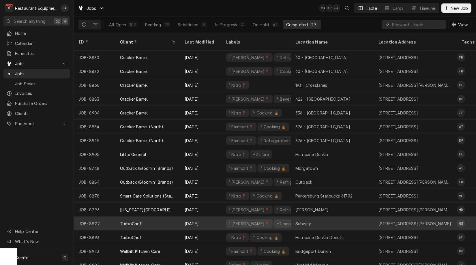
scroll to position [152, 0]
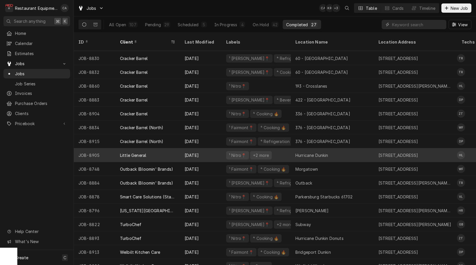
click at [328, 152] on div "Hurricane Dunkin" at bounding box center [311, 155] width 33 height 6
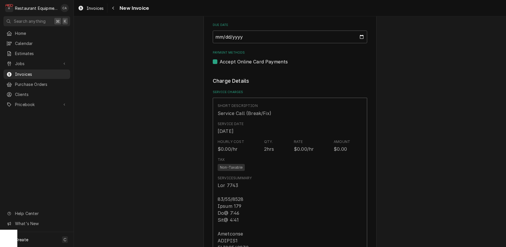
scroll to position [287, 0]
click at [97, 10] on span "Invoices" at bounding box center [95, 8] width 17 height 6
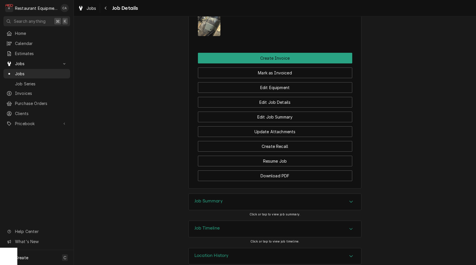
drag, startPoint x: 207, startPoint y: 194, endPoint x: 171, endPoint y: 177, distance: 39.6
click at [206, 199] on h3 "Job Summary" at bounding box center [208, 201] width 28 height 5
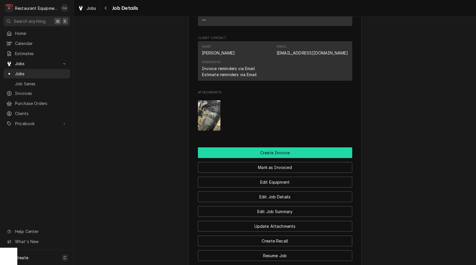
scroll to position [730, 0]
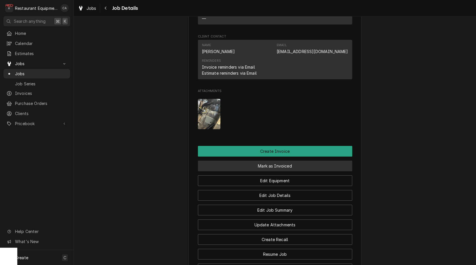
click at [263, 161] on button "Mark as Invoiced" at bounding box center [275, 166] width 154 height 11
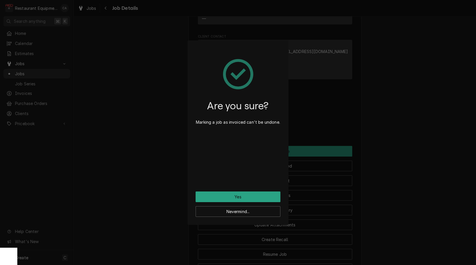
click at [421, 171] on div "Are you sure? Marking a job as invoiced can't be undone. Yes Nevermind..." at bounding box center [238, 132] width 476 height 265
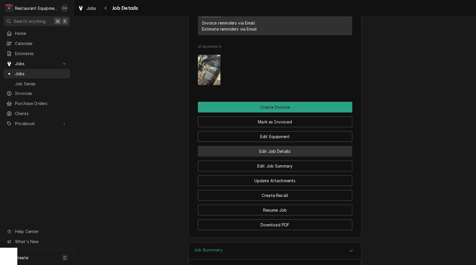
scroll to position [774, 0]
drag, startPoint x: 278, startPoint y: 112, endPoint x: 287, endPoint y: 117, distance: 10.2
click at [278, 116] on button "Mark as Invoiced" at bounding box center [275, 121] width 154 height 11
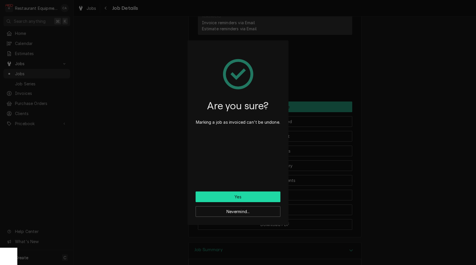
click at [241, 195] on button "Yes" at bounding box center [238, 197] width 85 height 11
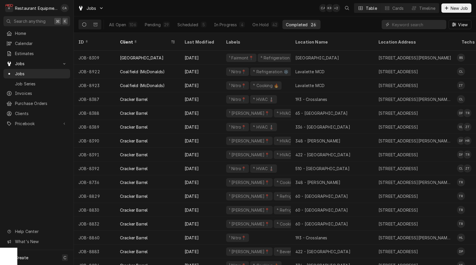
click at [288, 11] on div "Jobs CA KR + 2 Table Cards Timeline New Job" at bounding box center [275, 8] width 402 height 16
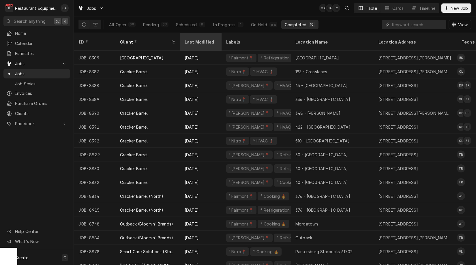
click at [200, 39] on div "Last Modified" at bounding box center [200, 42] width 31 height 6
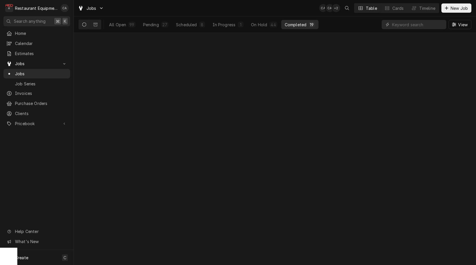
click at [200, 37] on div "Date — Time — Duration — Labels No labels Reason For Call Not mentioned" at bounding box center [275, 149] width 402 height 232
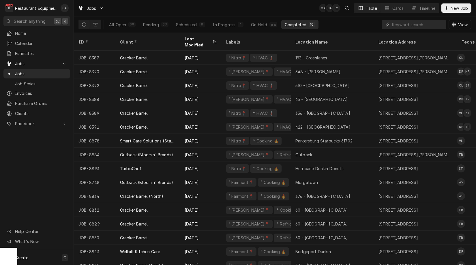
click at [200, 37] on div "Last Modified" at bounding box center [198, 42] width 27 height 12
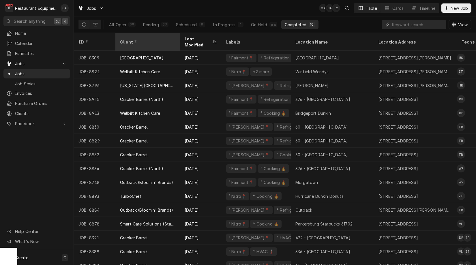
click at [157, 41] on div "Client" at bounding box center [148, 42] width 62 height 16
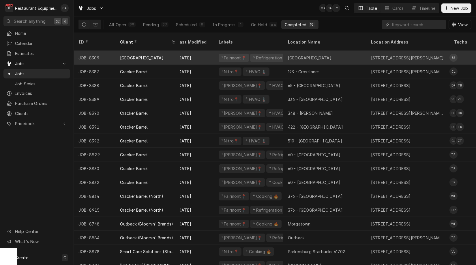
scroll to position [0, 8]
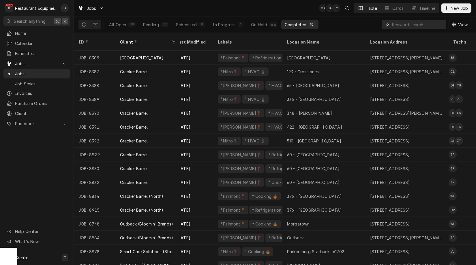
click at [410, 23] on input "Dynamic Content Wrapper" at bounding box center [417, 24] width 51 height 9
type input "cracker"
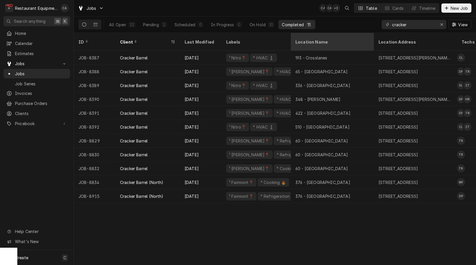
click at [313, 42] on div "Location Name" at bounding box center [332, 42] width 81 height 16
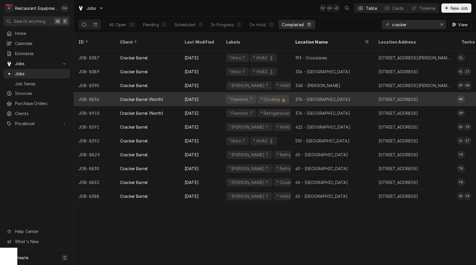
click at [159, 96] on div "Cracker Barrel (North)" at bounding box center [142, 99] width 44 height 6
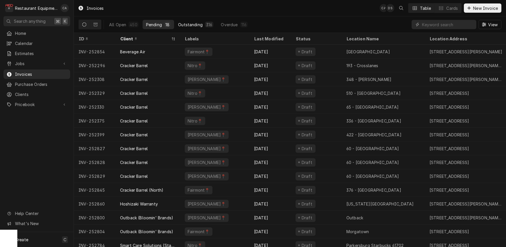
click at [185, 26] on div "Outstanding" at bounding box center [190, 25] width 25 height 6
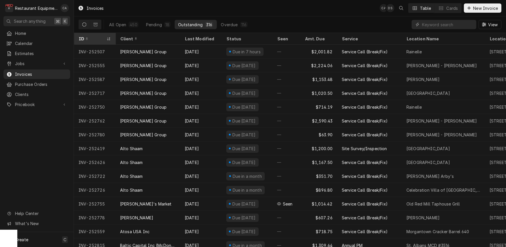
click at [104, 40] on div "ID" at bounding box center [91, 39] width 27 height 6
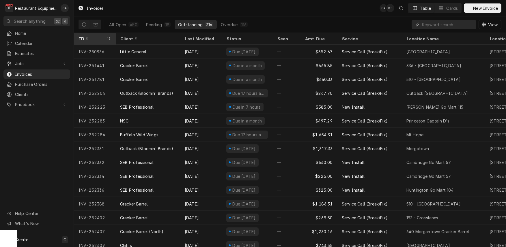
click at [103, 39] on div "ID" at bounding box center [91, 39] width 27 height 6
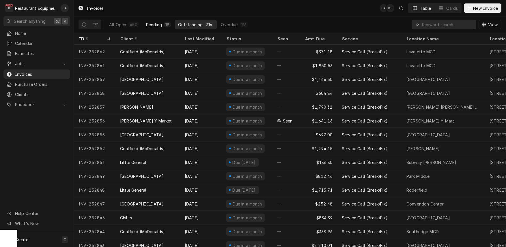
click at [157, 26] on div "Pending" at bounding box center [154, 25] width 16 height 6
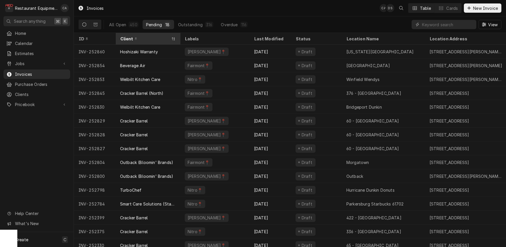
click at [152, 41] on div "Client" at bounding box center [148, 39] width 62 height 10
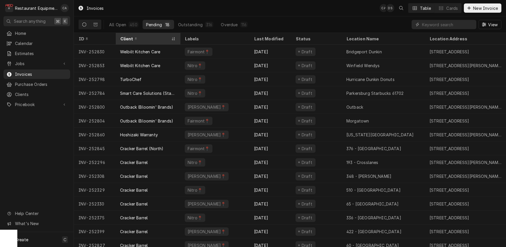
click at [152, 41] on div "Client" at bounding box center [148, 39] width 62 height 10
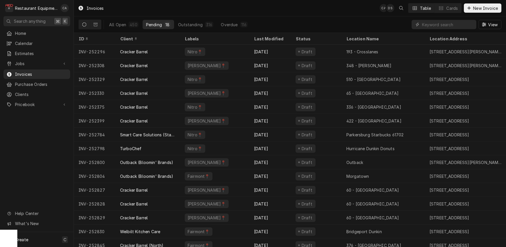
click at [152, 41] on div "Client" at bounding box center [148, 39] width 62 height 10
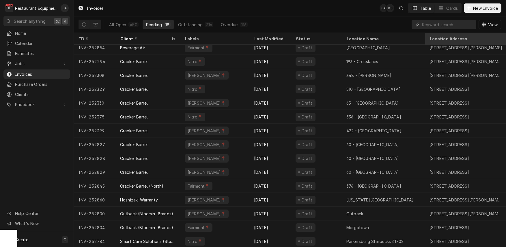
scroll to position [8, 0]
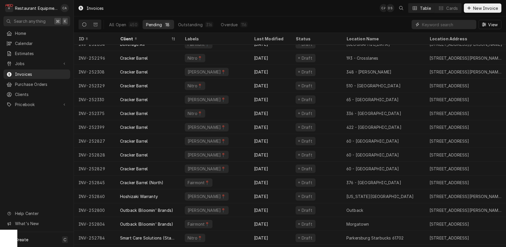
click at [431, 25] on input "Dynamic Content Wrapper" at bounding box center [447, 24] width 51 height 9
type input "cracker"
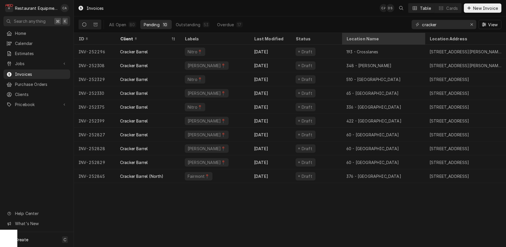
click at [353, 40] on div "Location Name" at bounding box center [382, 39] width 73 height 6
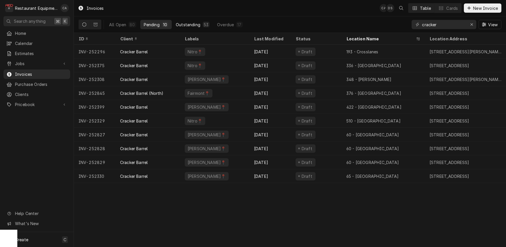
click at [189, 25] on div "Outstanding" at bounding box center [188, 25] width 25 height 6
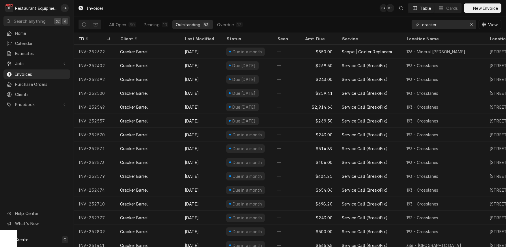
drag, startPoint x: 186, startPoint y: 40, endPoint x: 192, endPoint y: 38, distance: 5.6
click at [186, 40] on div "Last Modified" at bounding box center [200, 39] width 31 height 6
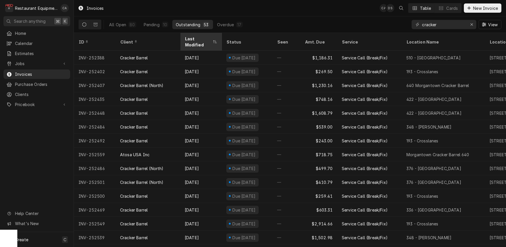
click at [193, 38] on div "Last Modified" at bounding box center [198, 42] width 27 height 12
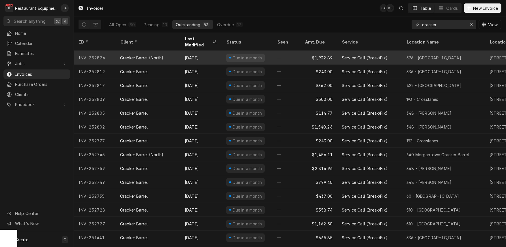
click at [412, 55] on div "376 - Fairmont" at bounding box center [433, 58] width 55 height 6
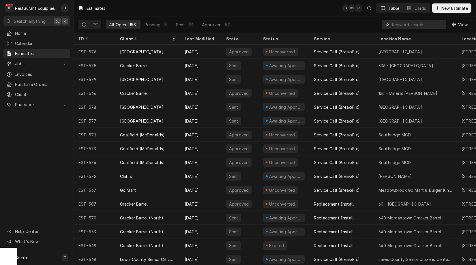
click at [408, 24] on input "Dynamic Content Wrapper" at bounding box center [417, 24] width 51 height 9
type input "576"
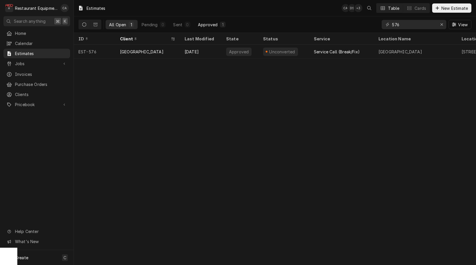
click at [203, 26] on div "Approved" at bounding box center [208, 25] width 20 height 6
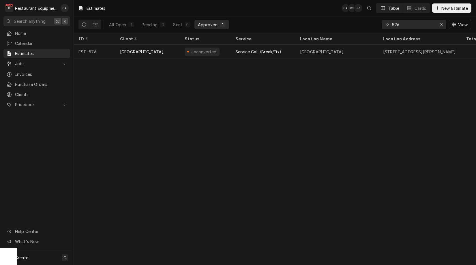
click at [219, 102] on div "Estimates CA DS + 3 Table Cards New Estimate All Open 1 Pending 0 Sent 0 Approv…" at bounding box center [275, 132] width 402 height 265
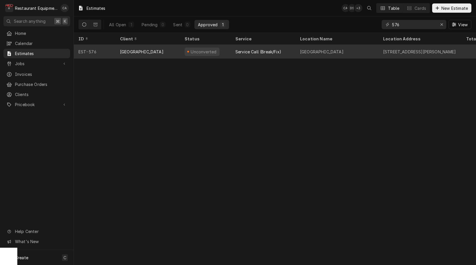
click at [198, 52] on div "Unconverted" at bounding box center [203, 52] width 27 height 6
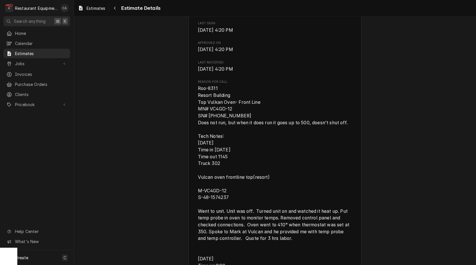
scroll to position [278, 0]
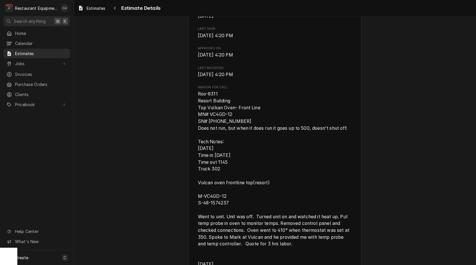
click at [101, 6] on span "Estimates" at bounding box center [96, 8] width 19 height 6
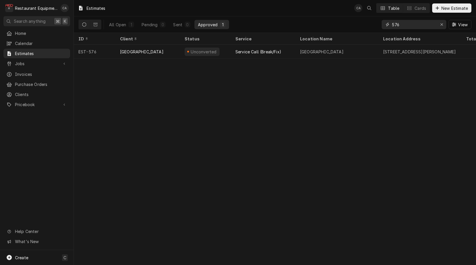
click at [441, 24] on icon "Erase input" at bounding box center [441, 25] width 3 height 4
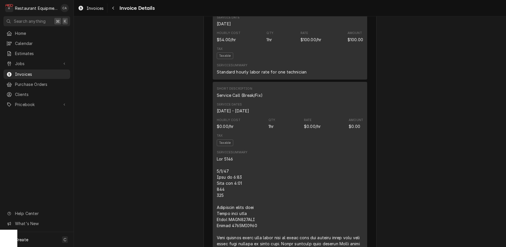
scroll to position [677, 0]
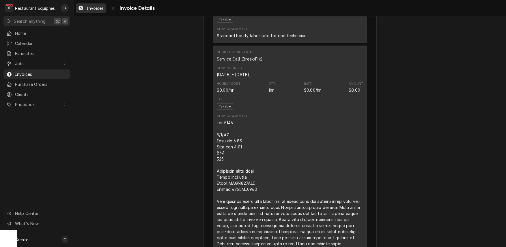
click at [91, 10] on span "Invoices" at bounding box center [95, 8] width 17 height 6
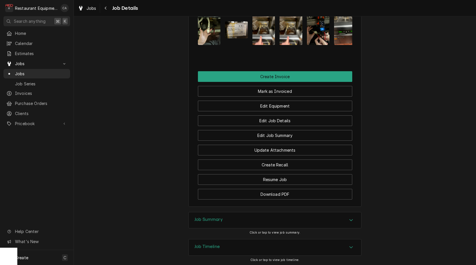
scroll to position [584, 0]
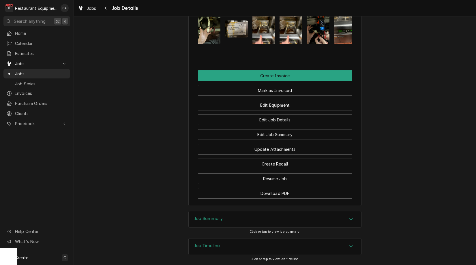
drag, startPoint x: 289, startPoint y: 86, endPoint x: 336, endPoint y: 125, distance: 60.6
click at [289, 86] on button "Mark as Invoiced" at bounding box center [275, 90] width 154 height 11
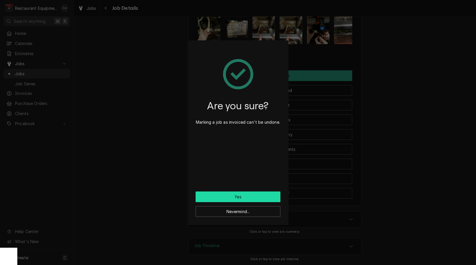
click at [248, 194] on button "Yes" at bounding box center [238, 197] width 85 height 11
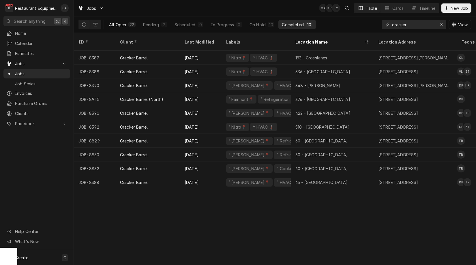
click at [121, 26] on div "All Open" at bounding box center [117, 25] width 17 height 6
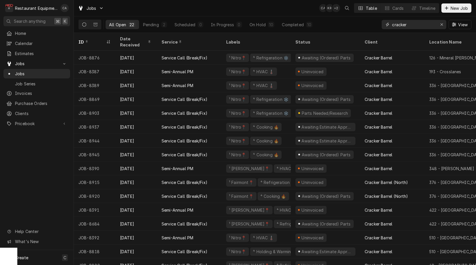
drag, startPoint x: 412, startPoint y: 25, endPoint x: 367, endPoint y: 21, distance: 45.7
click at [367, 21] on div "All Open 22 Pending 2 Scheduled 0 In Progress 0 On Hold 10 Completed 10 cracker…" at bounding box center [274, 24] width 393 height 16
type input "8935"
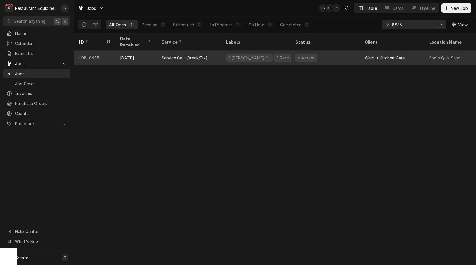
click at [241, 55] on div "¹ [PERSON_NAME]📍" at bounding box center [250, 58] width 42 height 6
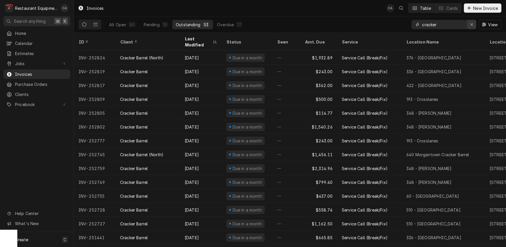
click at [470, 25] on icon "Erase input" at bounding box center [471, 25] width 3 height 4
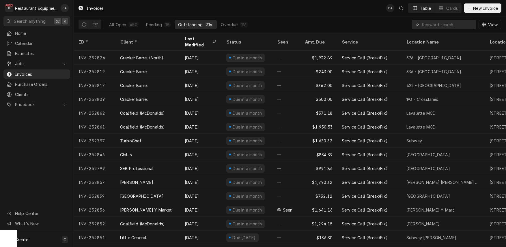
click at [187, 10] on div "Invoices CA Table Cards New Invoice" at bounding box center [290, 8] width 432 height 16
click at [148, 23] on div "Pending" at bounding box center [154, 25] width 16 height 6
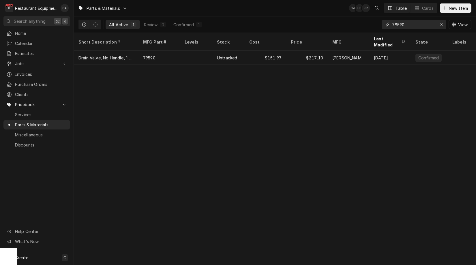
click at [409, 27] on input "79590" at bounding box center [413, 24] width 43 height 9
type input "2160023"
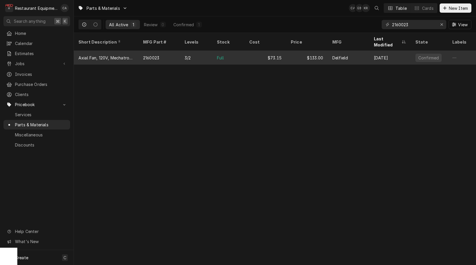
click at [245, 52] on div "$73.15" at bounding box center [266, 58] width 42 height 14
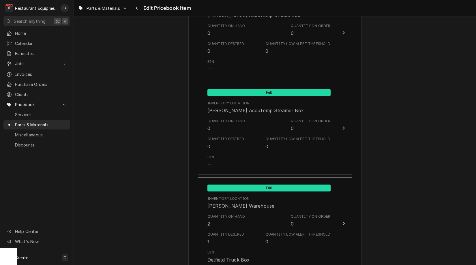
scroll to position [625, 0]
click at [105, 11] on span "Parts & Materials" at bounding box center [103, 8] width 33 height 6
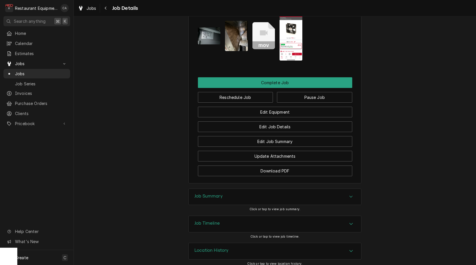
click at [202, 194] on h3 "Job Summary" at bounding box center [208, 196] width 28 height 5
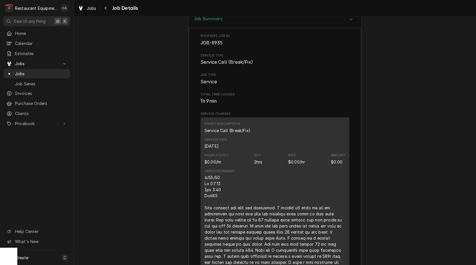
scroll to position [819, 0]
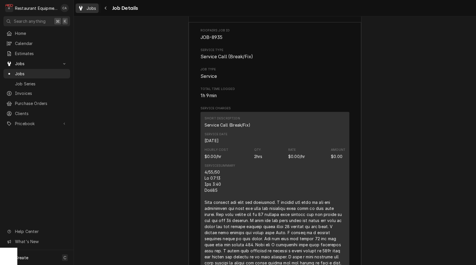
click at [89, 10] on span "Jobs" at bounding box center [92, 8] width 10 height 6
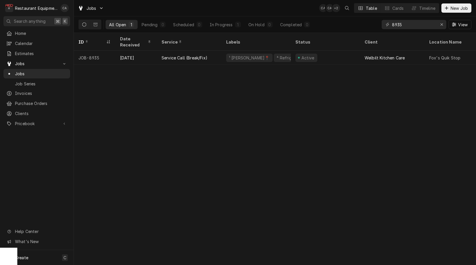
click at [262, 118] on div "ID Date Received Service Labels Status Client Location Name Location Address St…" at bounding box center [275, 149] width 402 height 232
click at [443, 25] on icon "Erase input" at bounding box center [441, 25] width 3 height 4
